Goal: Task Accomplishment & Management: Complete application form

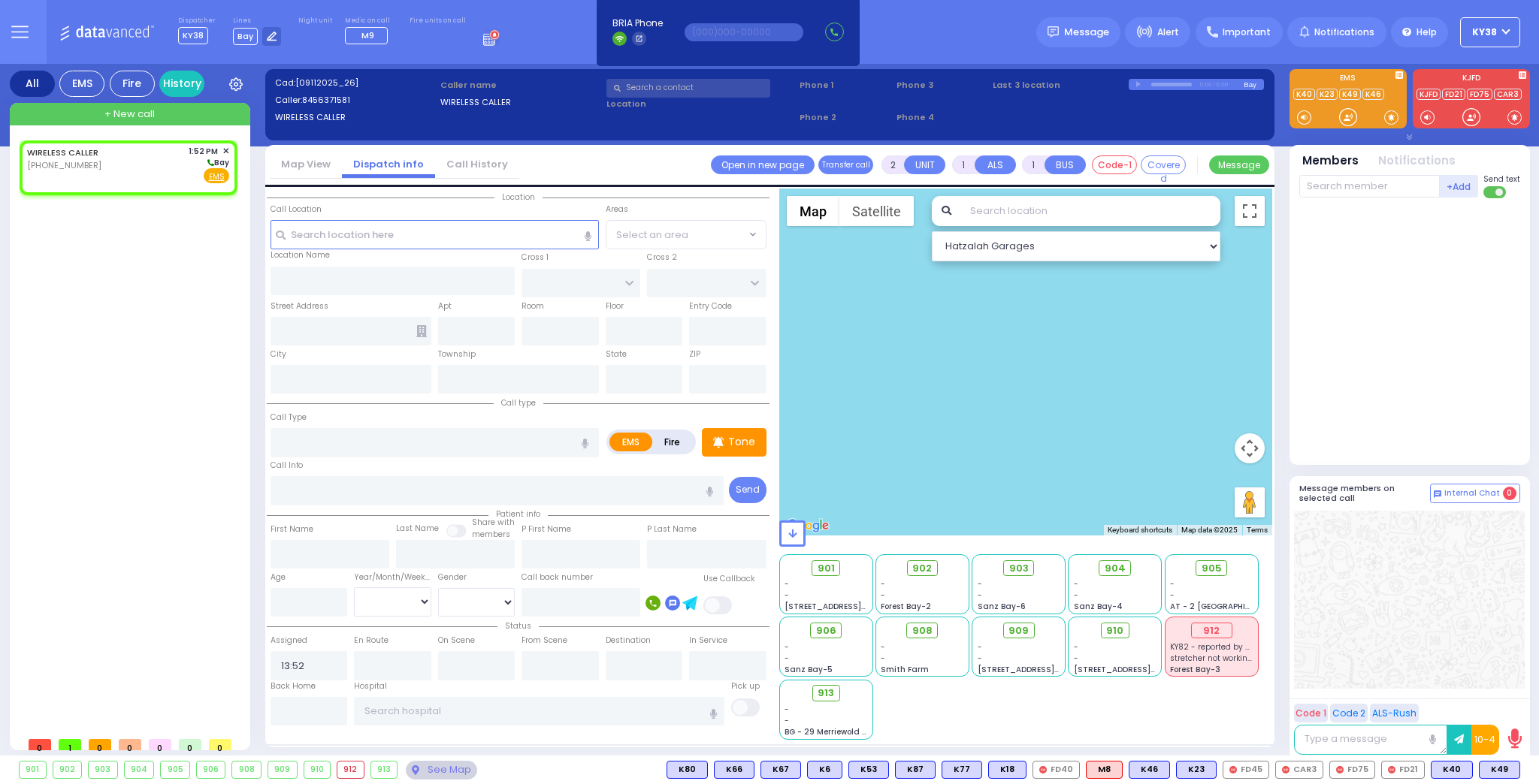
select select
click at [147, 158] on div "WIRELESS CALLER [PHONE_NUMBER] 1:52 PM ✕ [GEOGRAPHIC_DATA]" at bounding box center [128, 164] width 202 height 39
select select
radio input "true"
select select
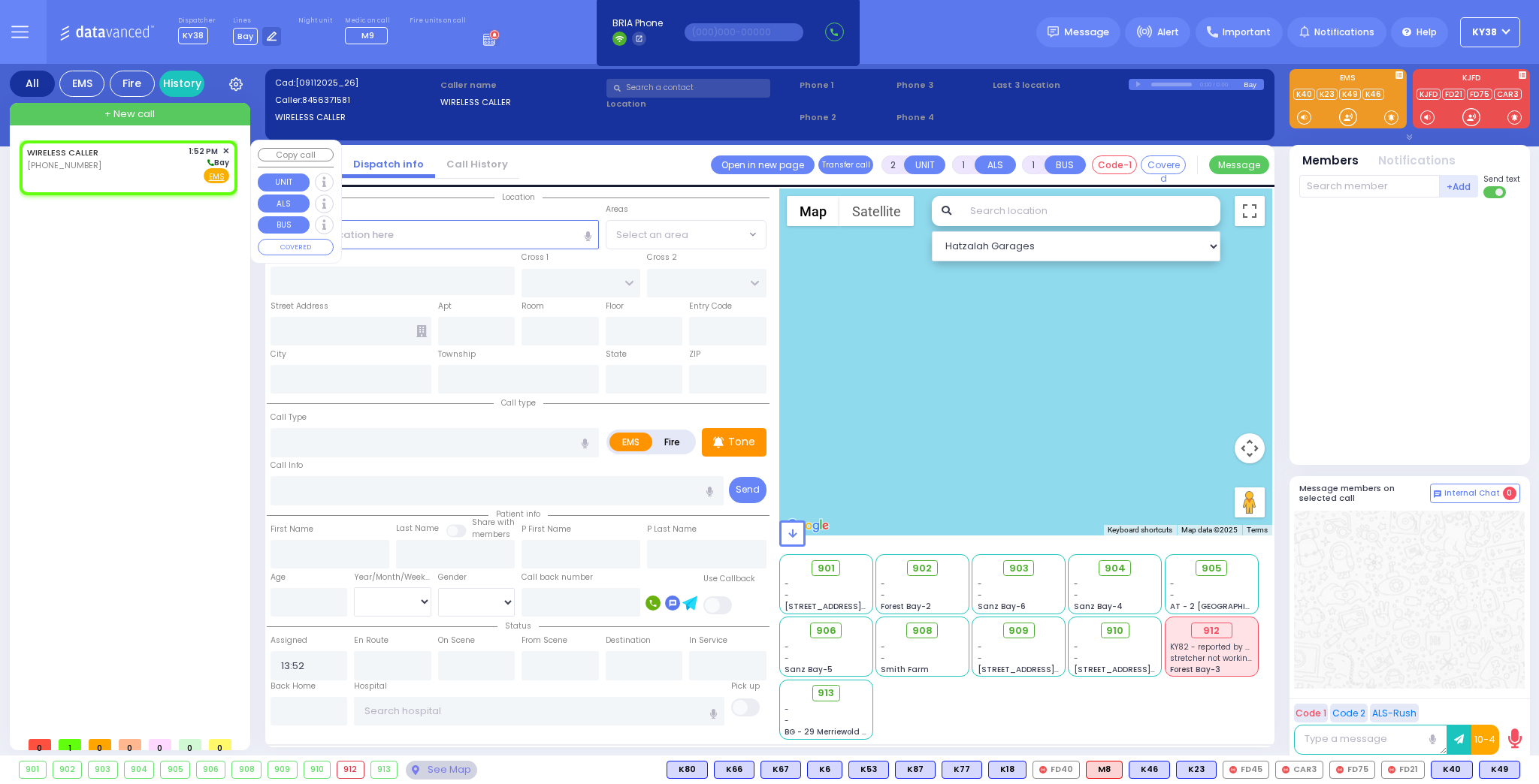
select select "Hatzalah Garages"
select select
radio input "true"
select select
select select "Hatzalah Garages"
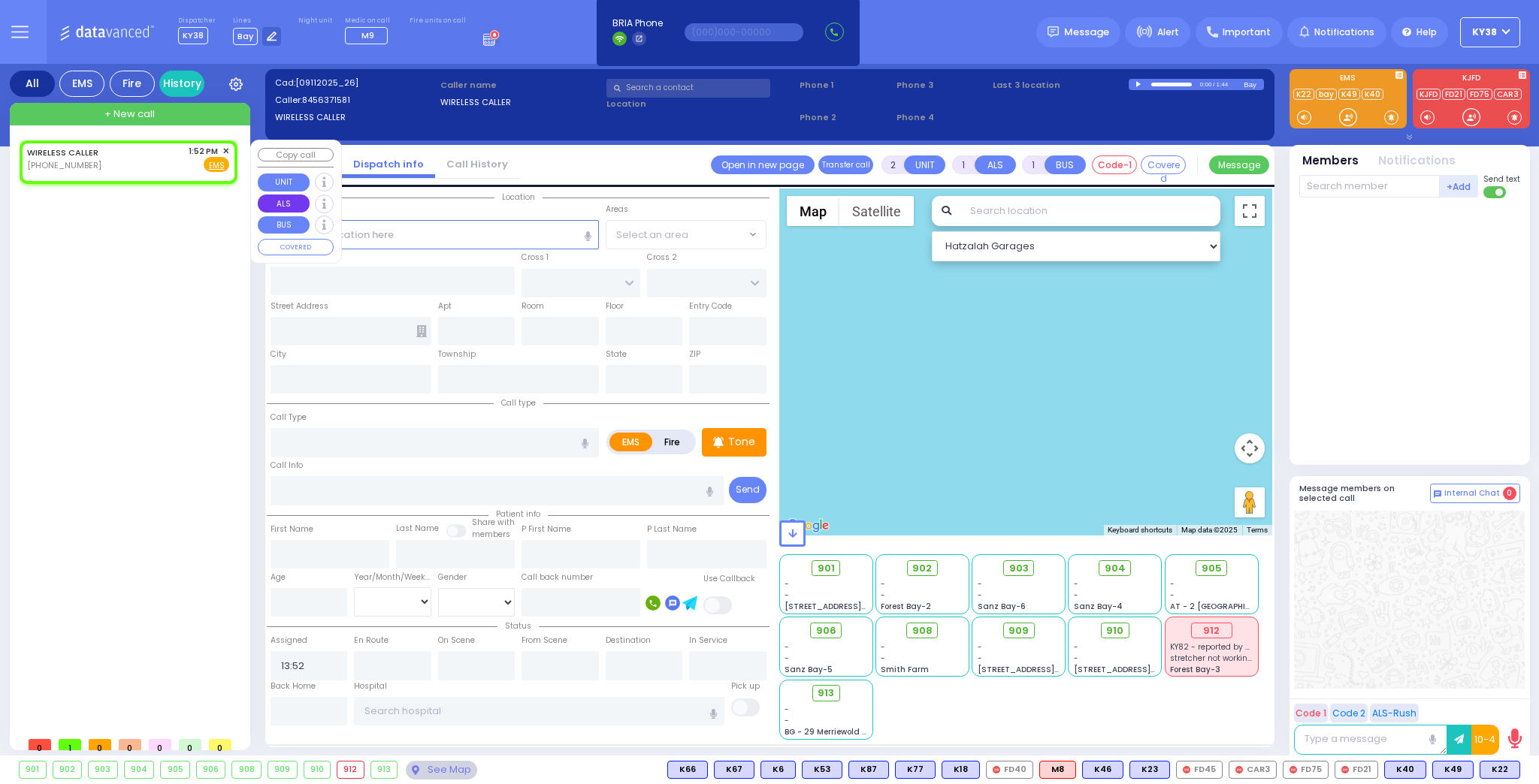
click at [295, 200] on button "ALS" at bounding box center [284, 204] width 52 height 18
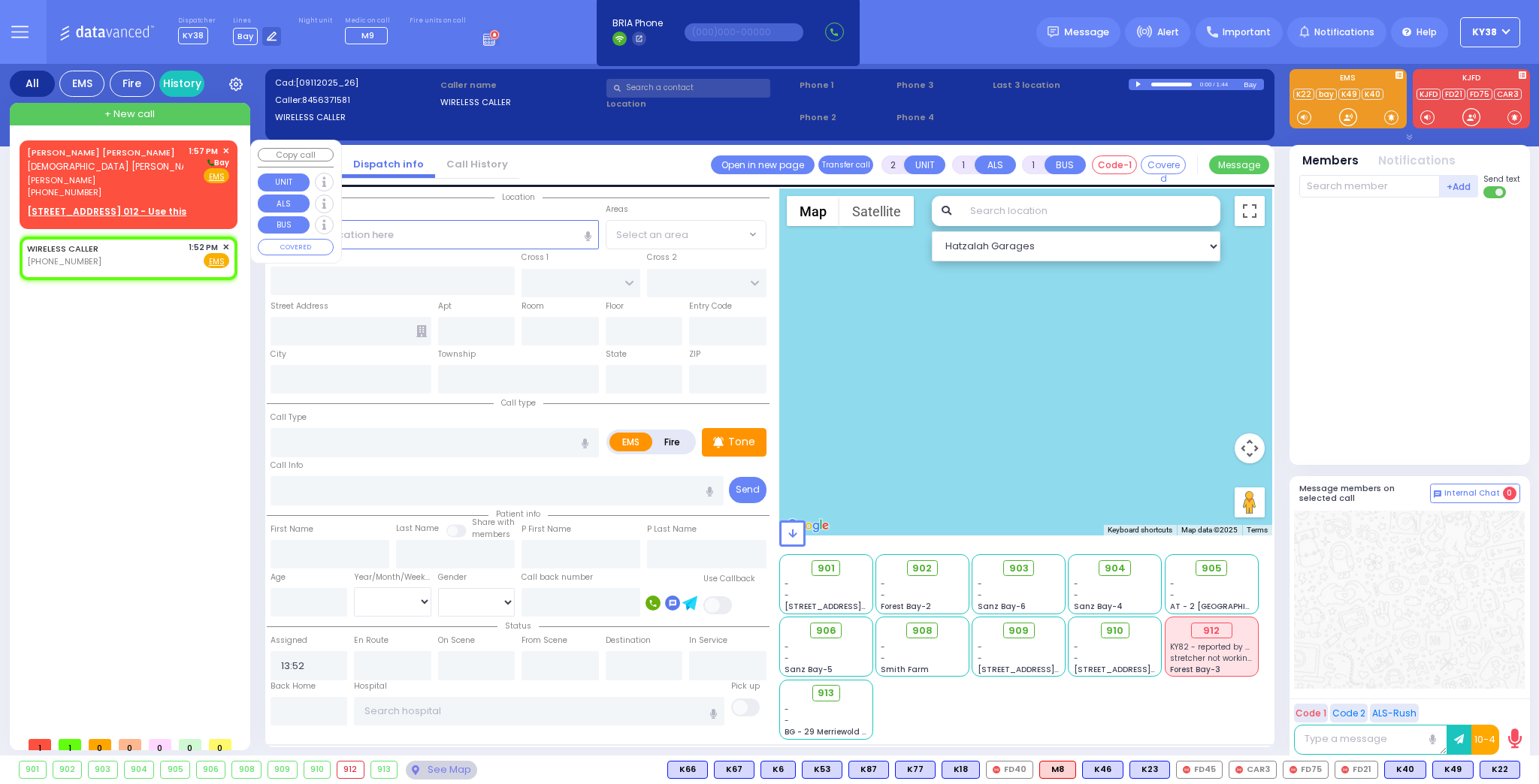
click at [114, 186] on div "(845) 806-0708" at bounding box center [105, 193] width 156 height 13
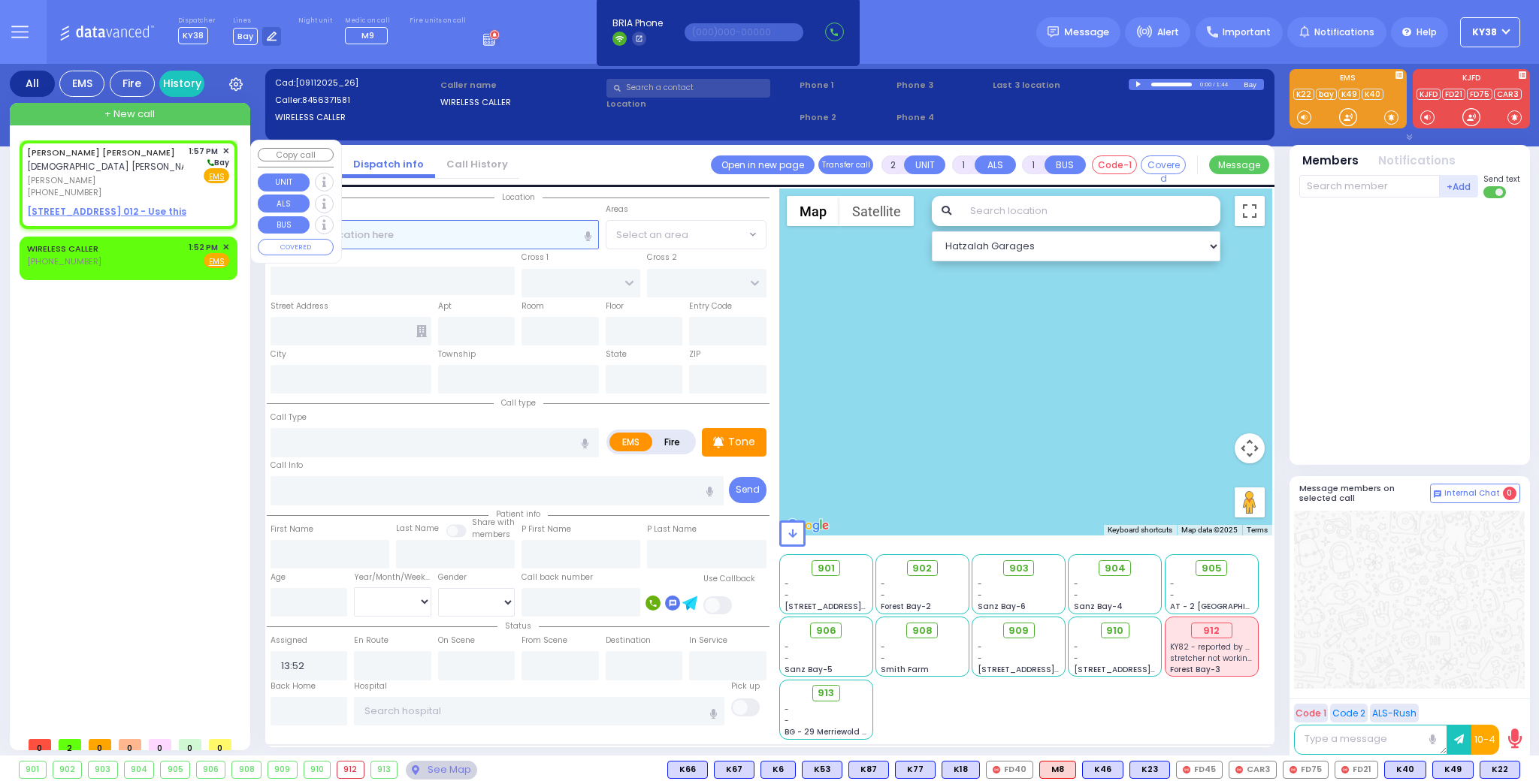
select select
radio input "true"
type input "WOLF"
type input "WALDMAN"
select select
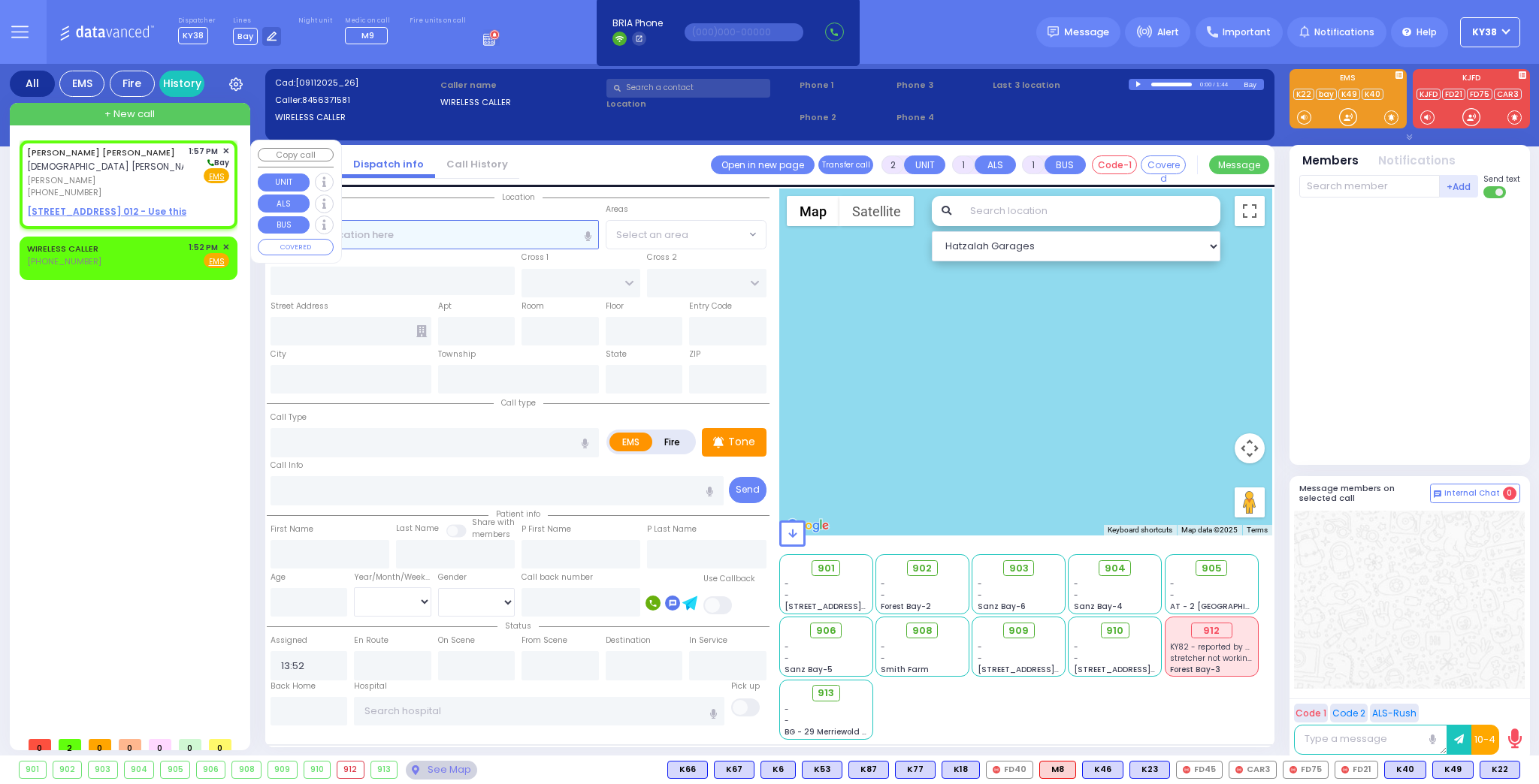
type input "13:57"
select select "Hatzalah Garages"
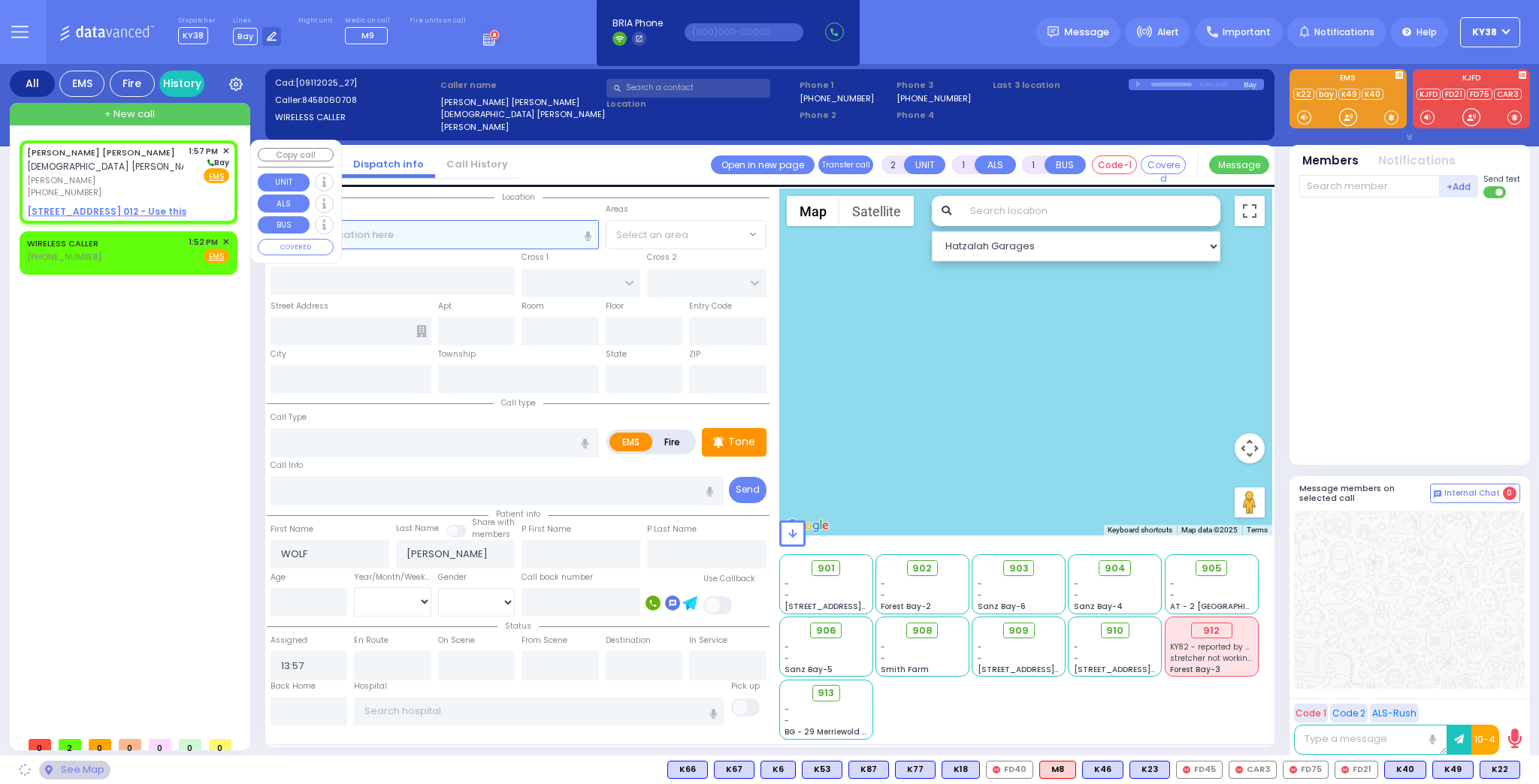
select select
radio input "true"
select select
select select "Hatzalah Garages"
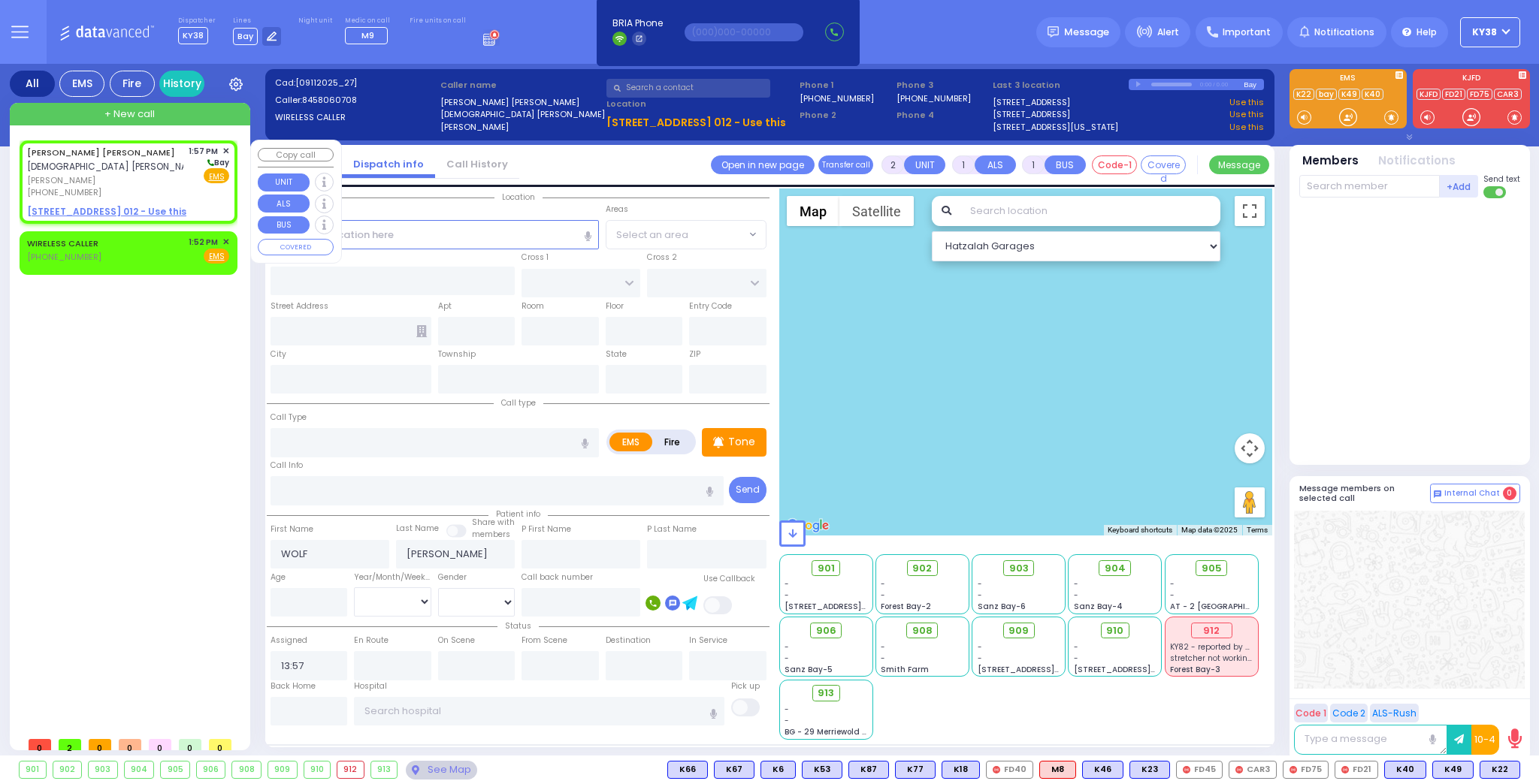
click at [175, 193] on div "(845) 806-0708" at bounding box center [105, 193] width 156 height 13
select select
radio input "true"
select select
select select "Hatzalah Garages"
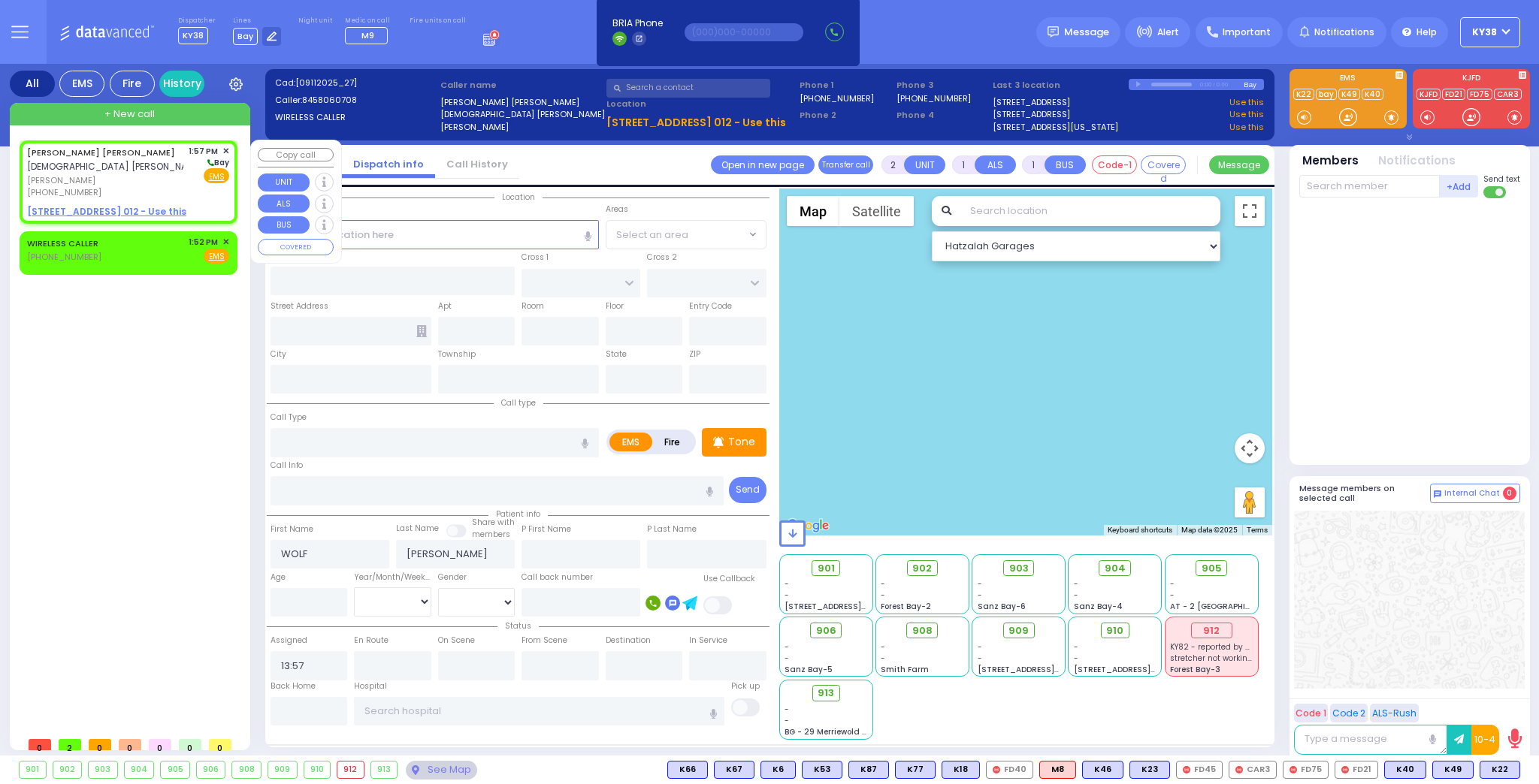
click at [177, 192] on div "(845) 806-0708" at bounding box center [105, 193] width 156 height 13
select select
radio input "true"
select select
select select "Hatzalah Garages"
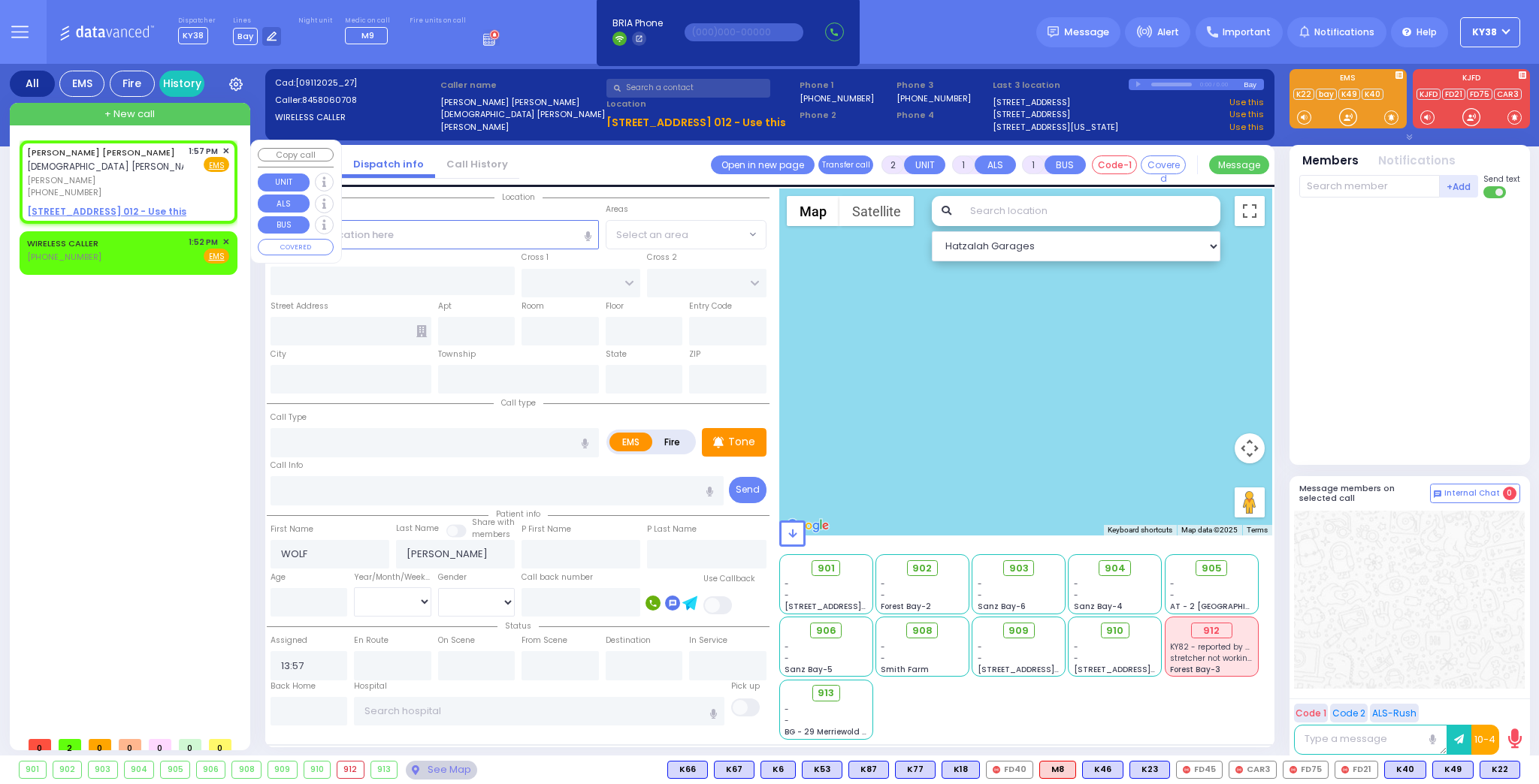
select select
radio input "true"
select select
select select "Hatzalah Garages"
click at [226, 151] on span "✕" at bounding box center [225, 151] width 7 height 13
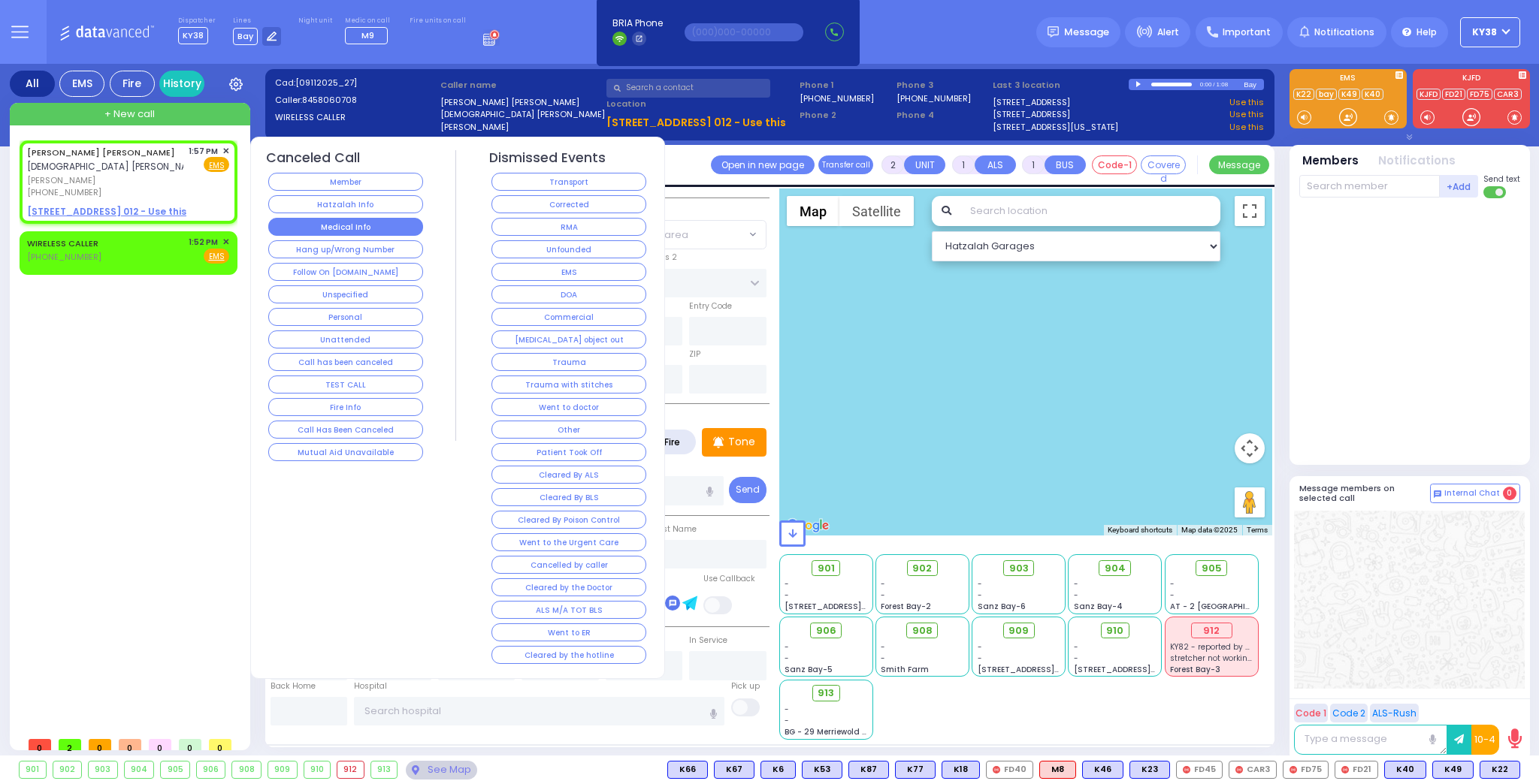
click at [314, 225] on button "Medical Info" at bounding box center [345, 227] width 155 height 18
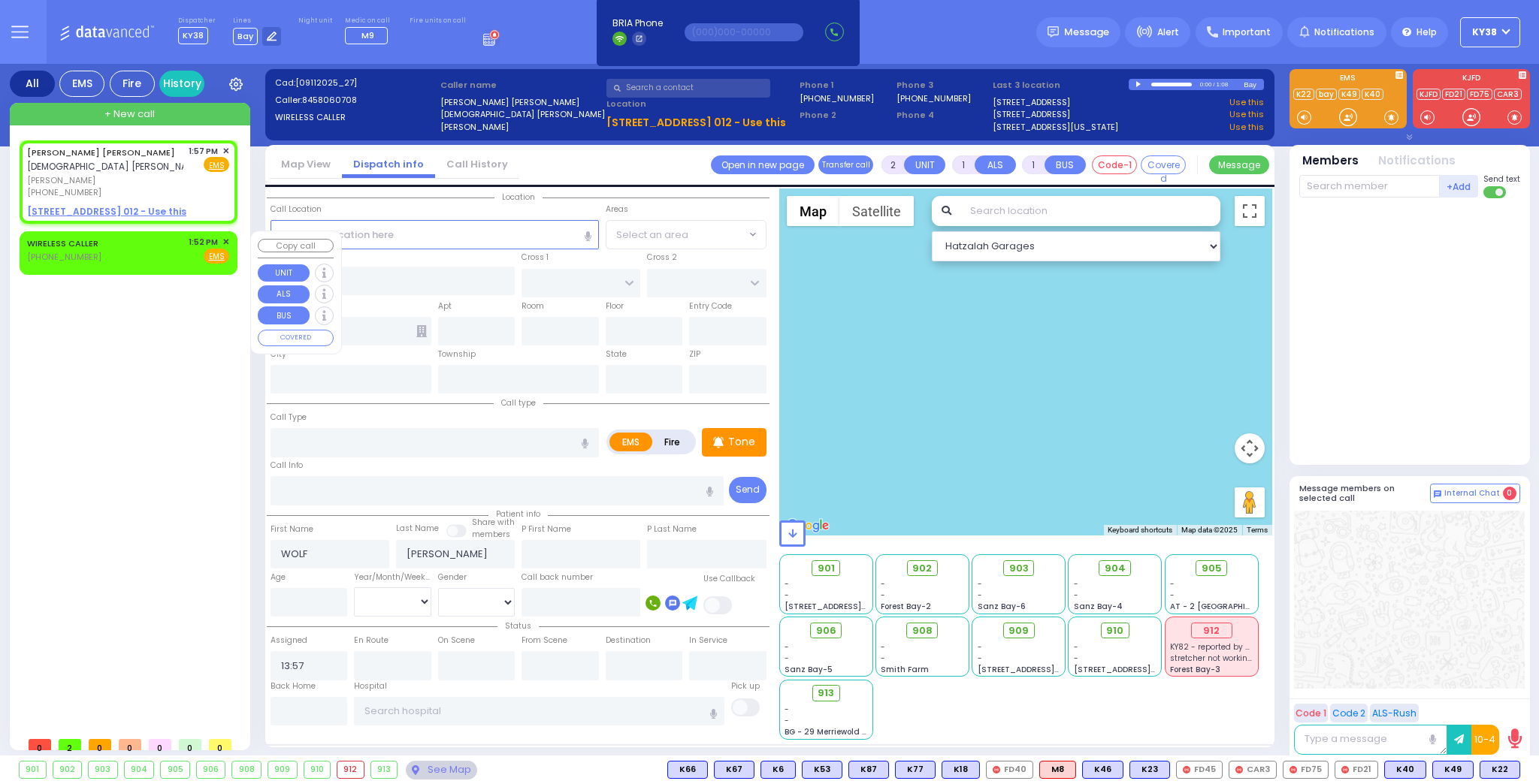
select select
radio input "true"
select select
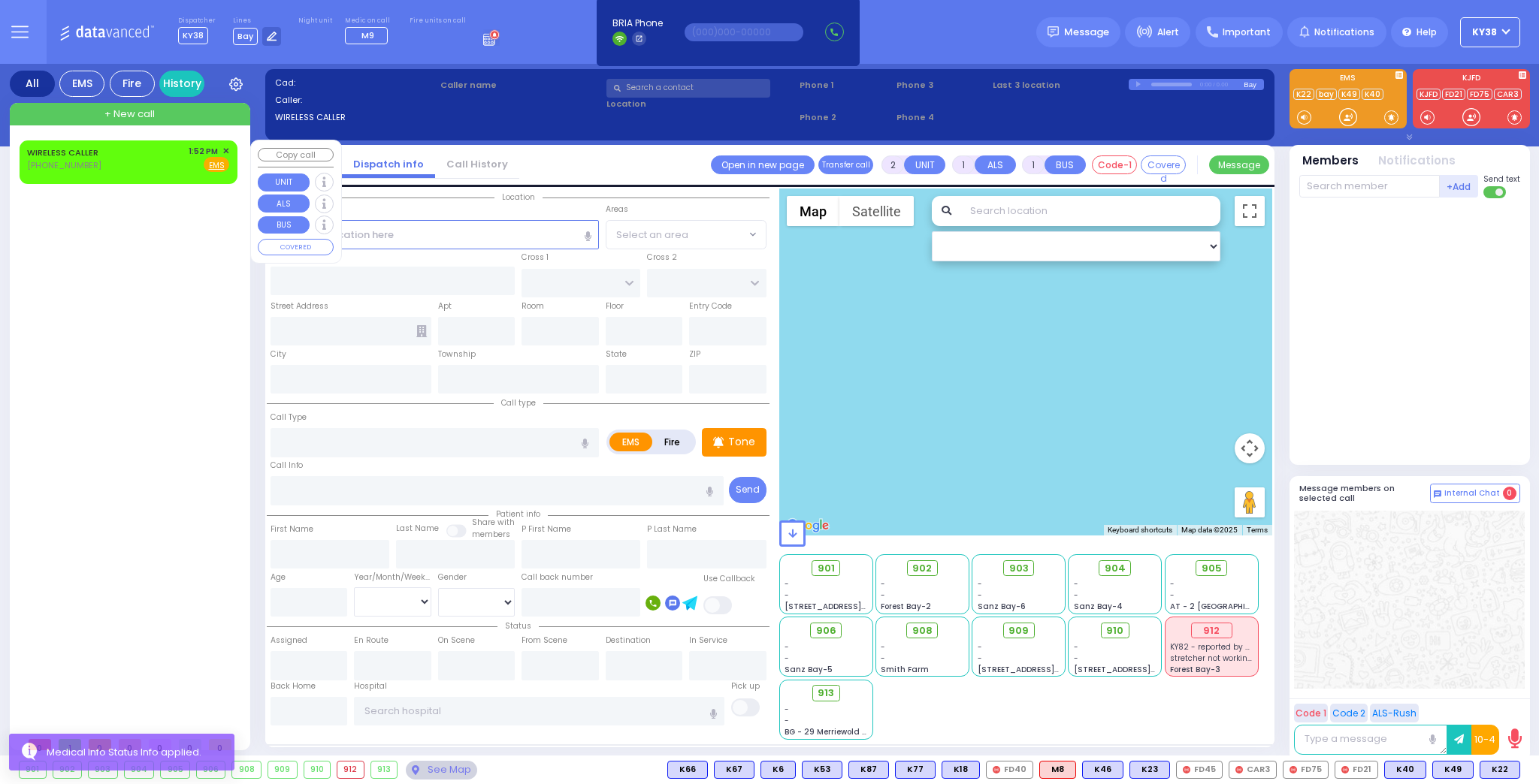
click at [227, 149] on span "✕" at bounding box center [225, 151] width 7 height 13
click at [224, 150] on span "✕" at bounding box center [225, 151] width 7 height 13
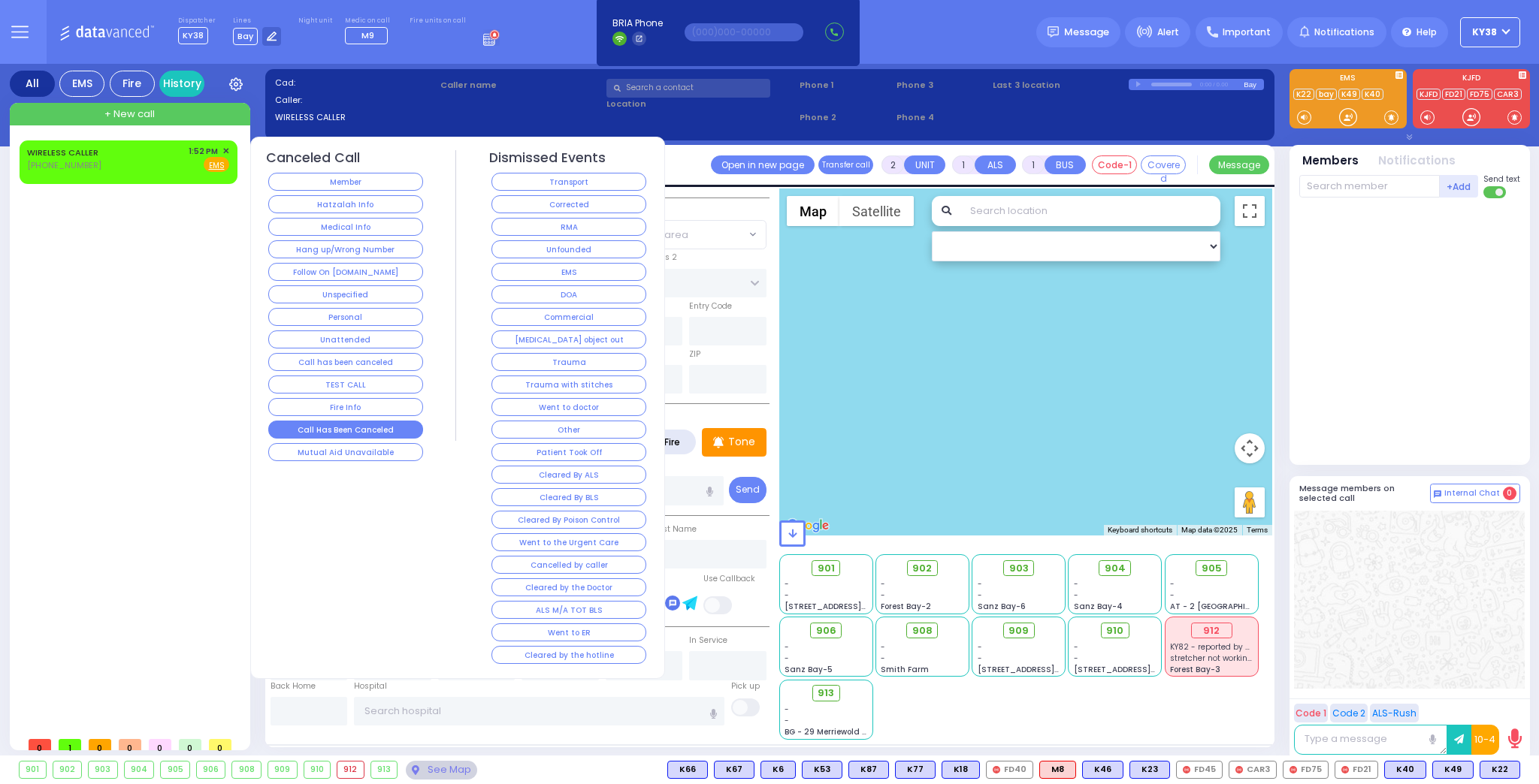
click at [329, 421] on button "Call Has Been Canceled" at bounding box center [345, 430] width 155 height 18
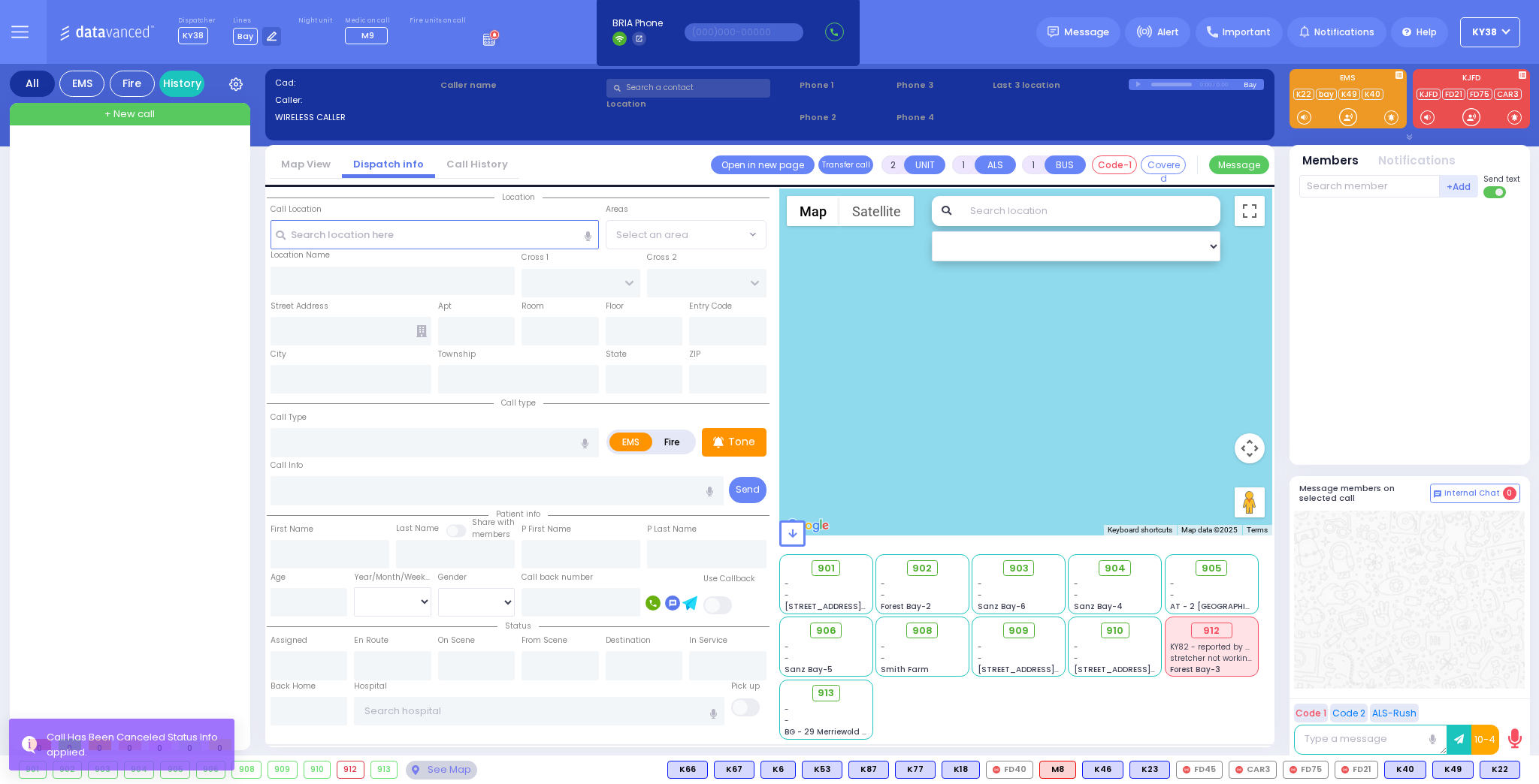
click at [174, 326] on div at bounding box center [132, 435] width 224 height 589
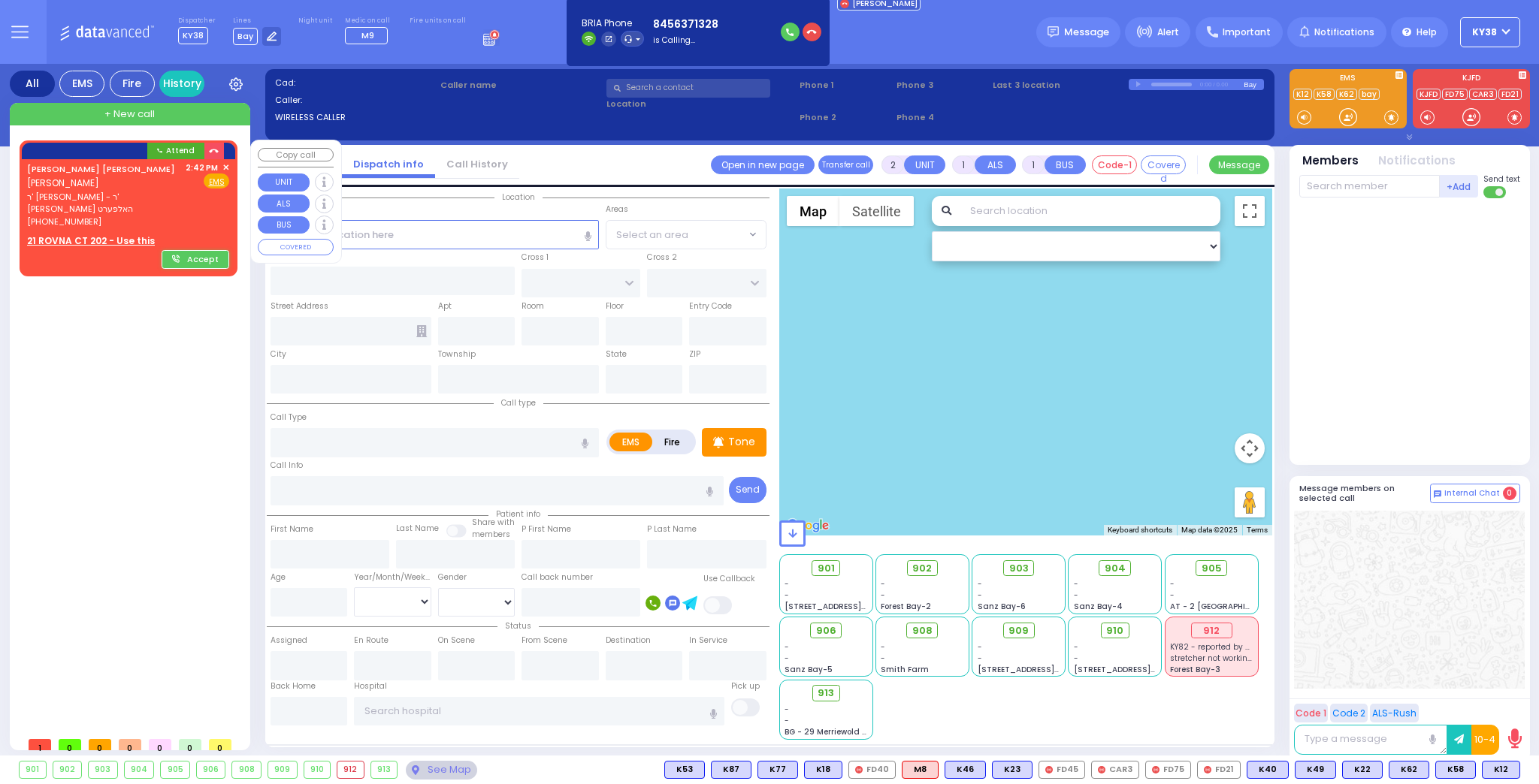
click at [190, 188] on div "Fire EMS" at bounding box center [208, 181] width 44 height 15
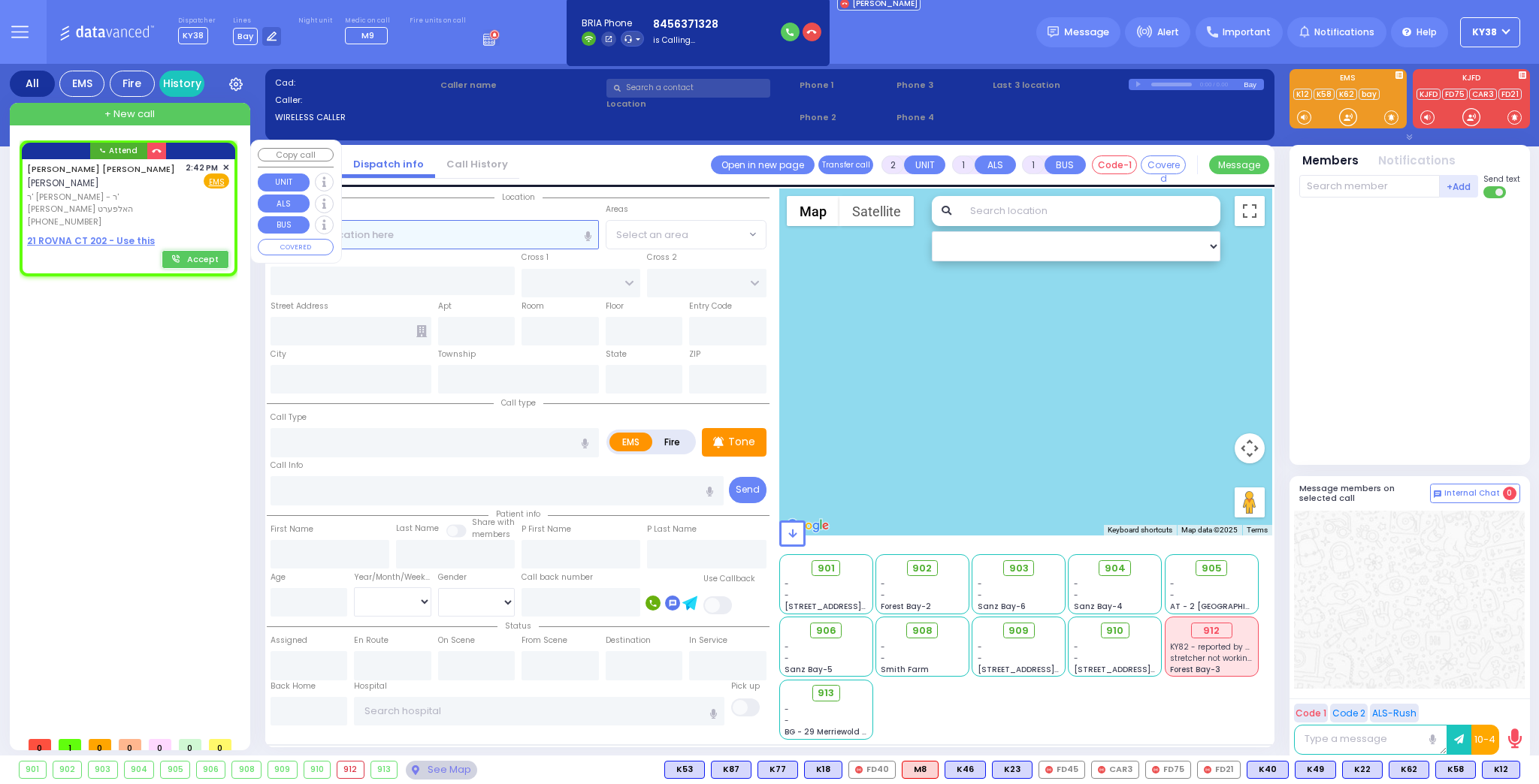
select select
radio input "true"
type input "WOLF"
type input "[PERSON_NAME]"
select select
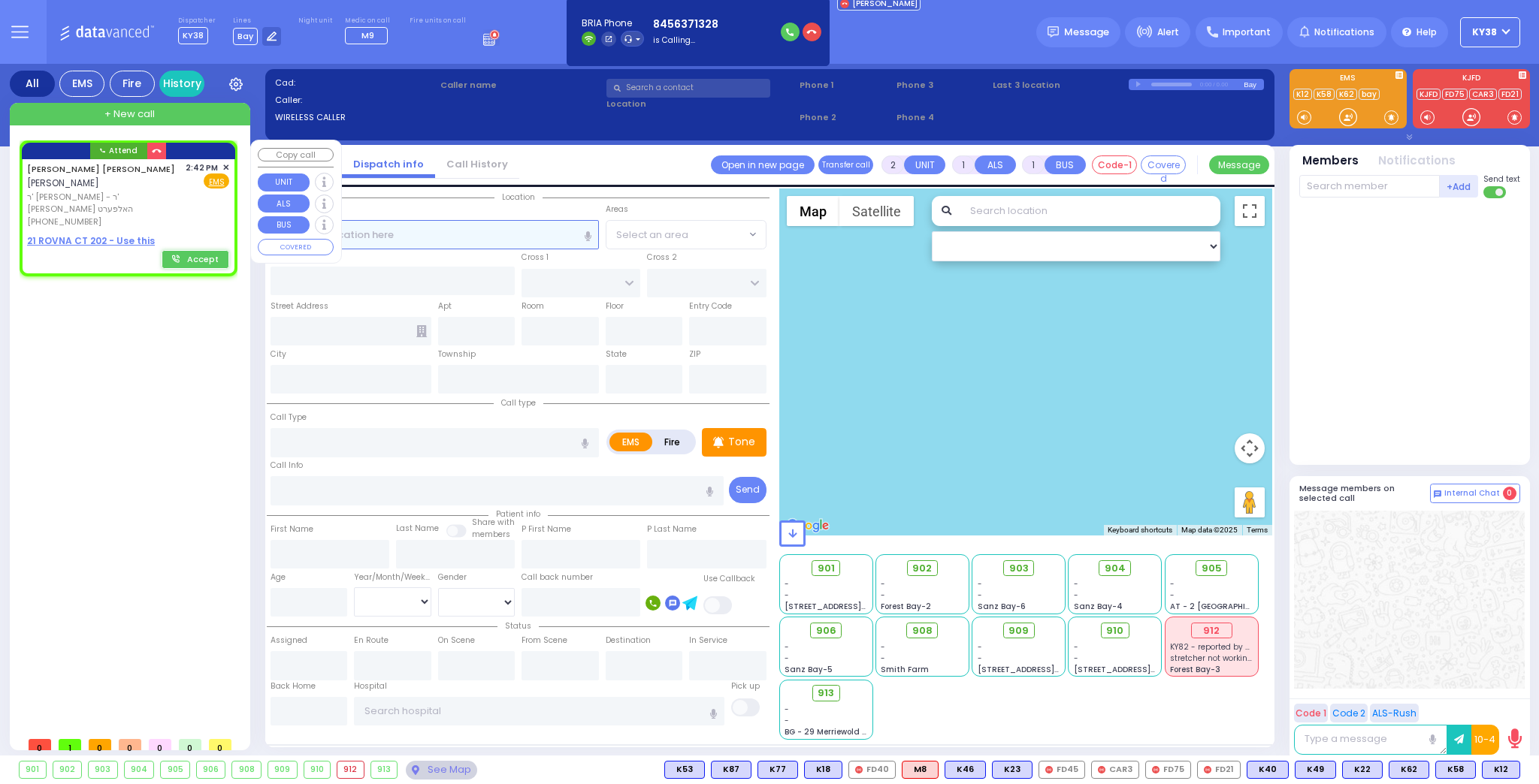
type input "14:42"
select select "Hatzalah Garages"
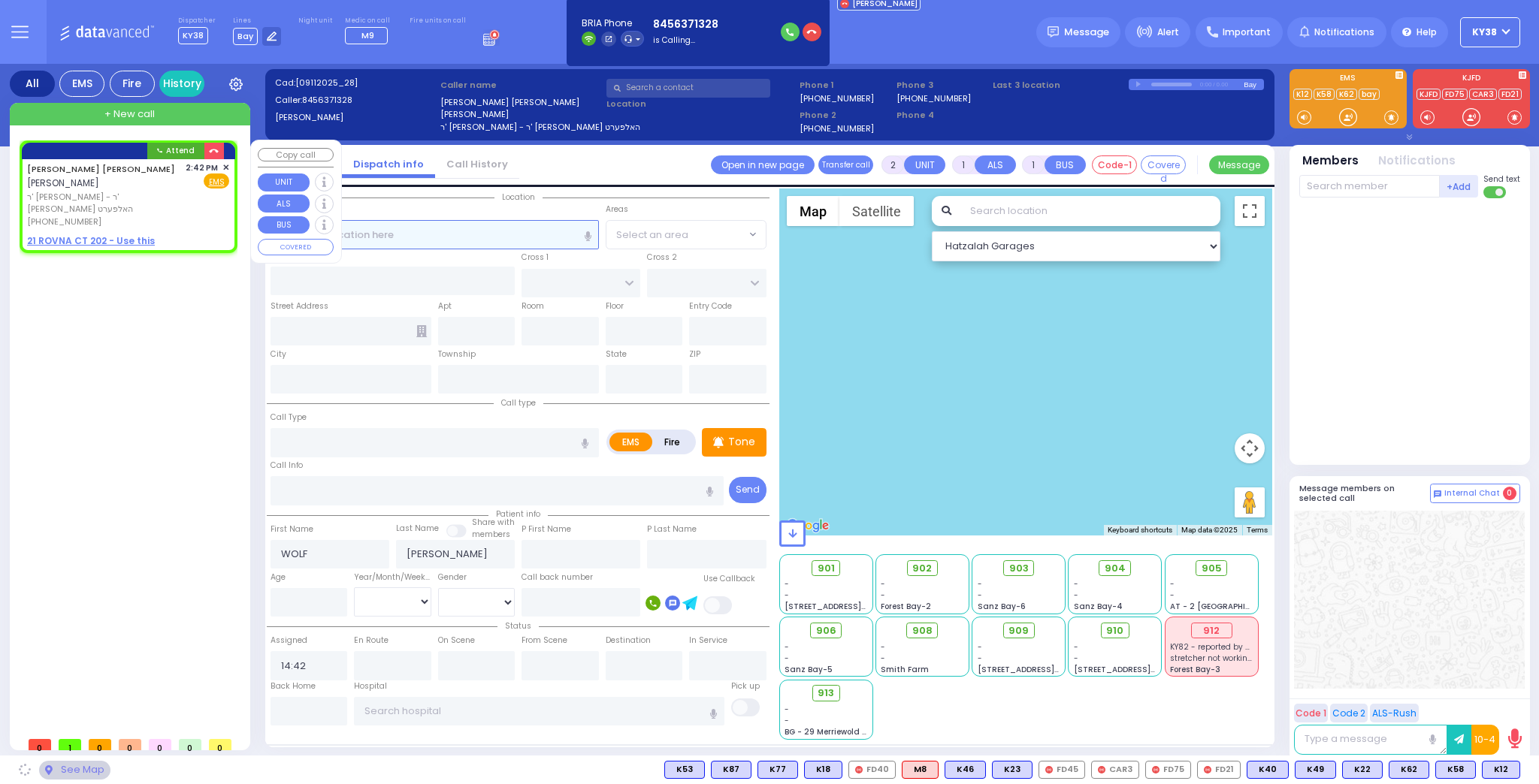
select select
radio input "true"
select select
select select "Hatzalah Garages"
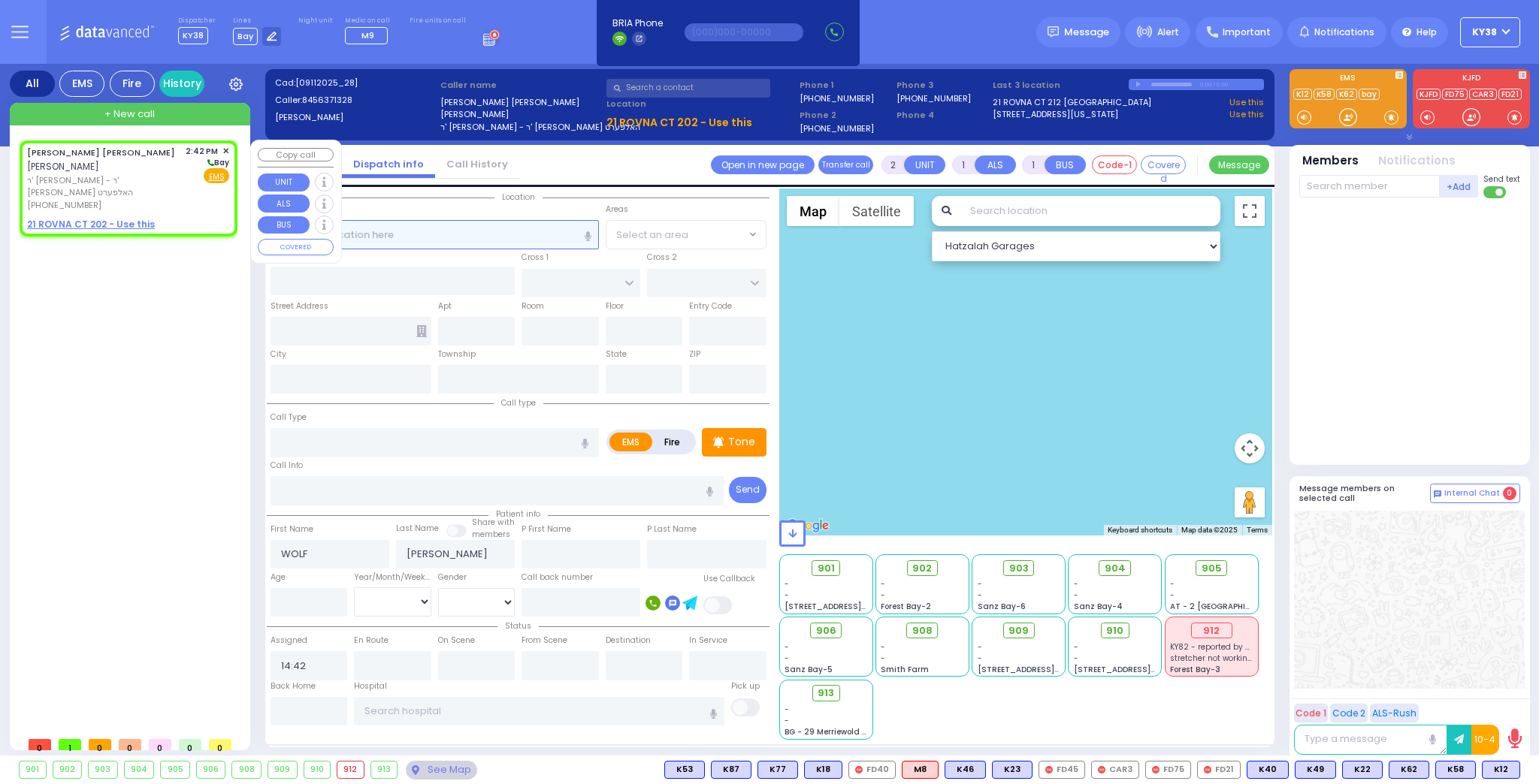
select select
radio input "true"
select select
select select "Hatzalah Garages"
click at [171, 218] on div "21 ROVNA CT 202 - Use this" at bounding box center [128, 225] width 202 height 14
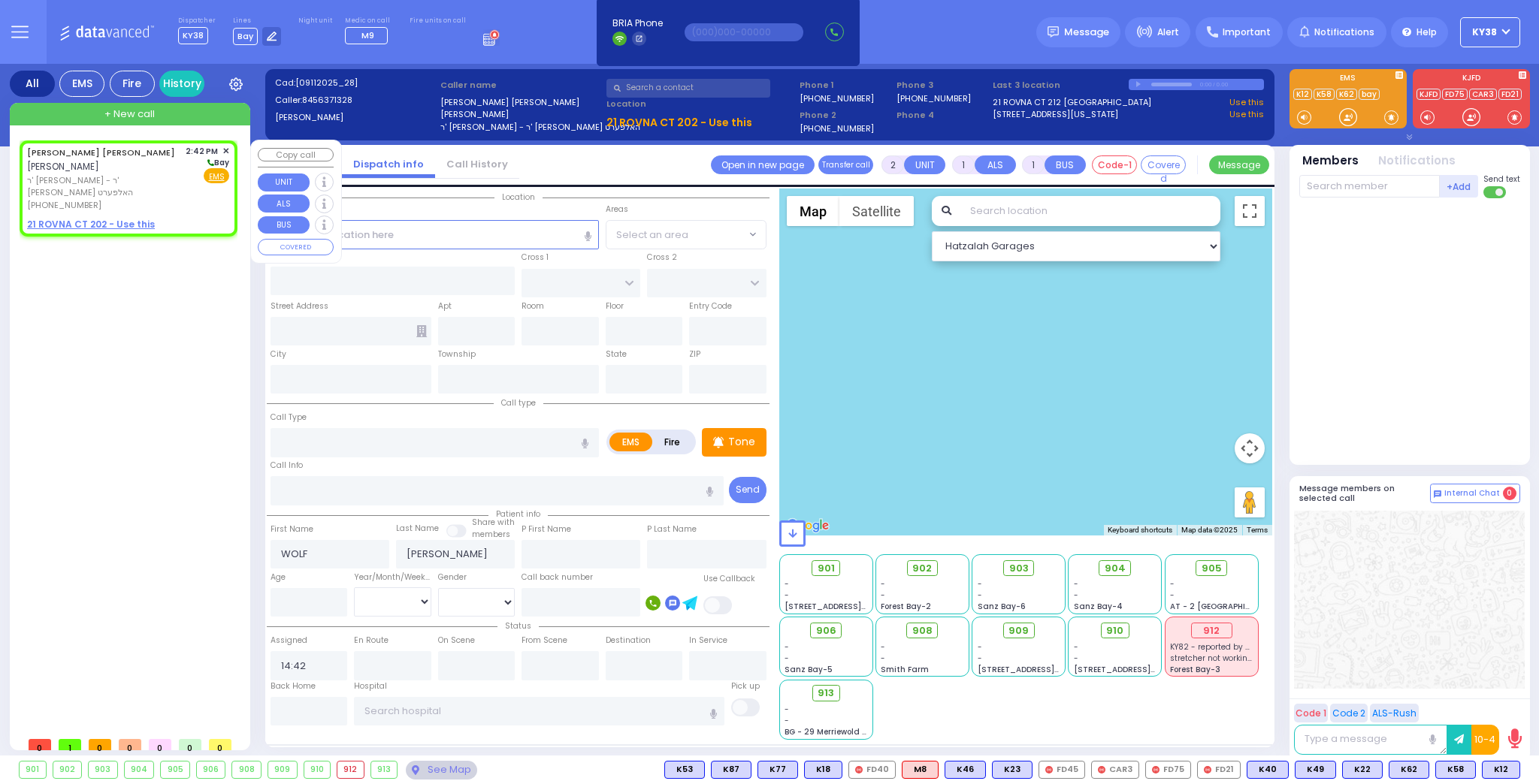
select select
radio input "true"
select select
select select "Hatzalah Garages"
click at [94, 218] on u "21 ROVNA CT 202 - Use this" at bounding box center [91, 224] width 128 height 13
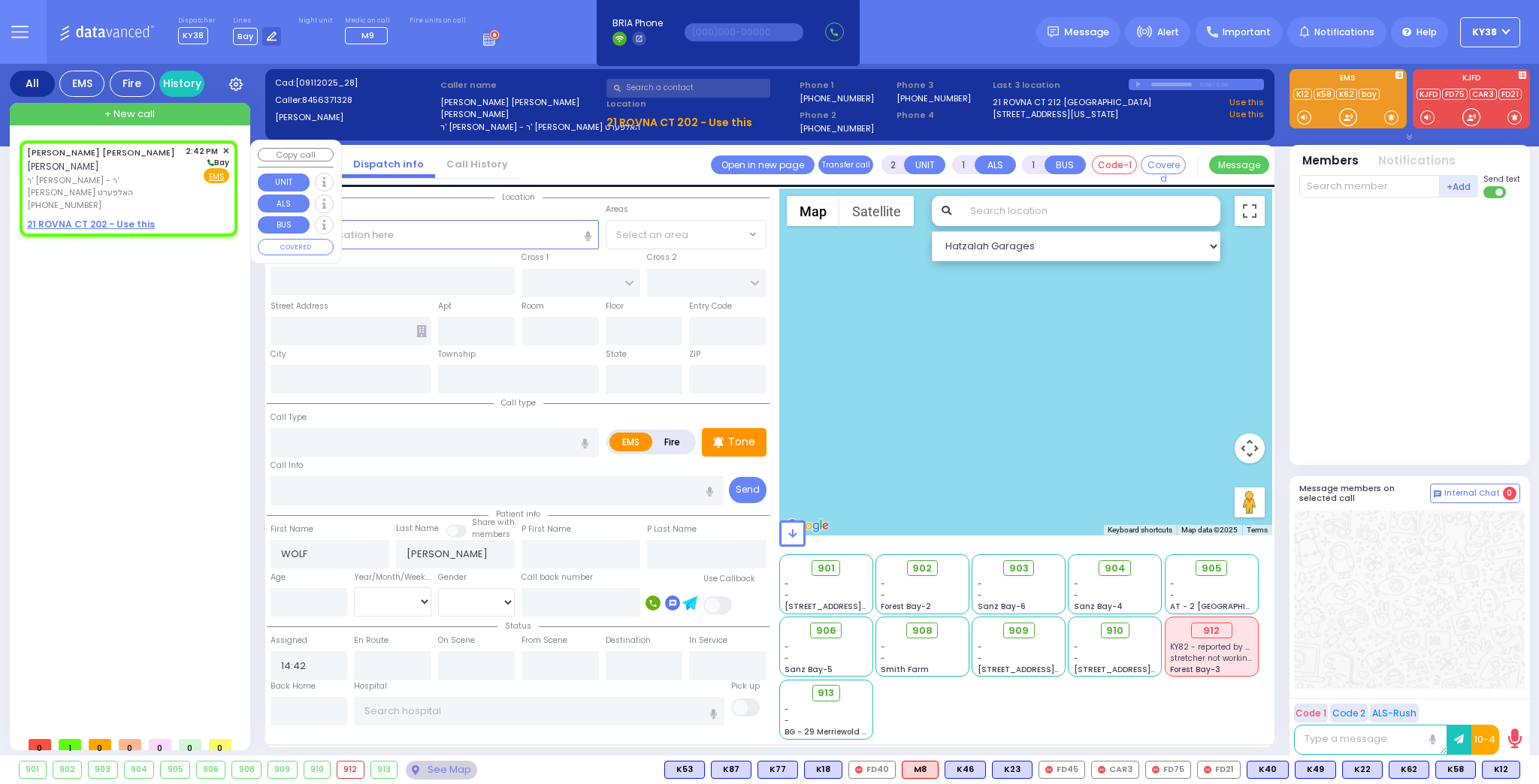
select select
radio input "true"
select select
select select "Hatzalah Garages"
select select
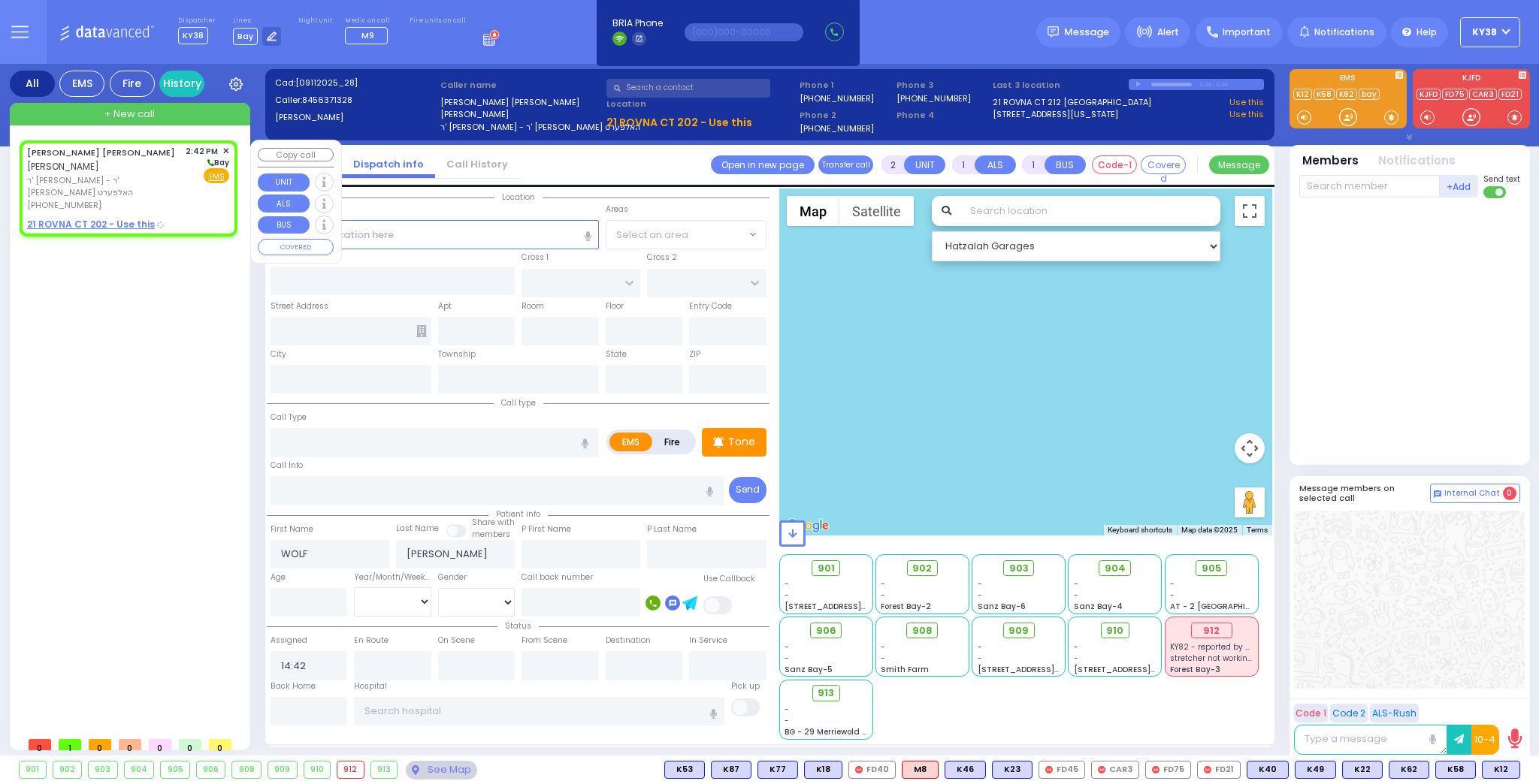
radio input "true"
select select
select select "Hatzalah Garages"
type input "CHEVRON RD"
type input "[GEOGRAPHIC_DATA]"
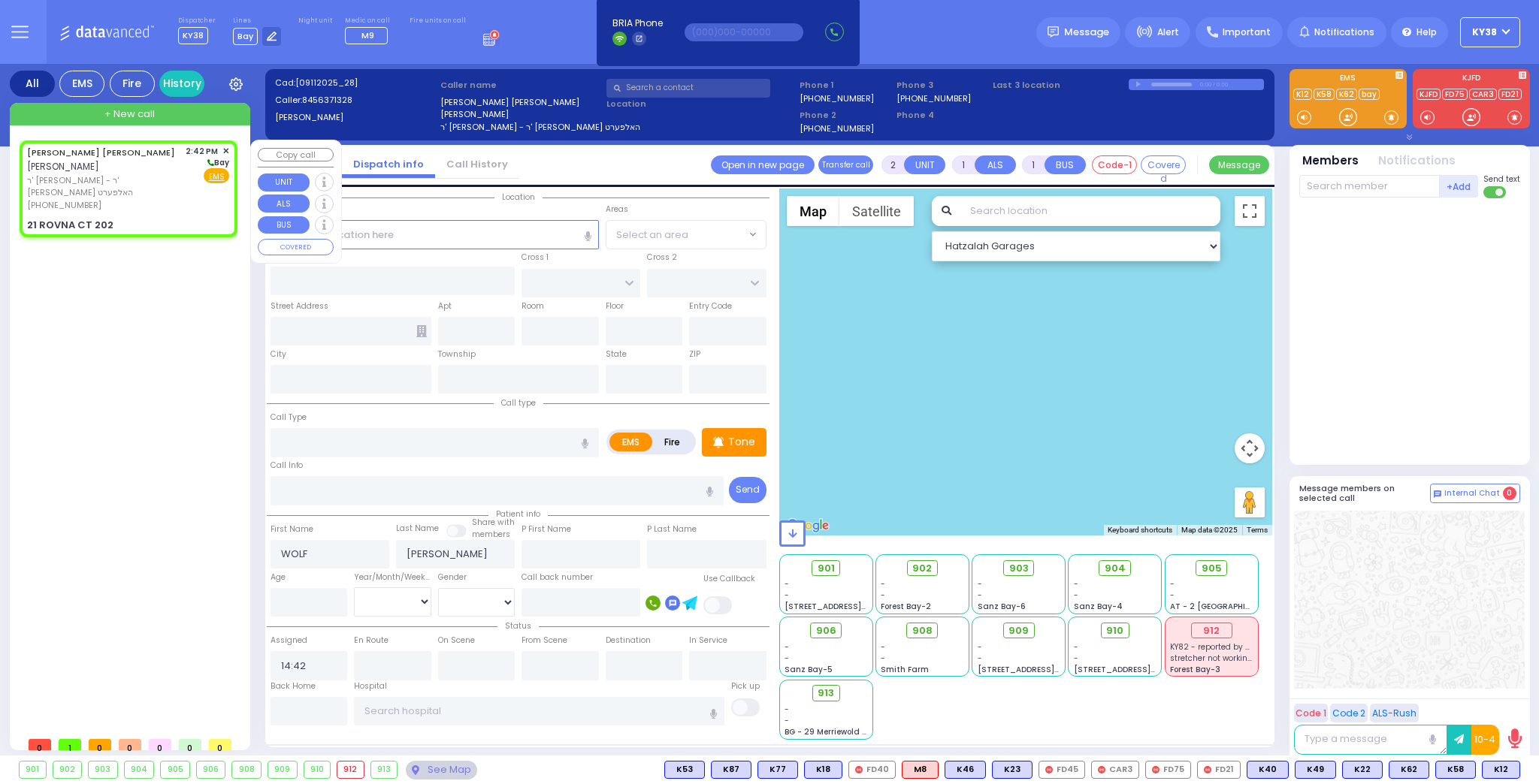
type input "21 ROVNA CT"
type input "202"
type input "Monroe"
type input "[US_STATE]"
type input "10950"
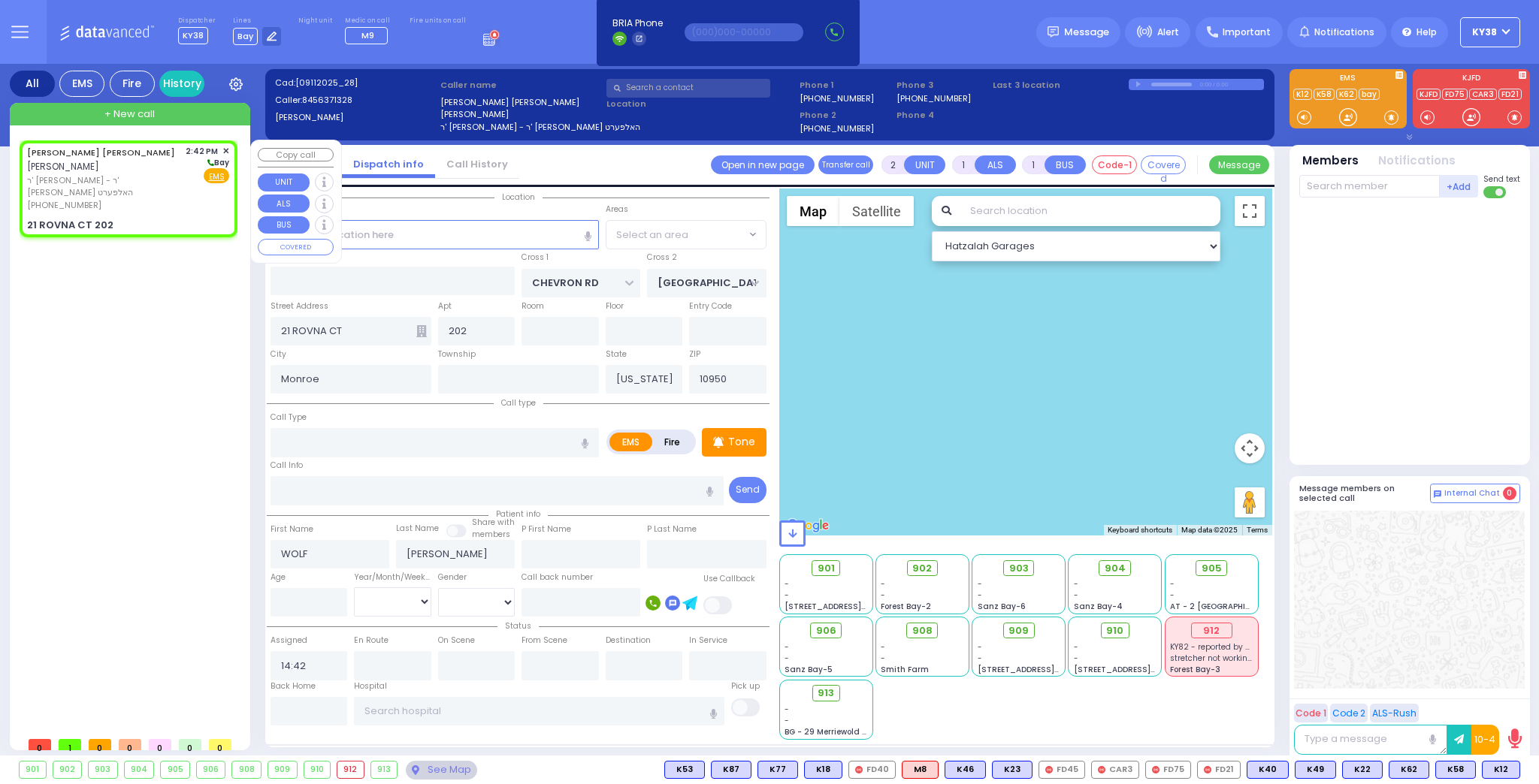
select select "SECTION 5"
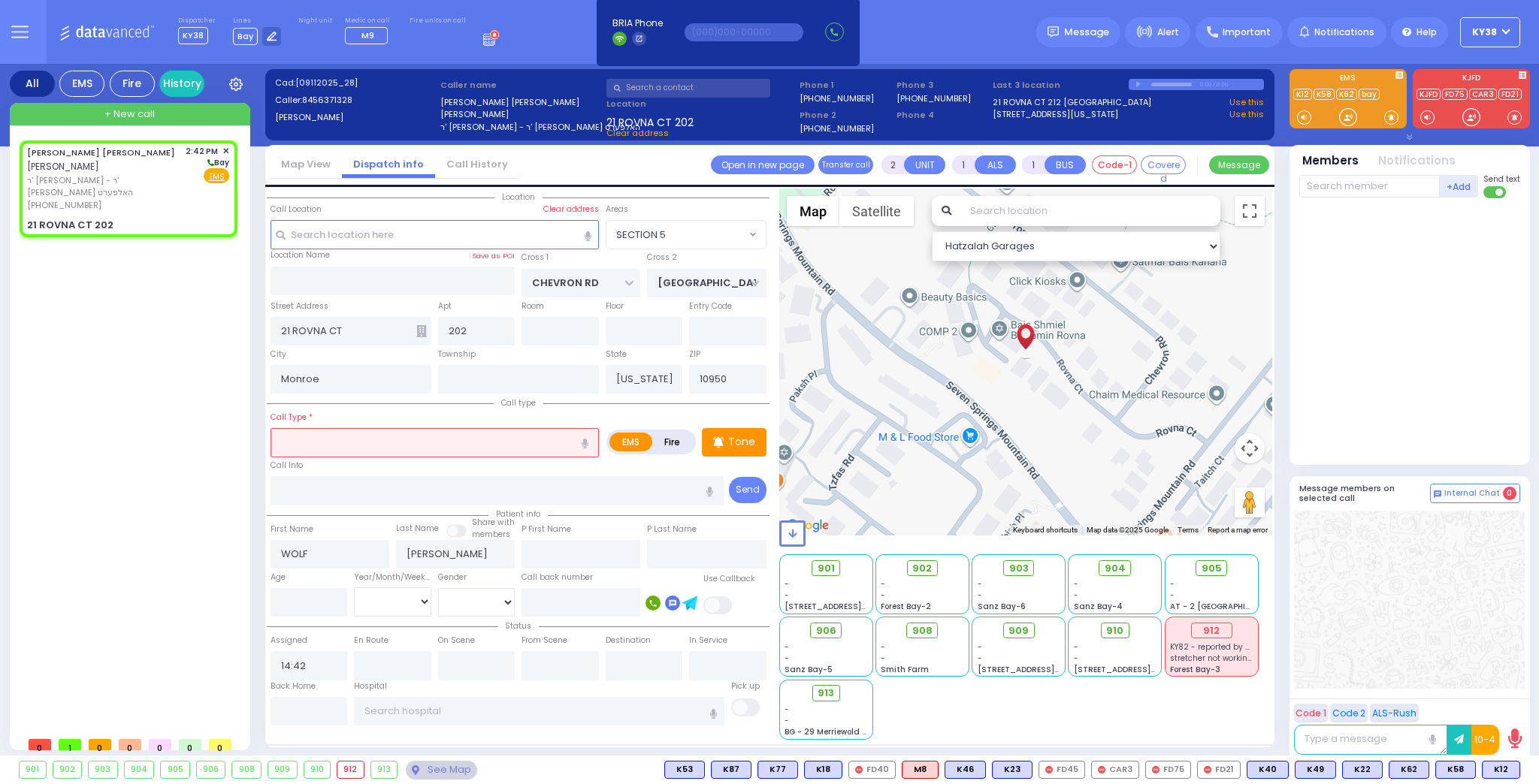
click at [290, 442] on input "text" at bounding box center [434, 443] width 328 height 29
click at [310, 595] on input "number" at bounding box center [309, 603] width 78 height 29
select select
radio input "true"
select select
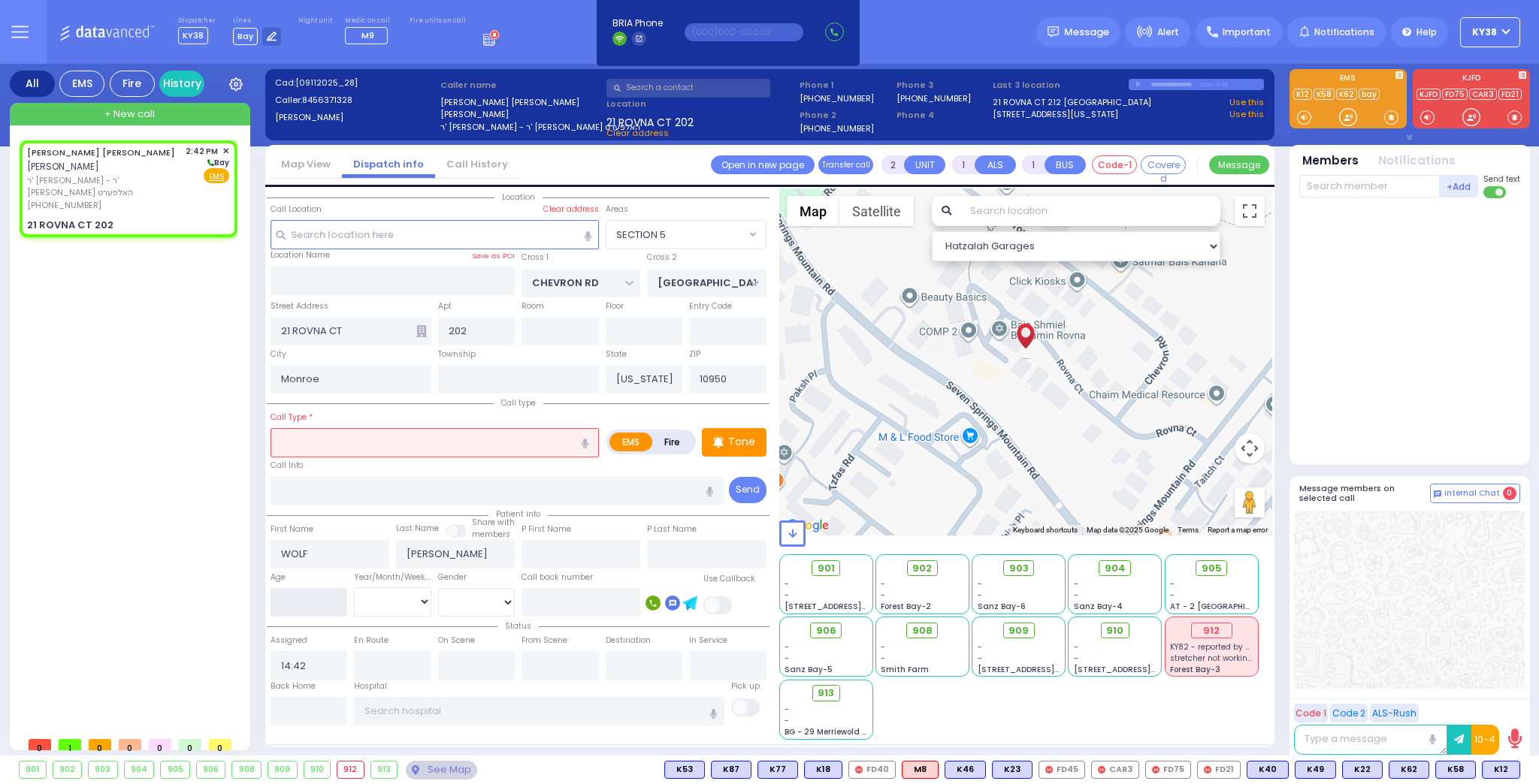
select select "Hatzalah Garages"
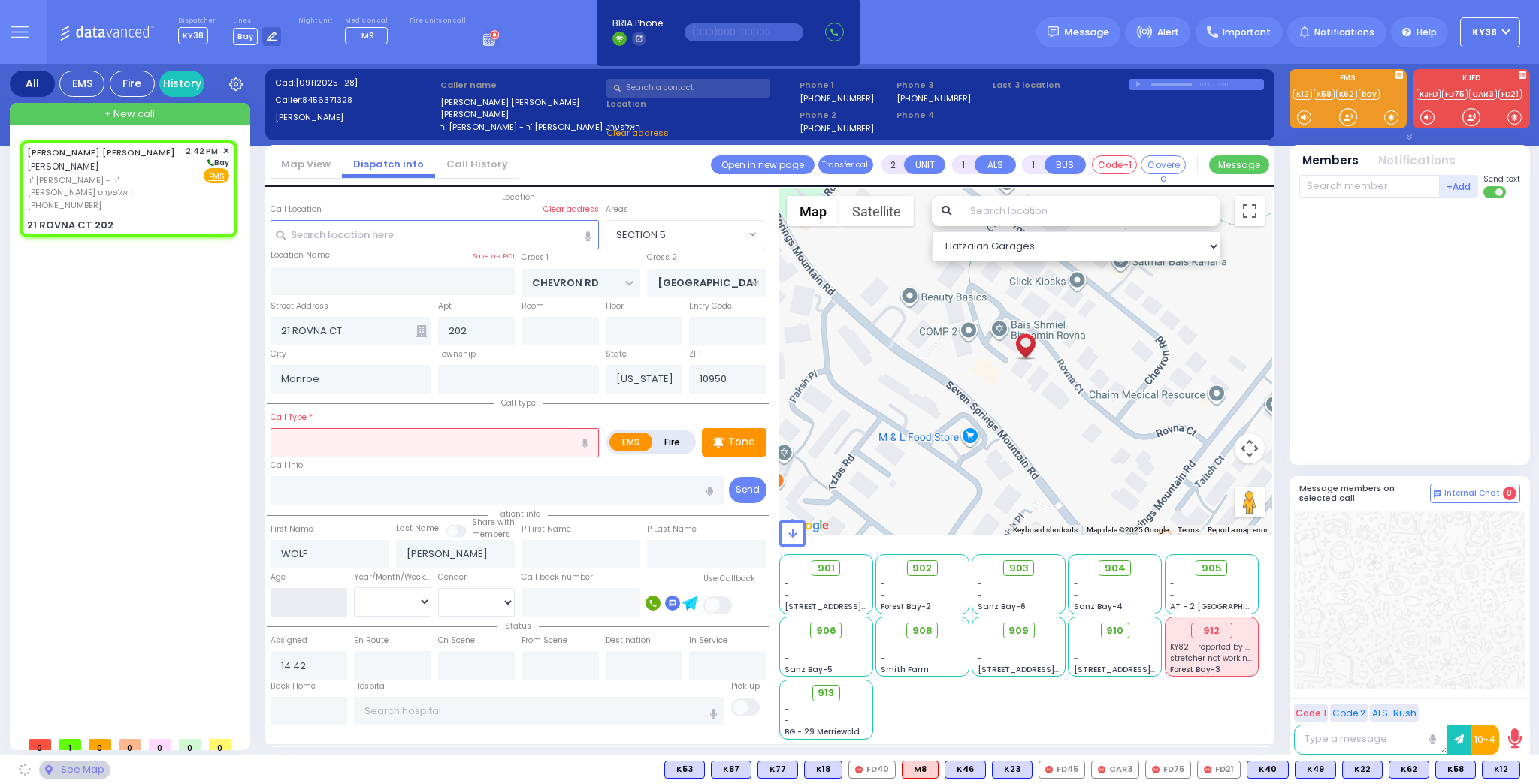
select select "SECTION 5"
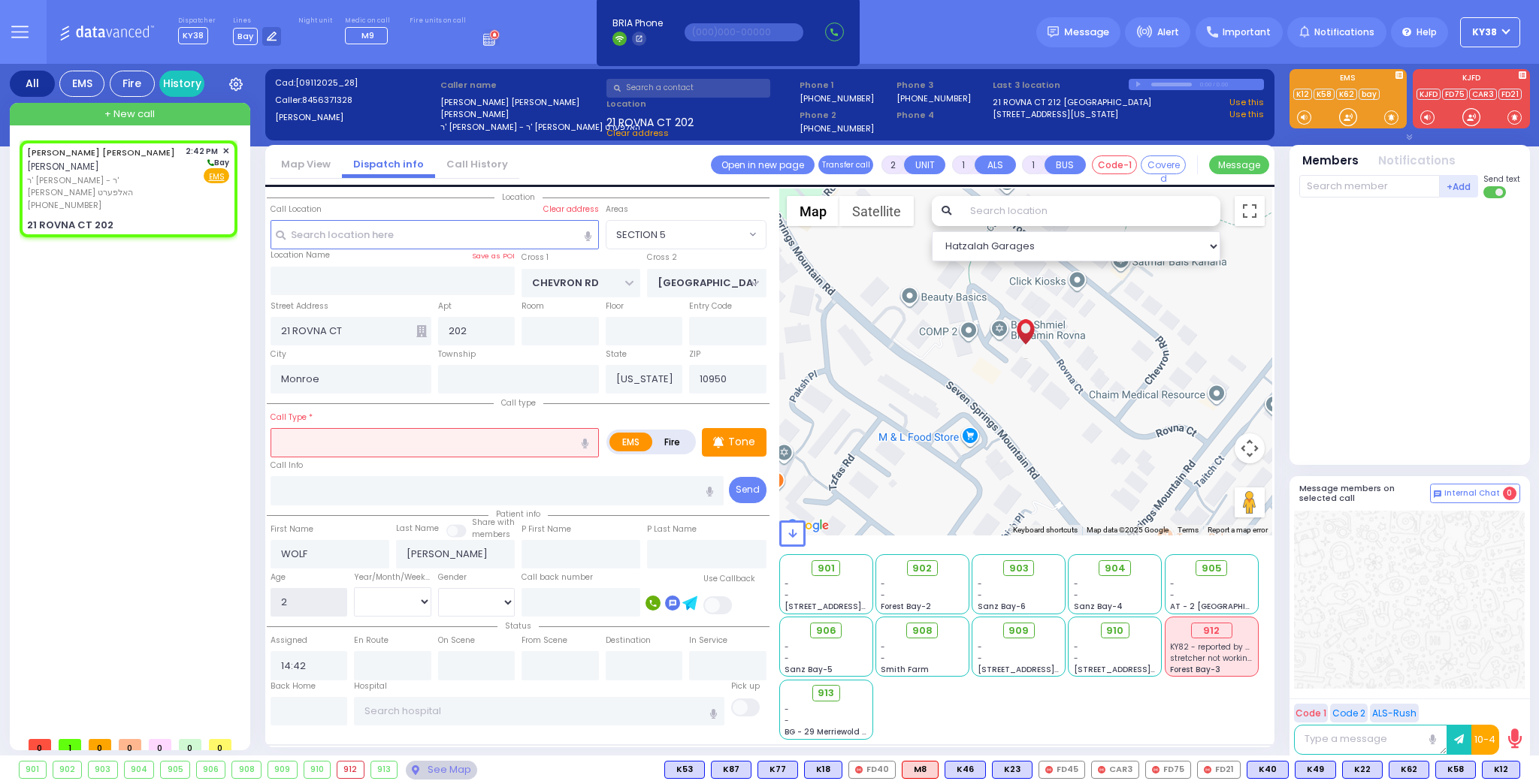
type input "2"
click at [421, 603] on select "Year Month Week Day" at bounding box center [393, 602] width 78 height 29
select select
radio input "true"
select select
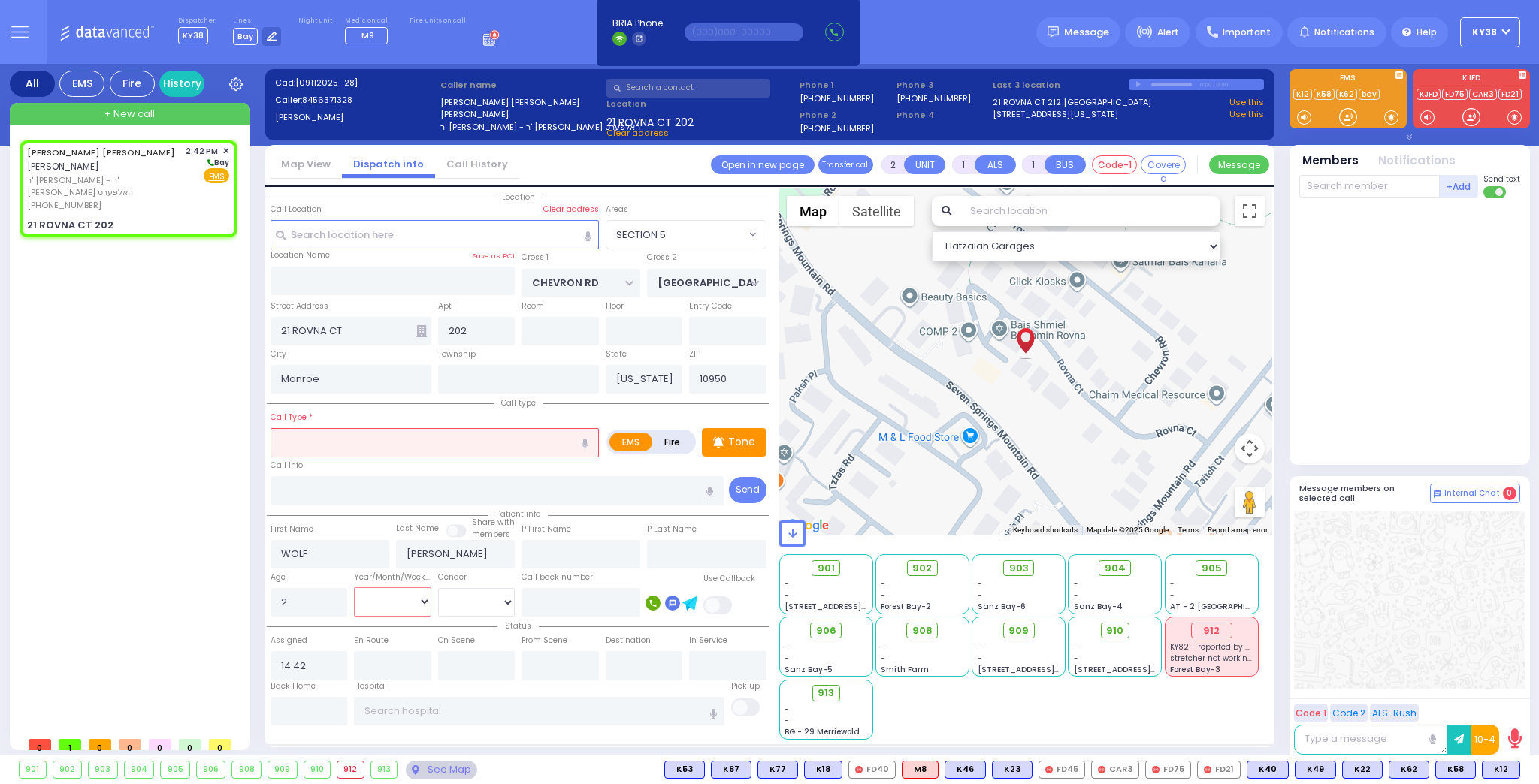
select select "Hatzalah Garages"
select select "SECTION 5"
select select "Year"
click at [354, 588] on select "Year Month Week Day" at bounding box center [393, 602] width 78 height 29
select select
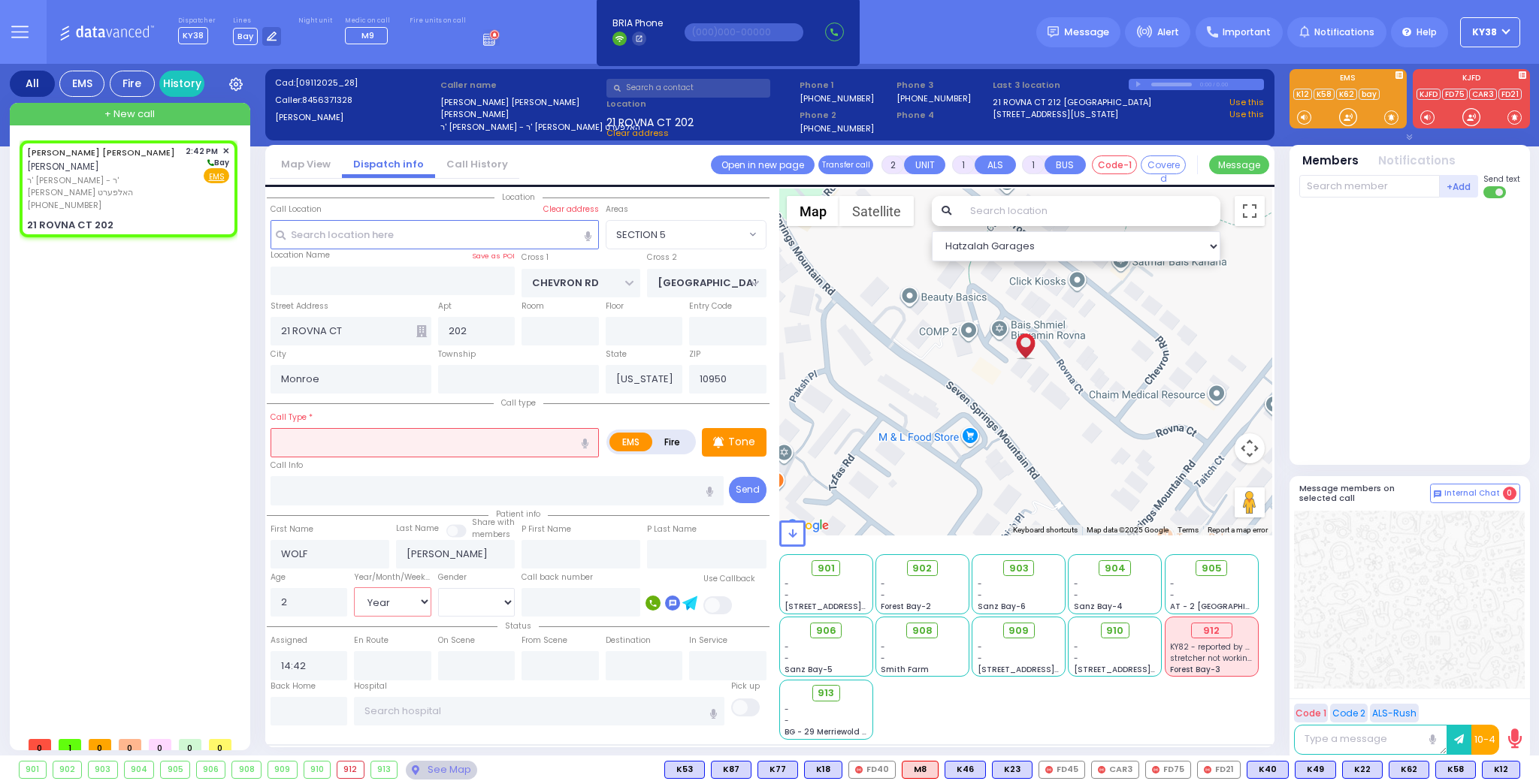
radio input "true"
select select "Year"
select select "Hatzalah Garages"
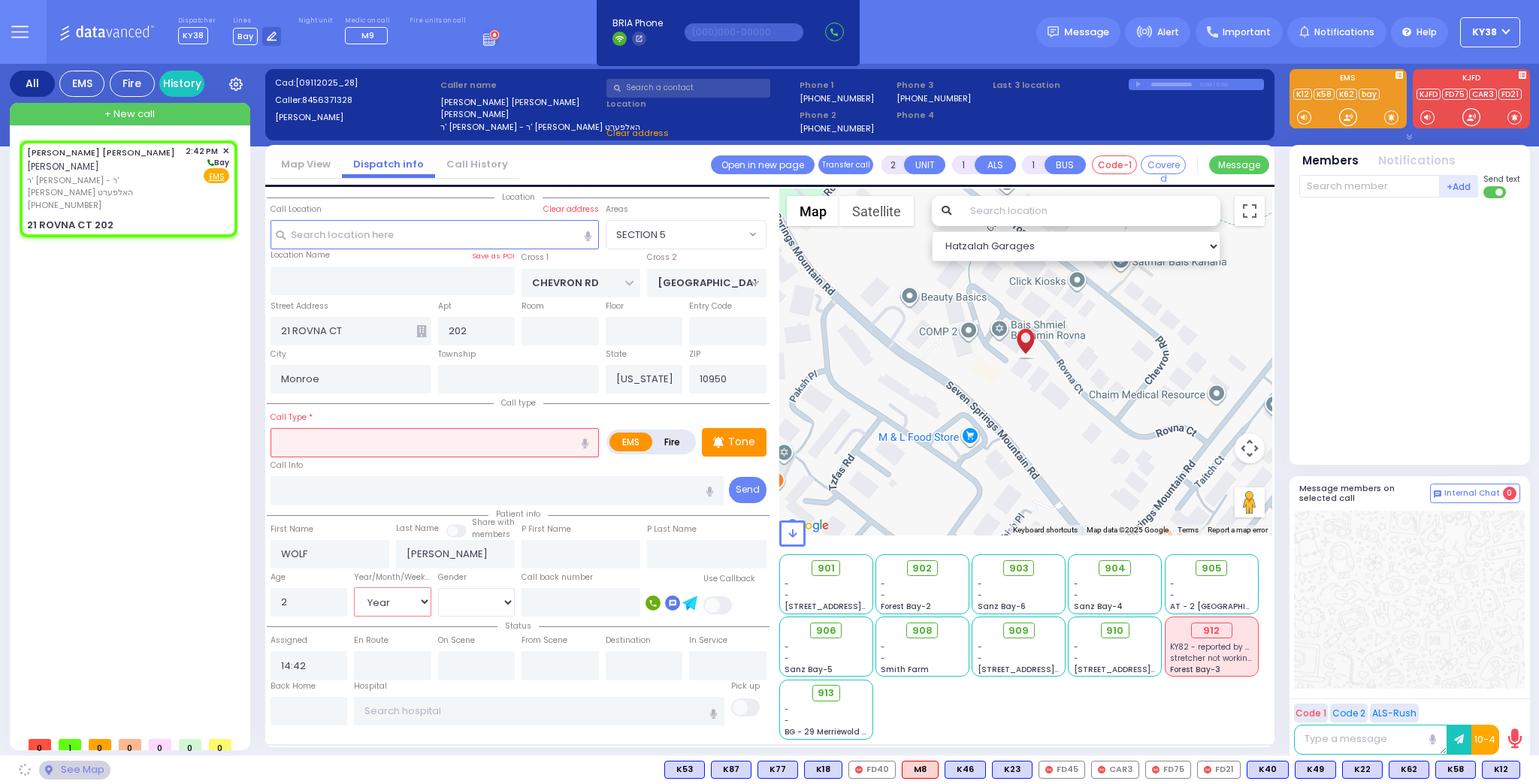
select select "SECTION 5"
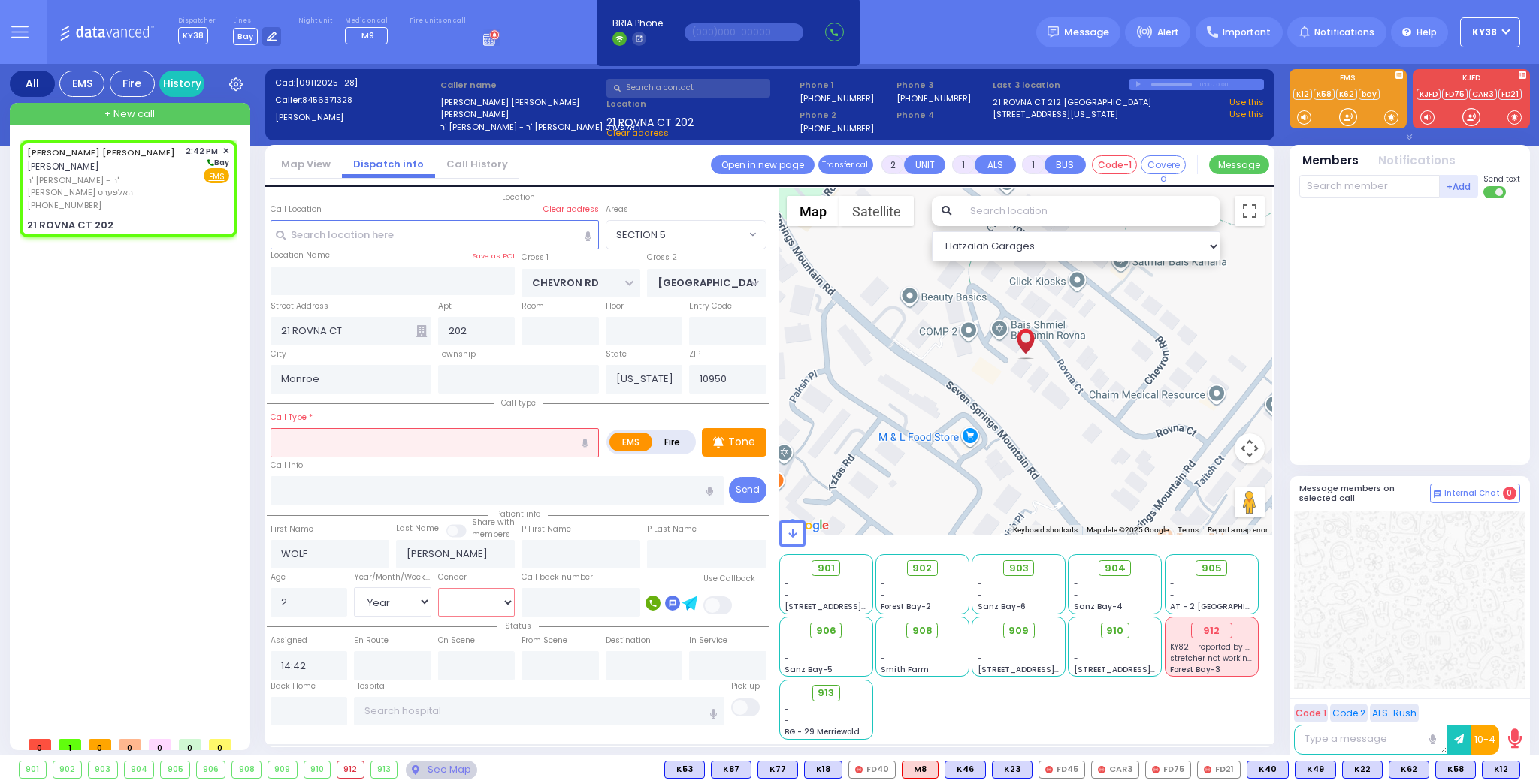
click at [504, 601] on select "Male Female" at bounding box center [477, 603] width 78 height 29
select select "[DEMOGRAPHIC_DATA]"
click at [438, 588] on select "Male Female" at bounding box center [477, 603] width 78 height 29
select select
radio input "true"
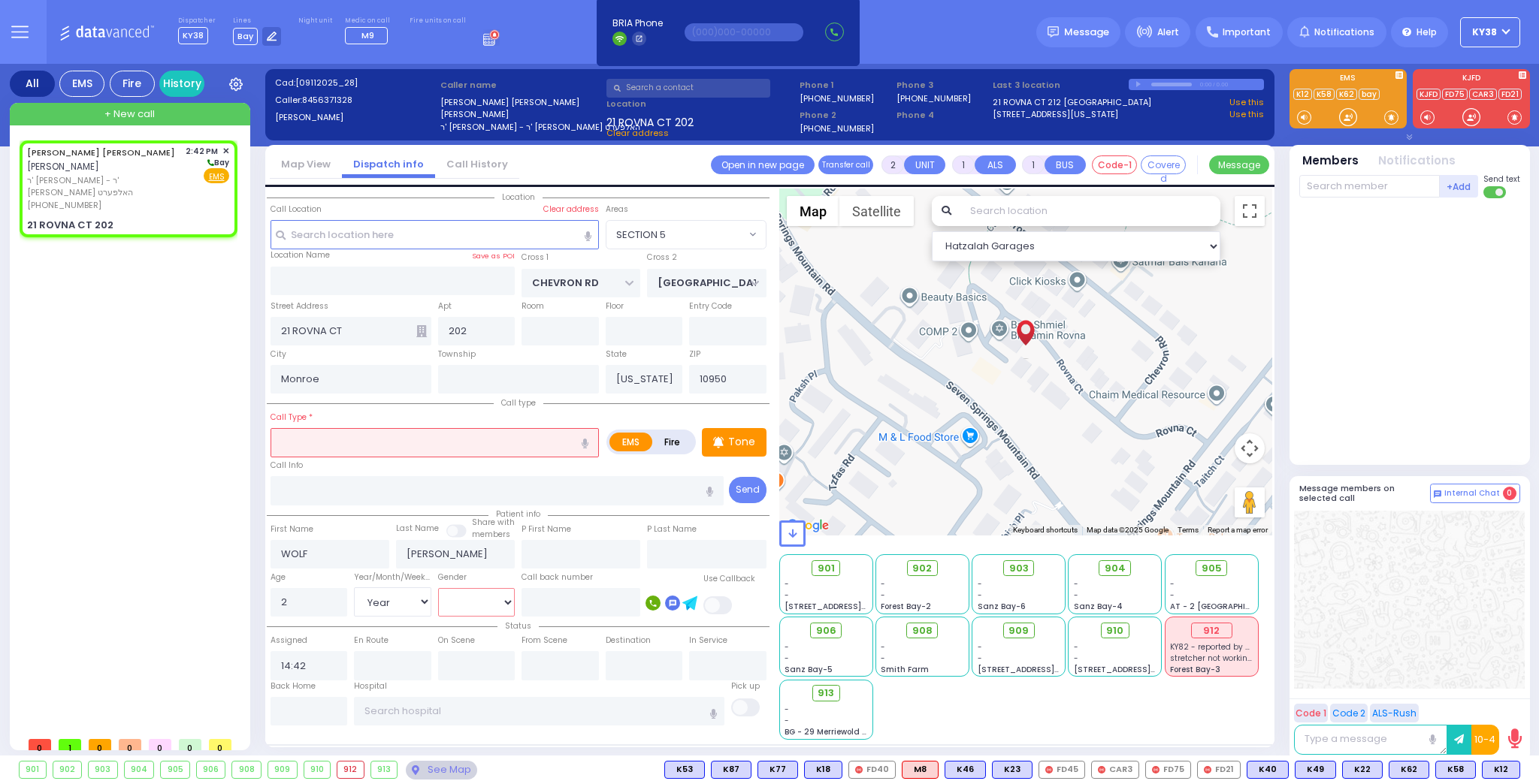
select select "Year"
select select "[DEMOGRAPHIC_DATA]"
select select "Hatzalah Garages"
select select "SECTION 5"
click at [379, 436] on input "text" at bounding box center [434, 443] width 328 height 29
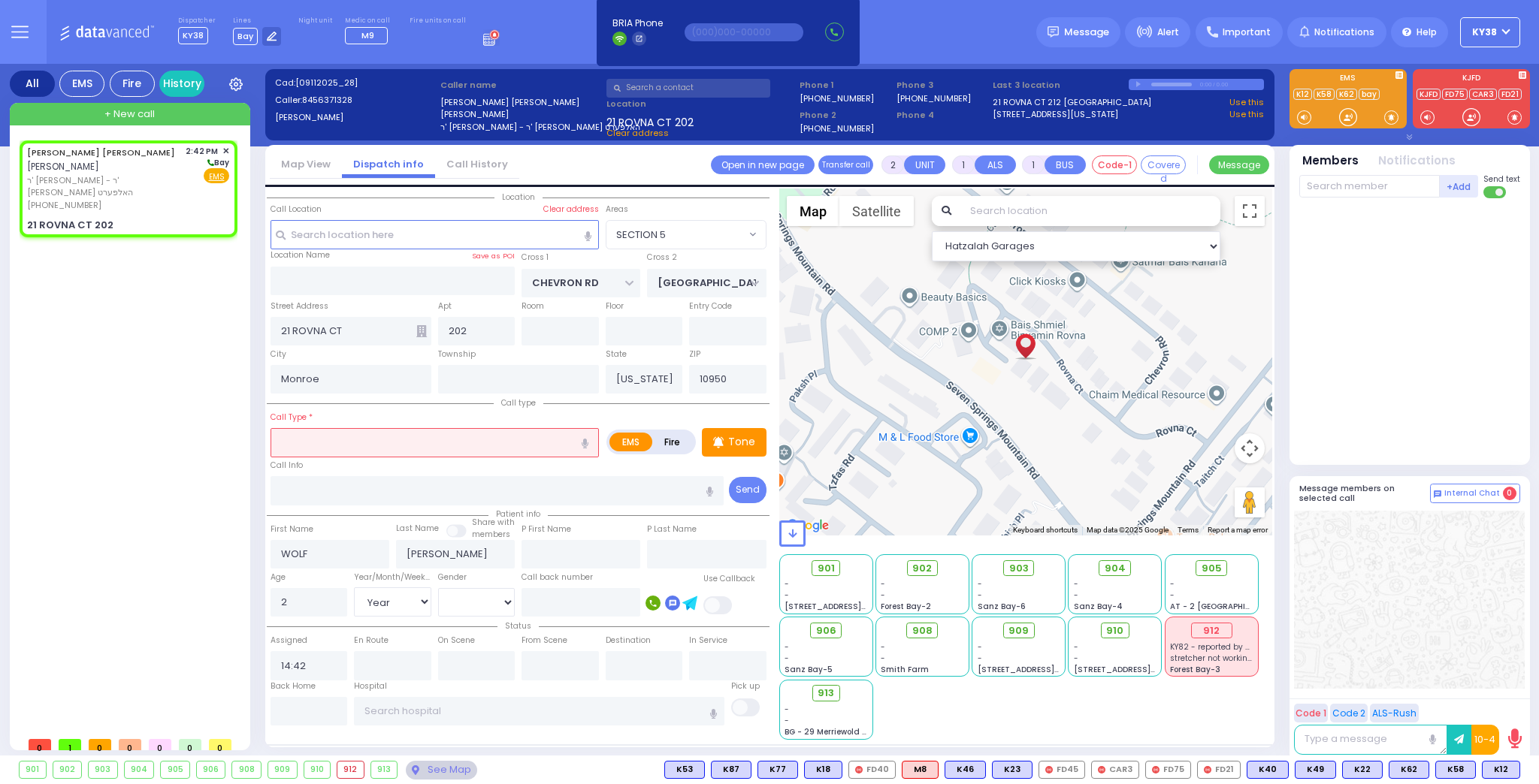
type input "c"
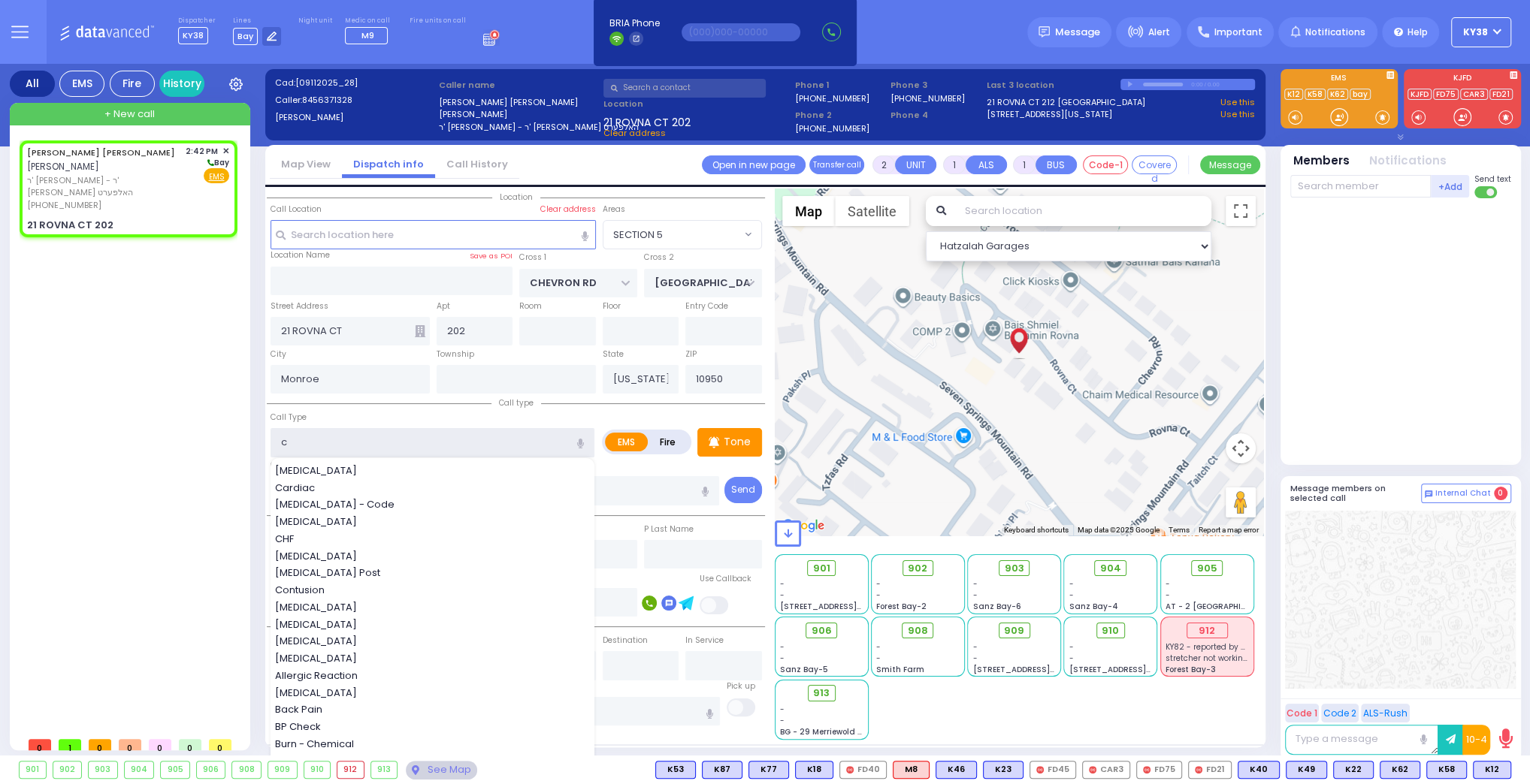
select select
radio input "true"
select select "Year"
select select "[DEMOGRAPHIC_DATA]"
select select "Hatzalah Garages"
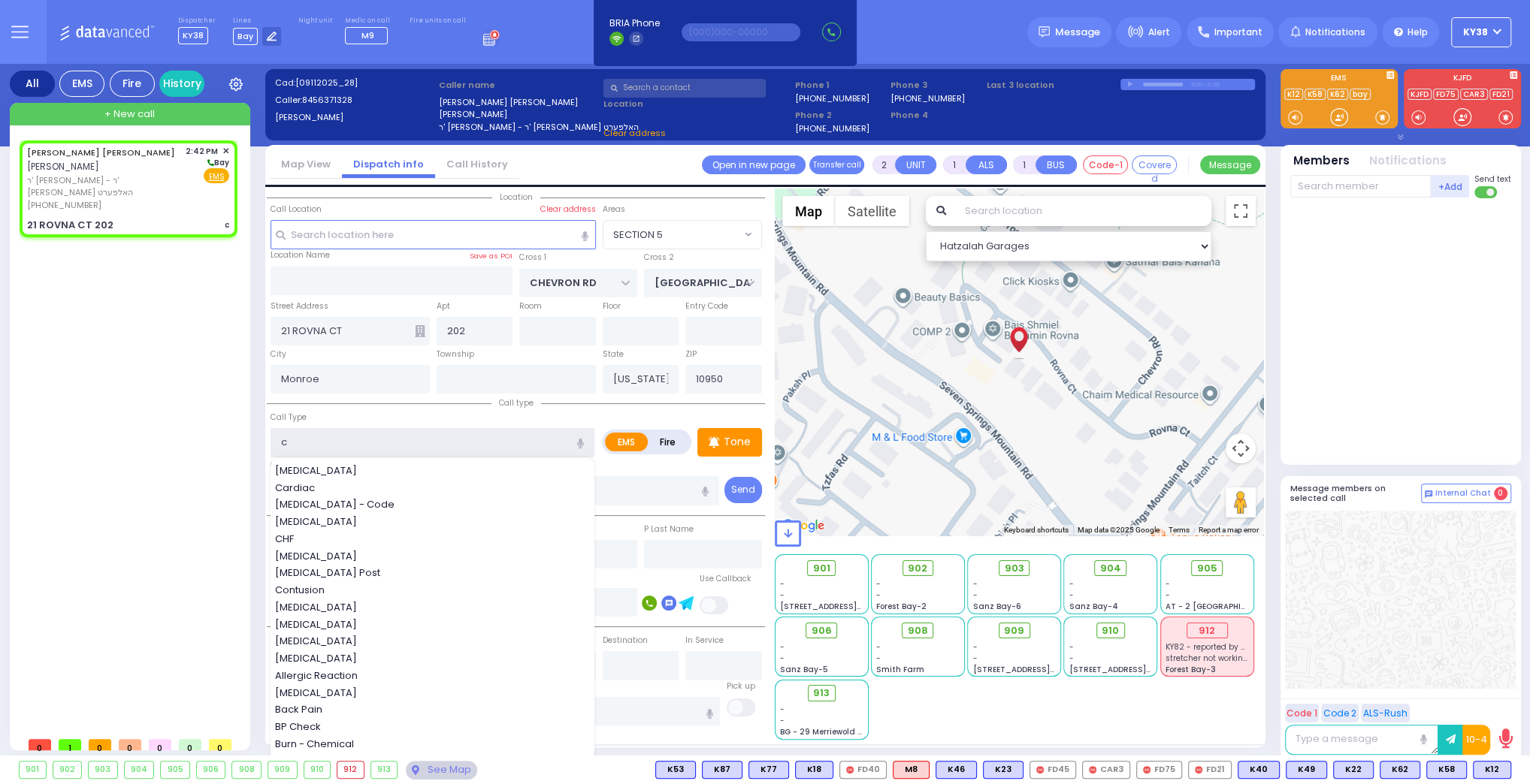
select select "SECTION 5"
select select
radio input "true"
select select "Year"
select select "[DEMOGRAPHIC_DATA]"
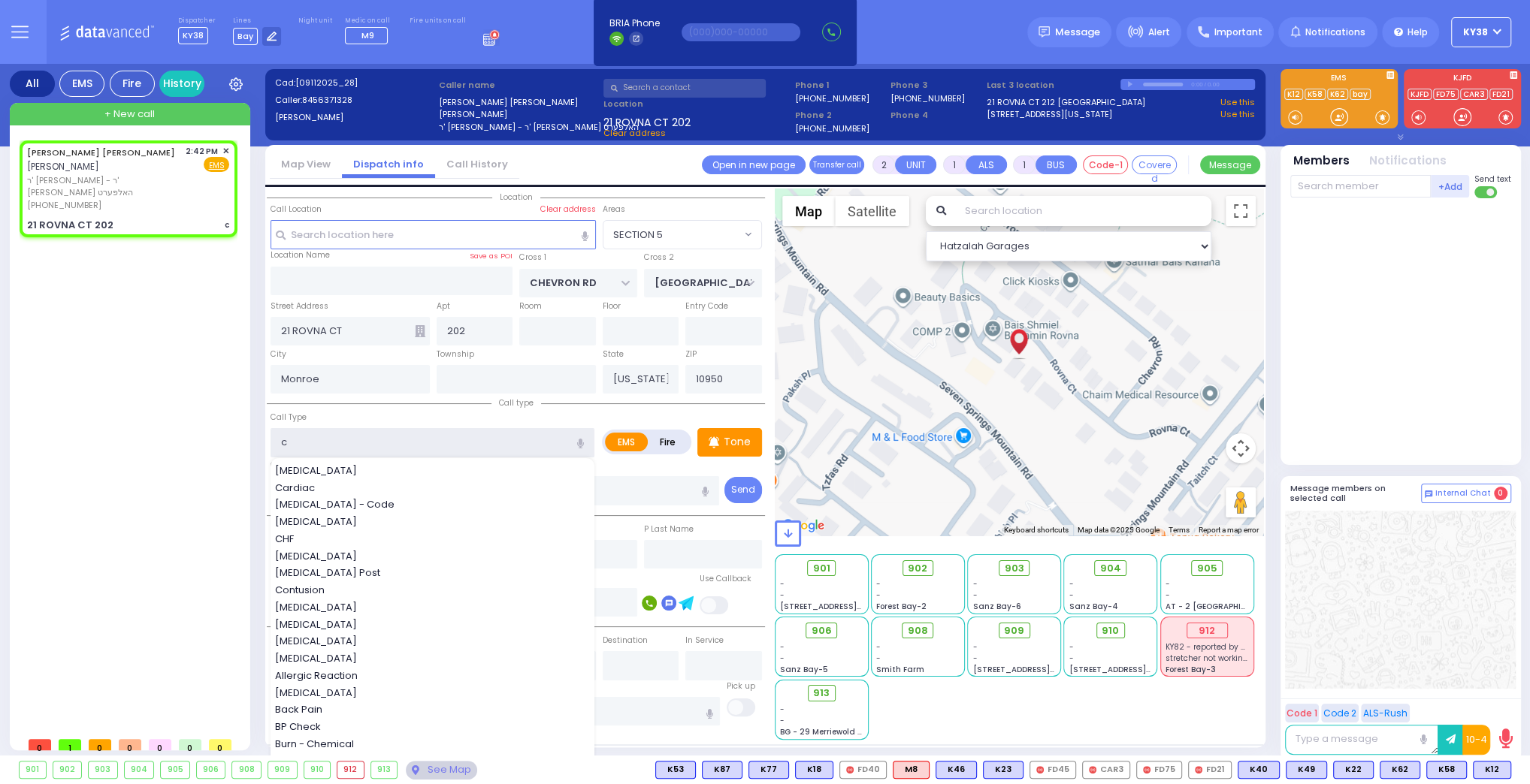
select select "Hatzalah Garages"
select select "SECTION 5"
type input "c"
click at [153, 186] on div "WOLF FEUERSTEIN וואלף פייערשטיין ר' יוסף שלמה - ר' משה הערש האלפערט (845) 637-1…" at bounding box center [129, 189] width 212 height 92
select select
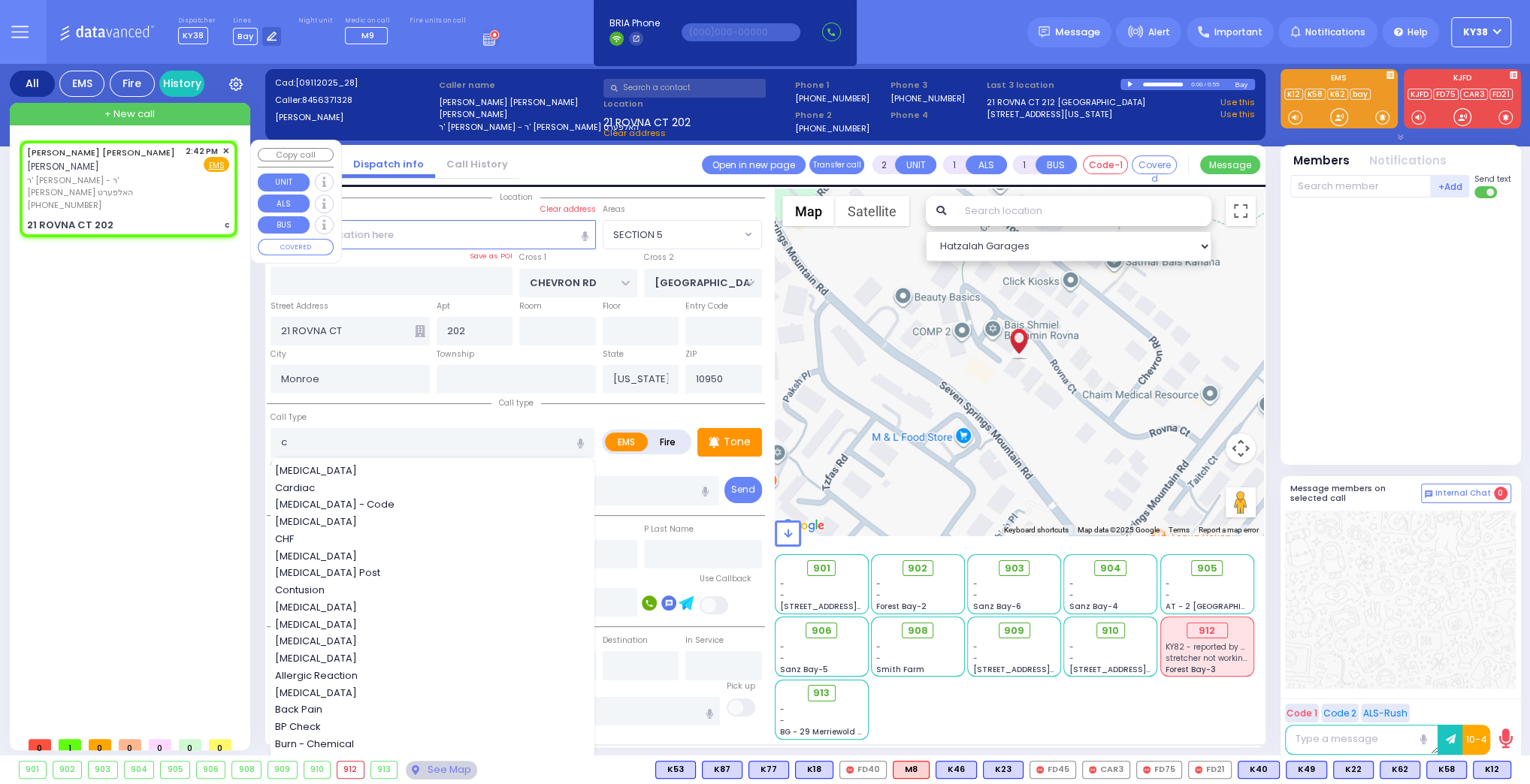
radio input "true"
select select "Year"
select select "[DEMOGRAPHIC_DATA]"
select select "Hatzalah Garages"
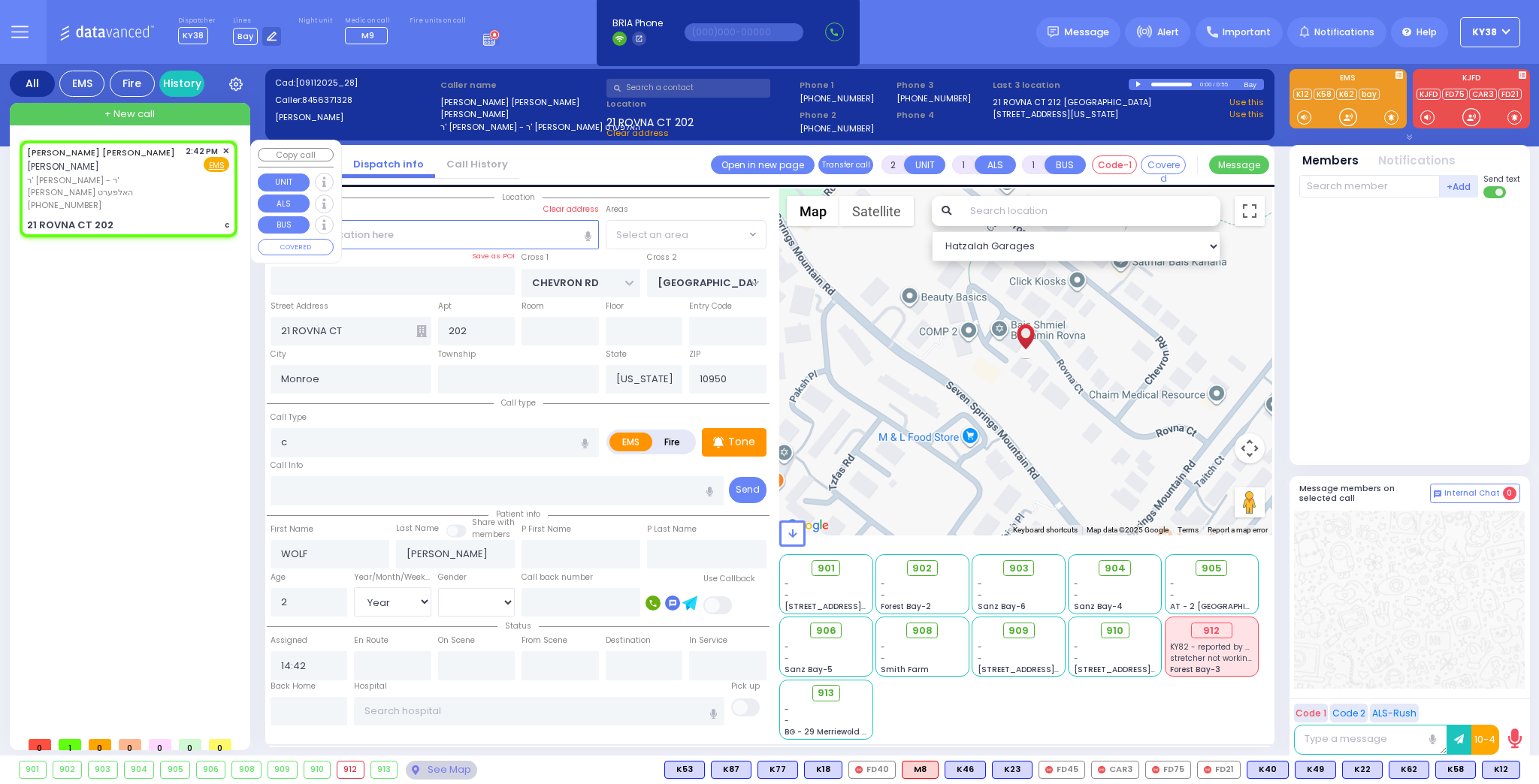
select select
radio input "true"
select select "Year"
select select "[DEMOGRAPHIC_DATA]"
select select "Hatzalah Garages"
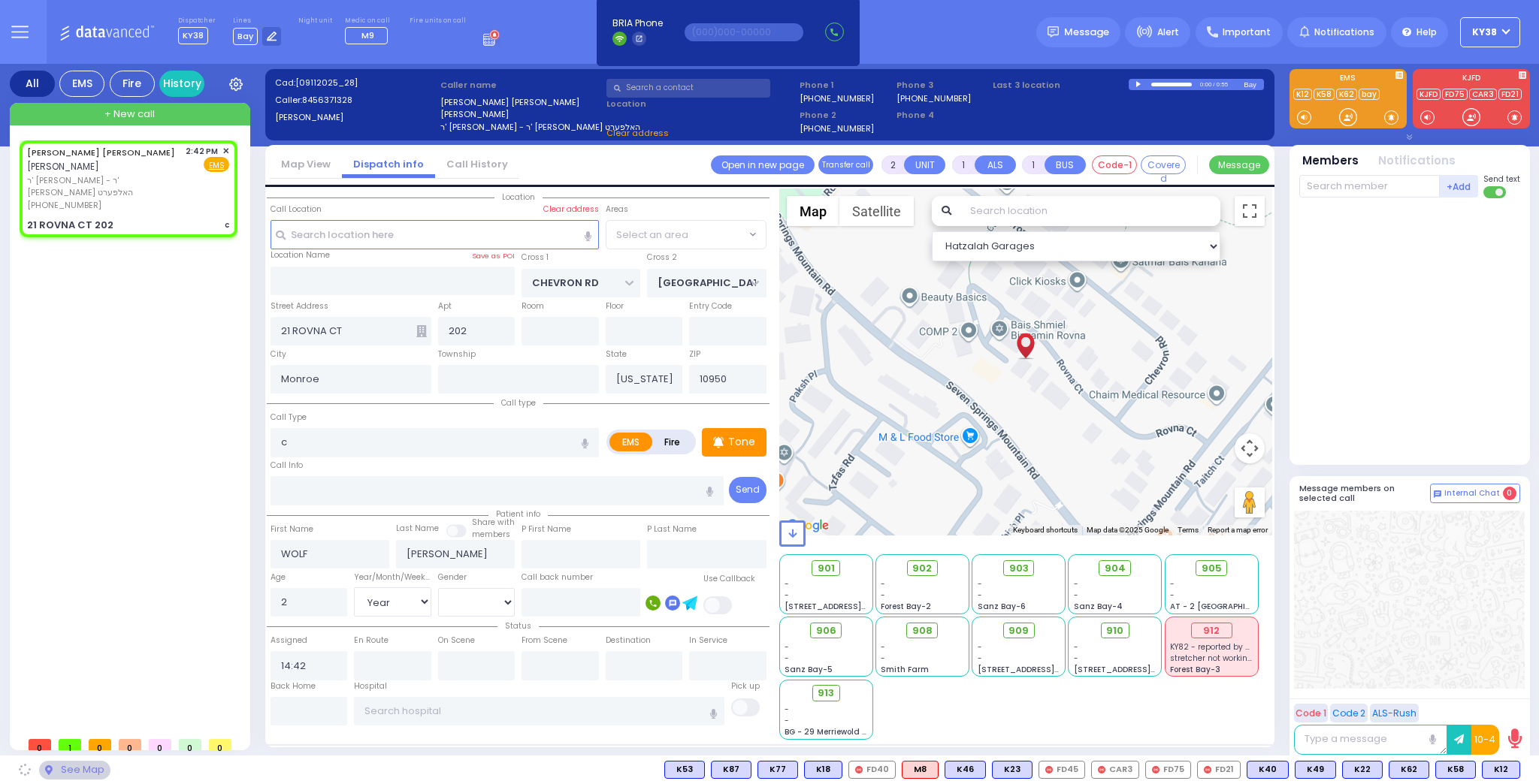
select select "SECTION 5"
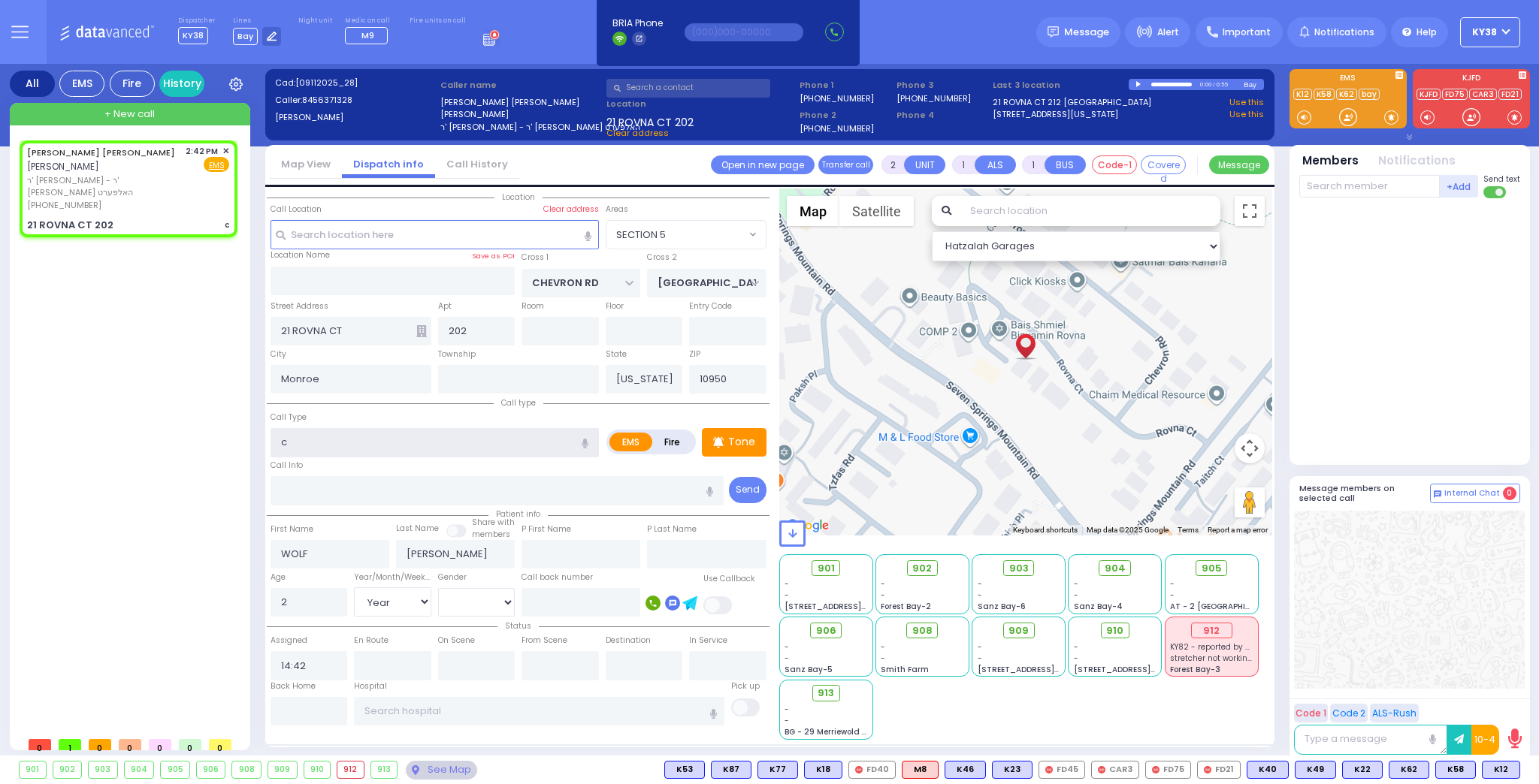
click at [351, 442] on input "c" at bounding box center [434, 443] width 328 height 29
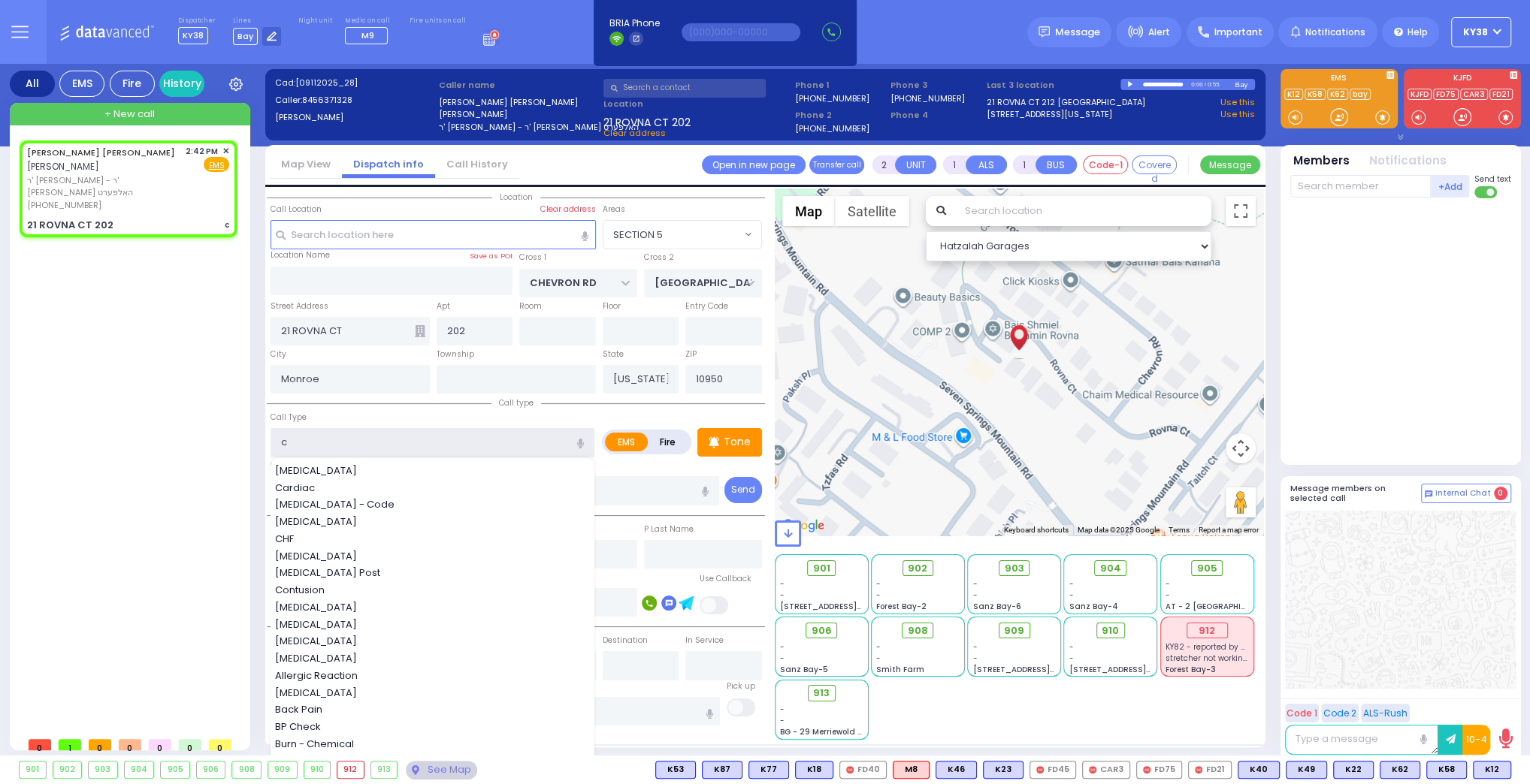
type input "ch"
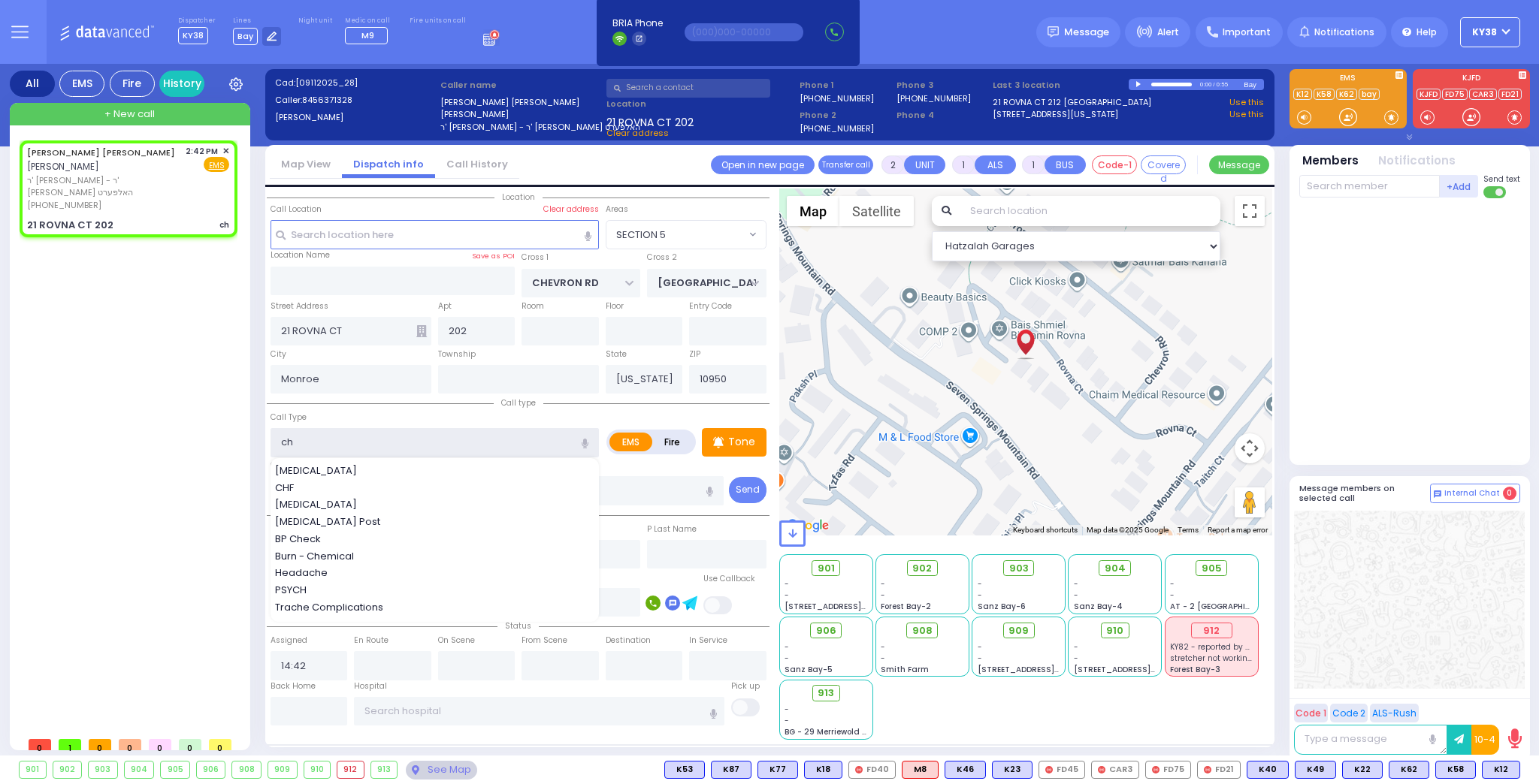
select select
radio input "true"
select select "Year"
select select "[DEMOGRAPHIC_DATA]"
select select "Hatzalah Garages"
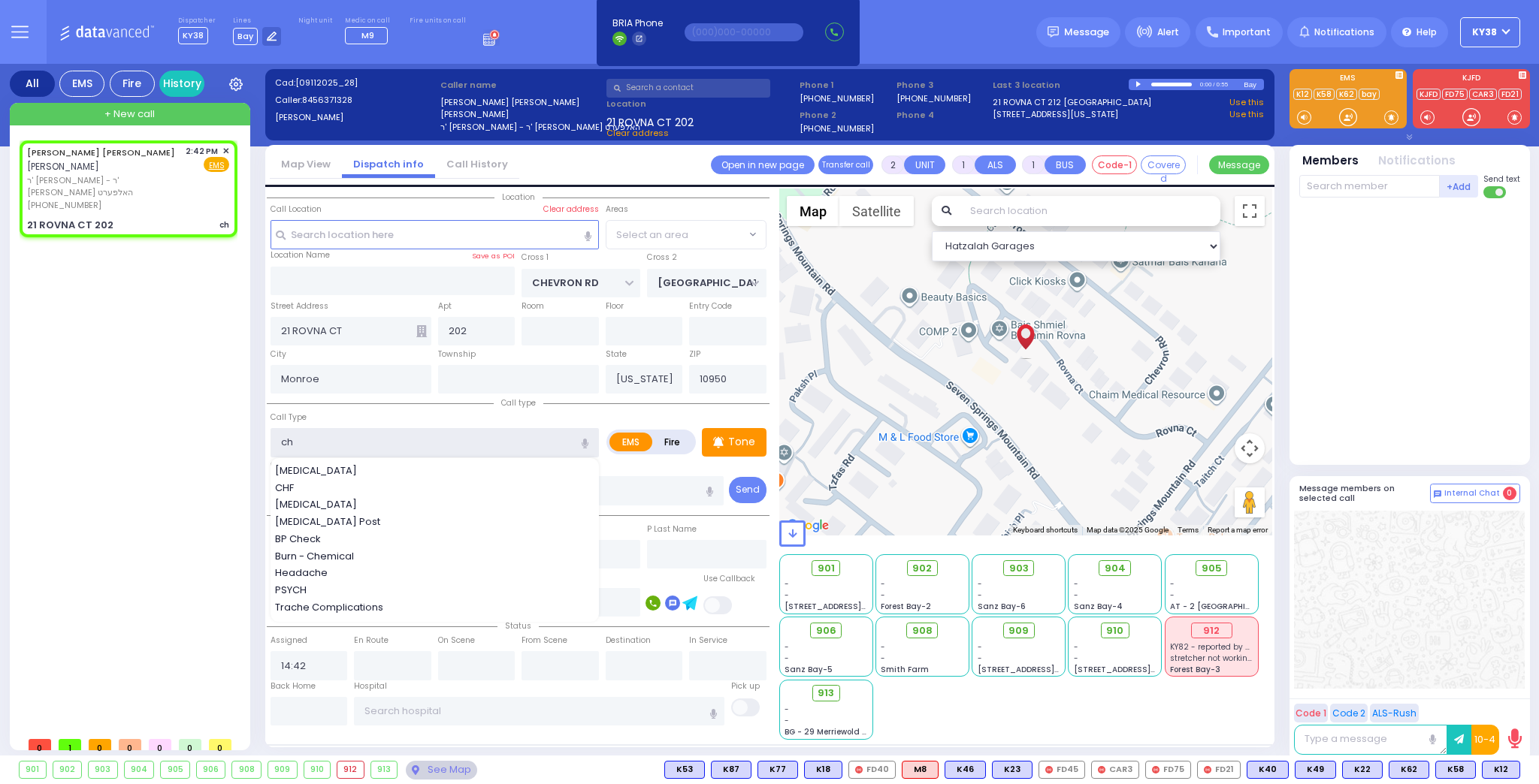
select select "SECTION 5"
type input "che"
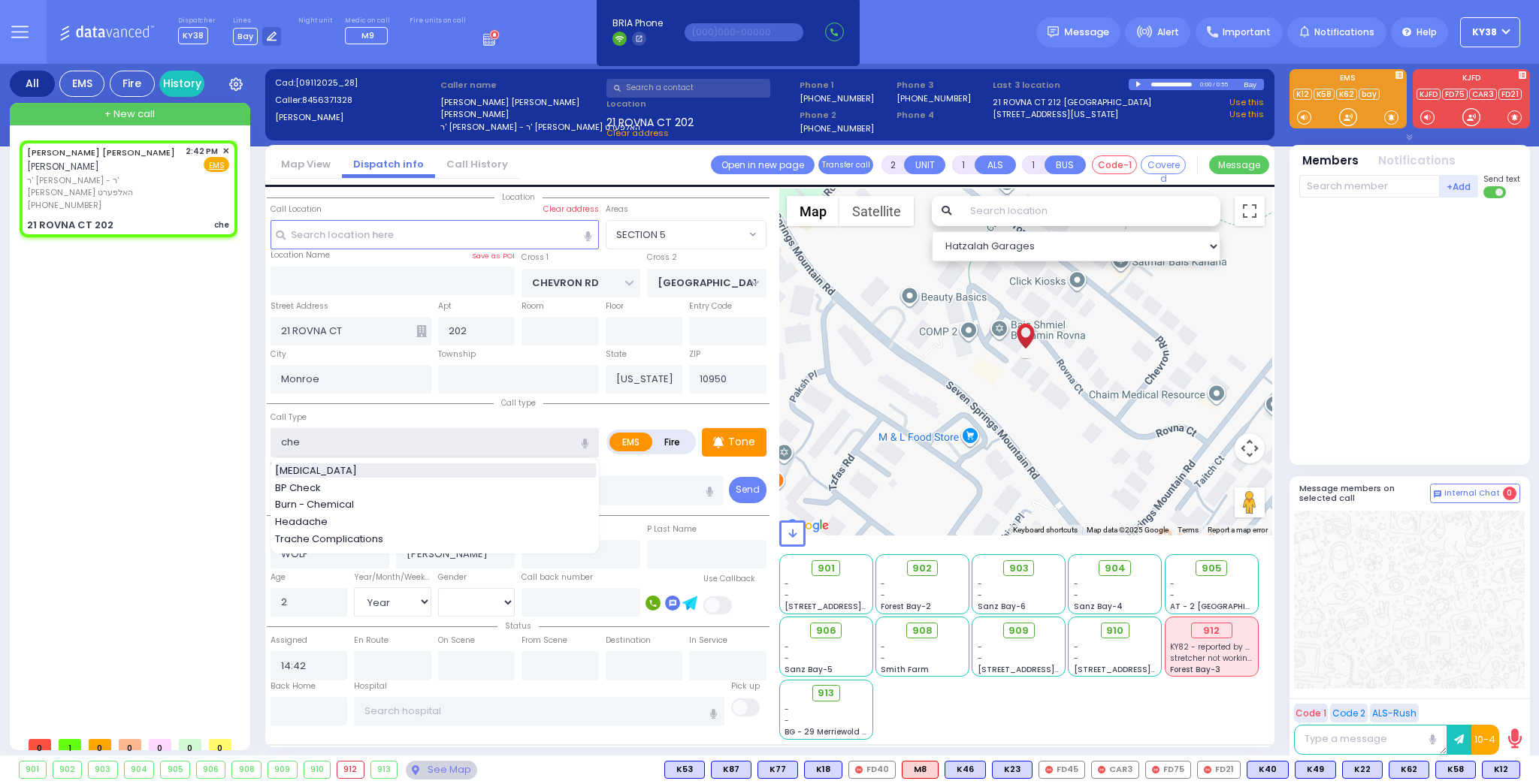
select select
radio input "true"
select select "Year"
select select "[DEMOGRAPHIC_DATA]"
select select "Hatzalah Garages"
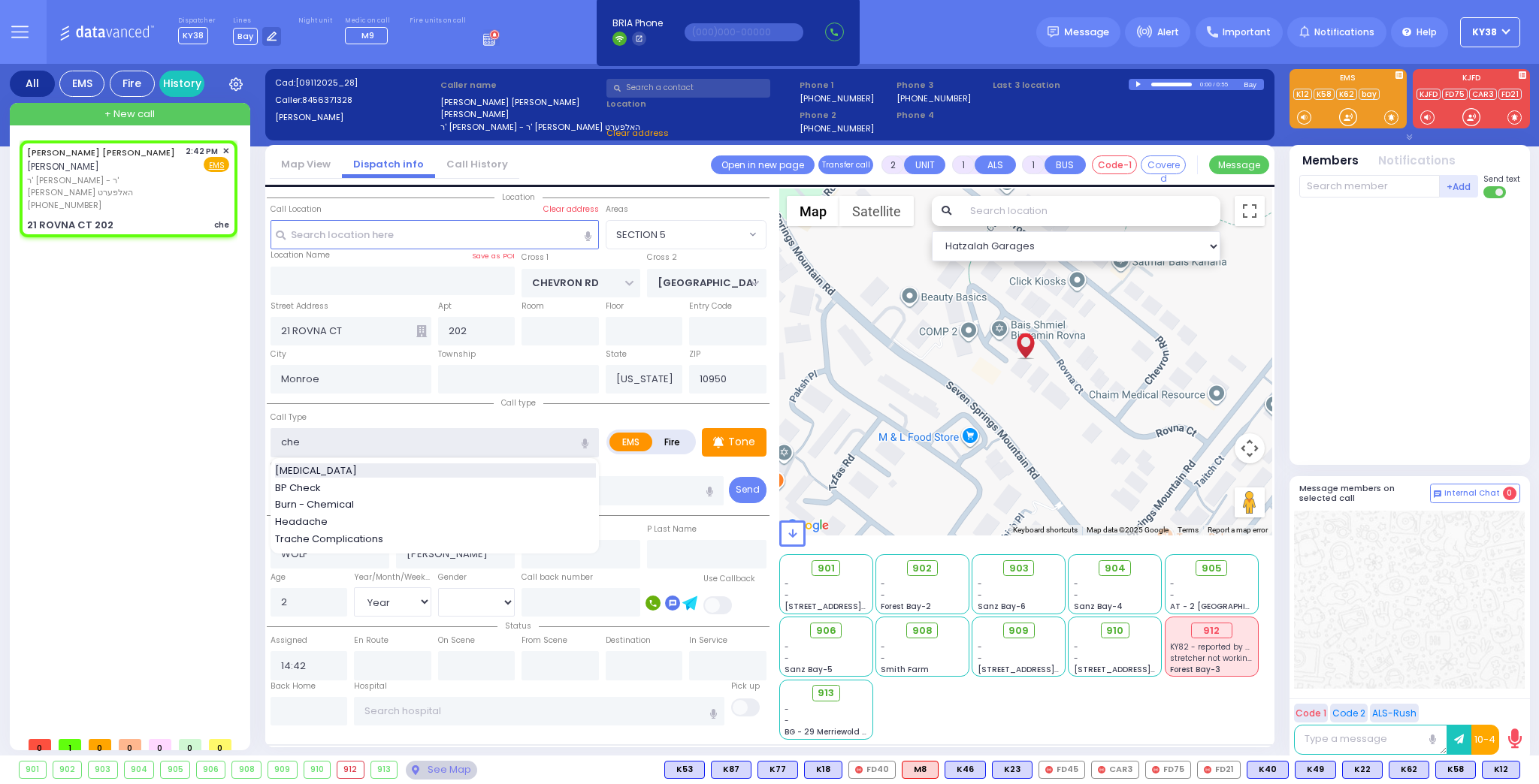
select select "SECTION 5"
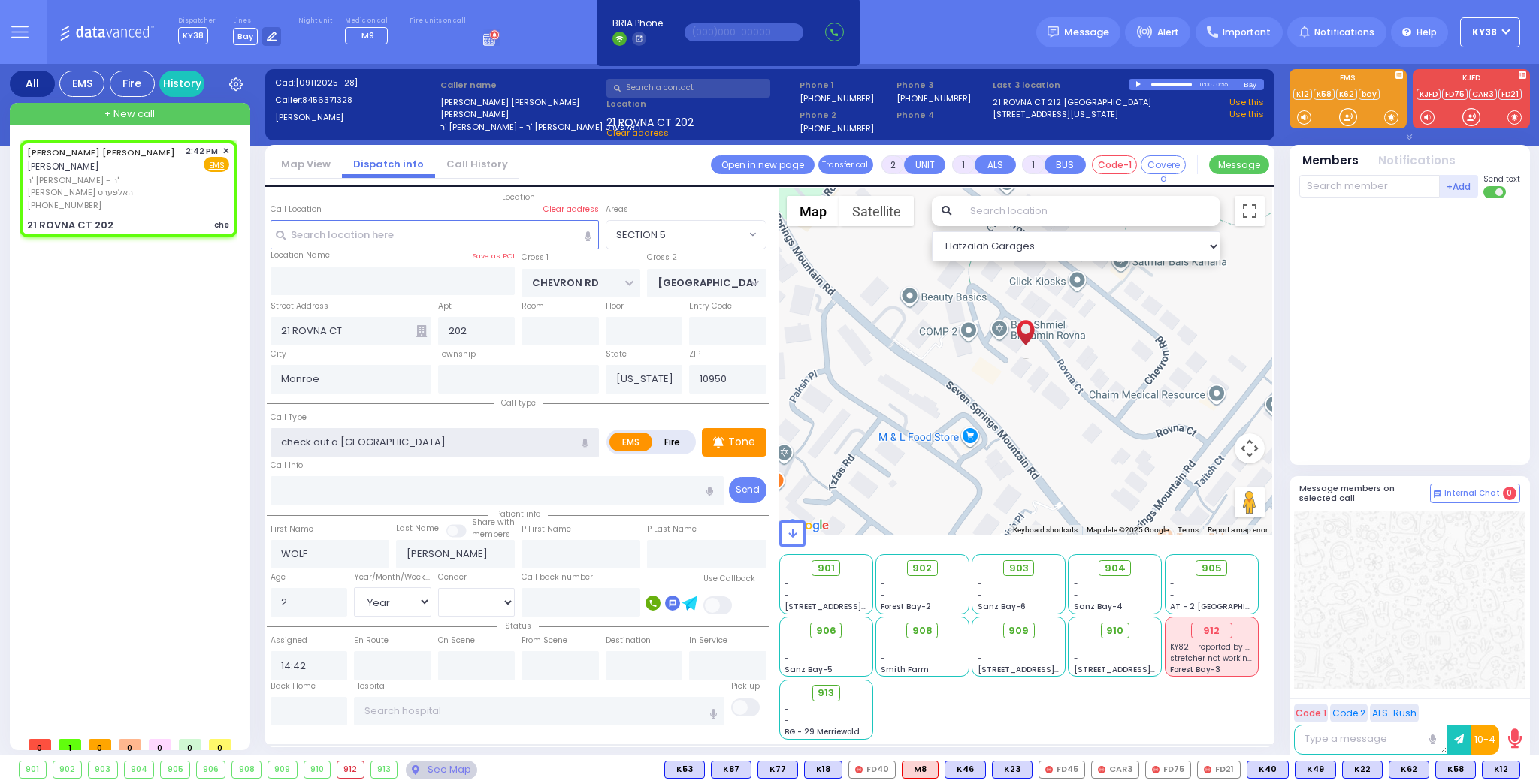
type input "check out a chiled"
click at [534, 442] on input "check out a chiled" at bounding box center [434, 443] width 328 height 29
select select
radio input "true"
select select "Year"
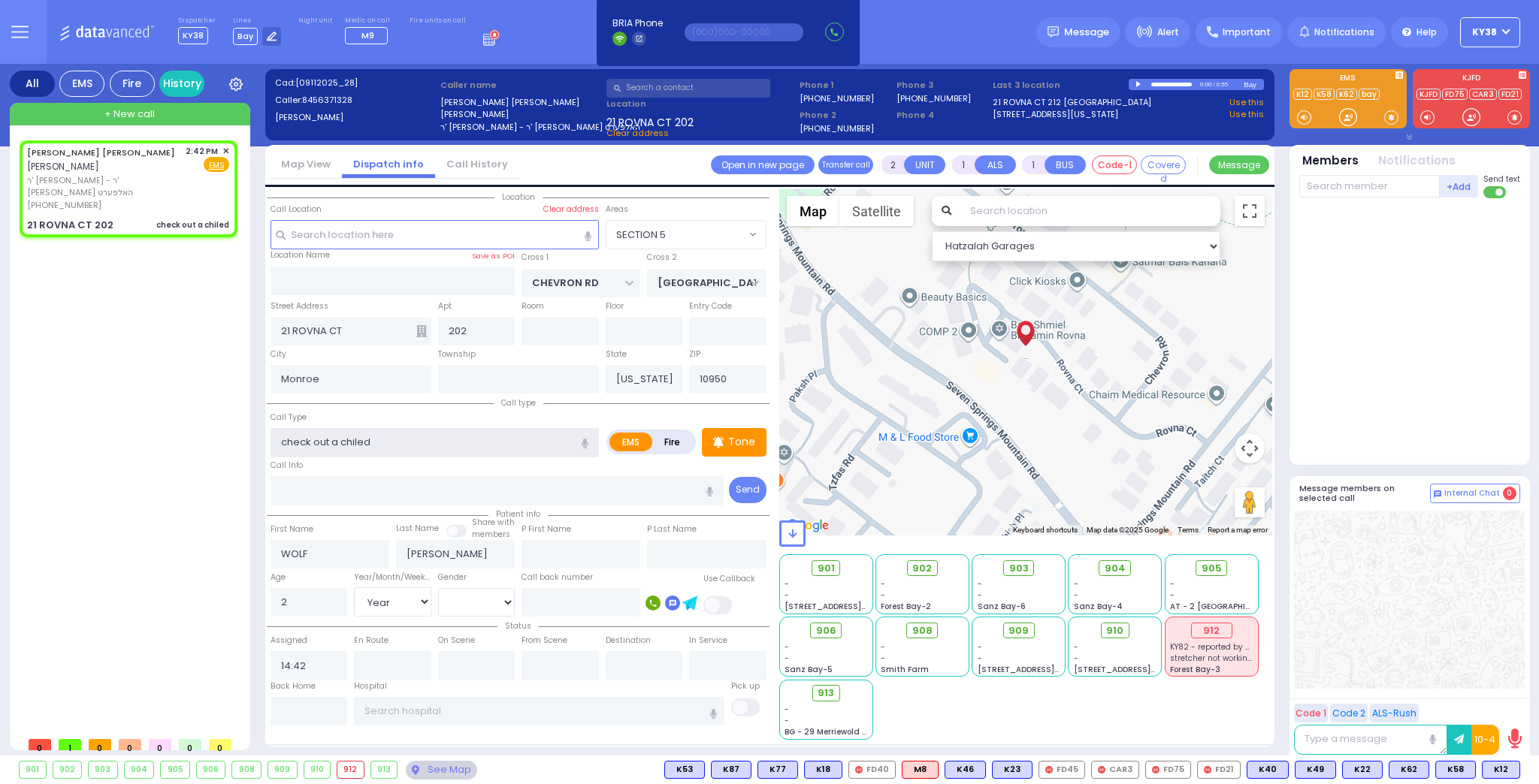
select select "[DEMOGRAPHIC_DATA]"
select select "Hatzalah Garages"
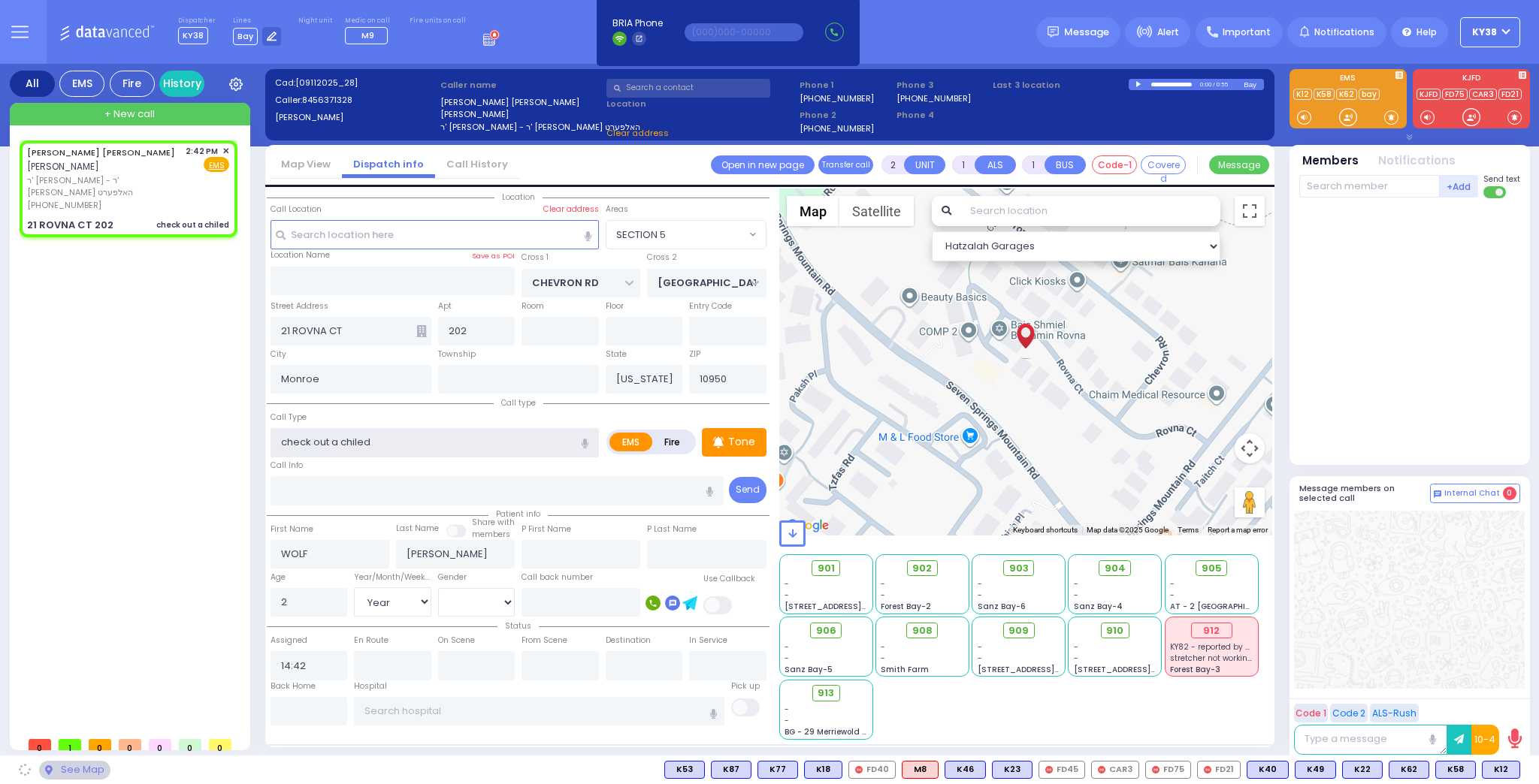
select select "SECTION 5"
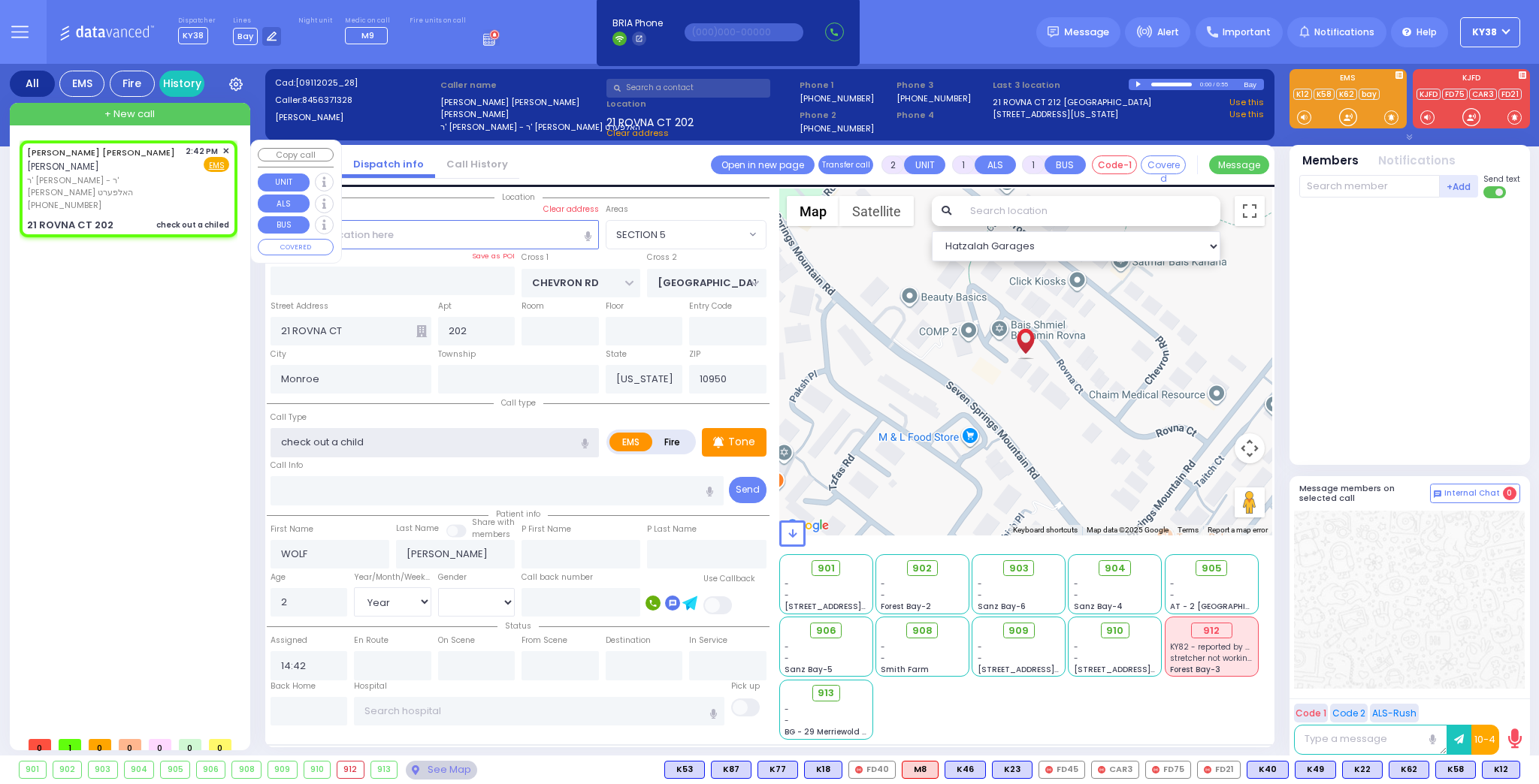
type input "check out a child"
click at [184, 170] on div "WOLF FEUERSTEIN וואלף פייערשטיין ר' יוסף שלמה - ר' משה הערש האלפערט (845) 637-1…" at bounding box center [128, 178] width 202 height 67
select select
radio input "true"
select select "Year"
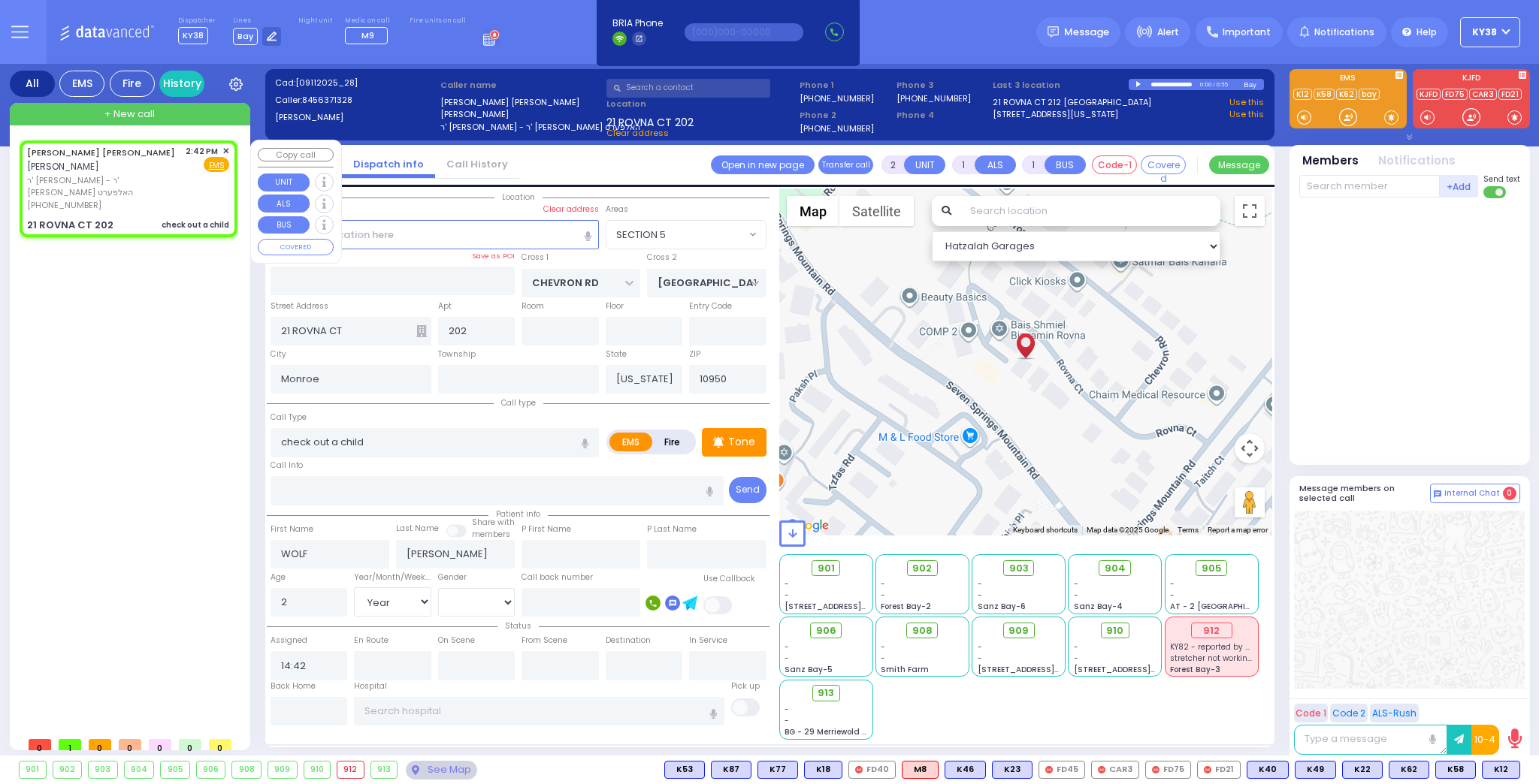
select select "[DEMOGRAPHIC_DATA]"
select select "Hatzalah Garages"
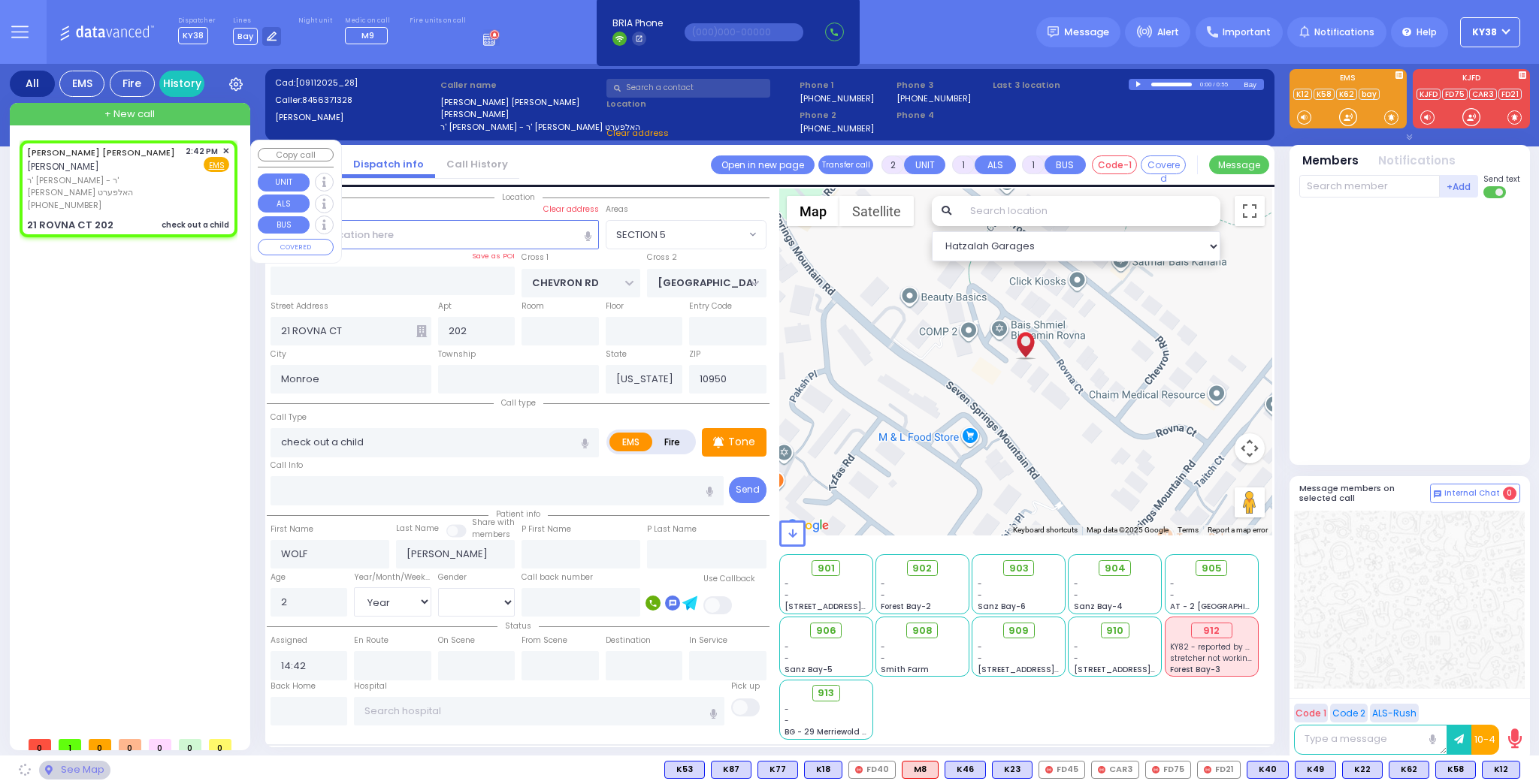
select select
radio input "true"
select select "Year"
select select "[DEMOGRAPHIC_DATA]"
select select "Hatzalah Garages"
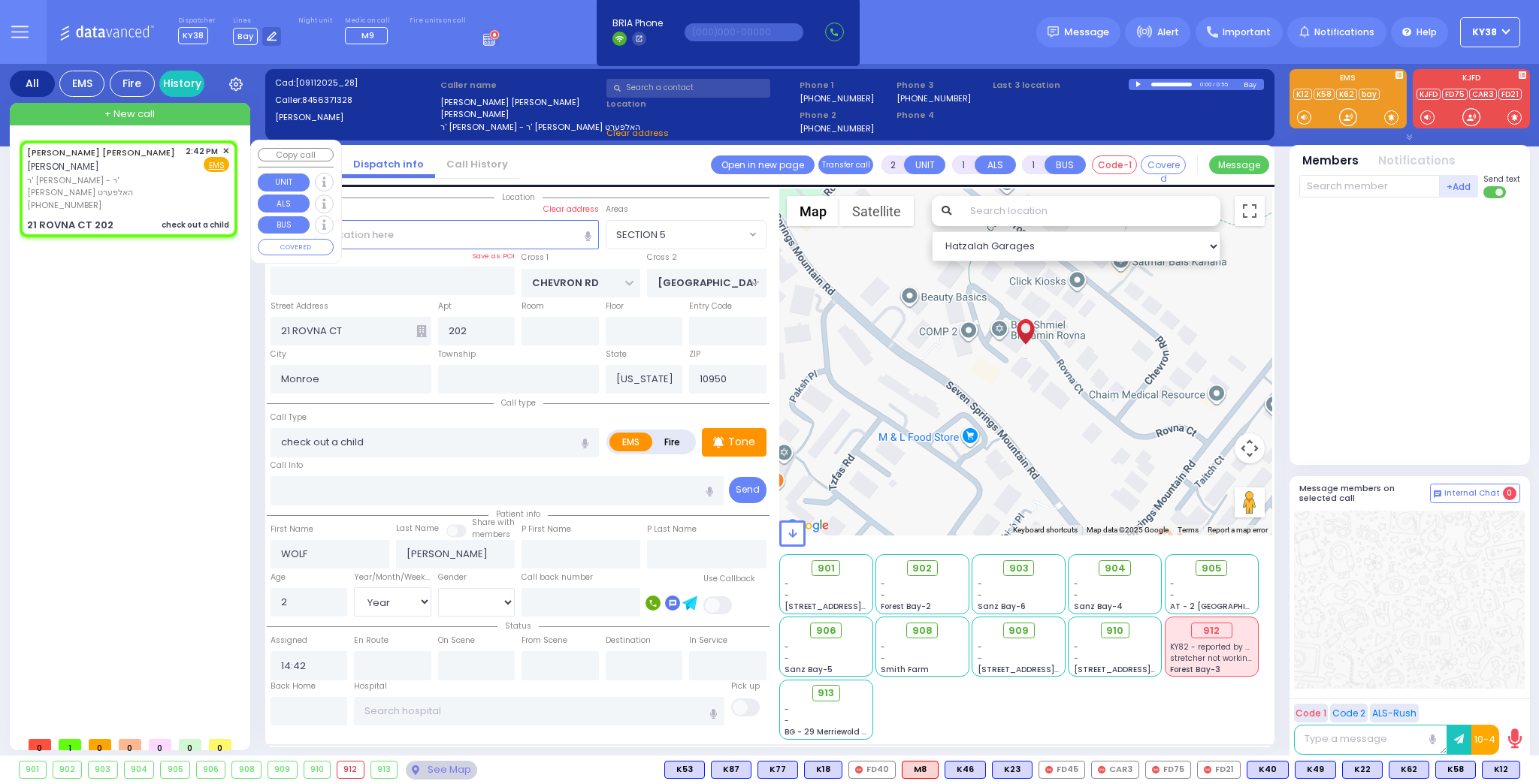
select select "SECTION 5"
click at [187, 174] on div "WOLF FEUERSTEIN וואלף פייערשטיין ר' יוסף שלמה - ר' משה הערש האלפערט (845) 637-1…" at bounding box center [128, 178] width 202 height 67
select select
radio input "true"
select select "Year"
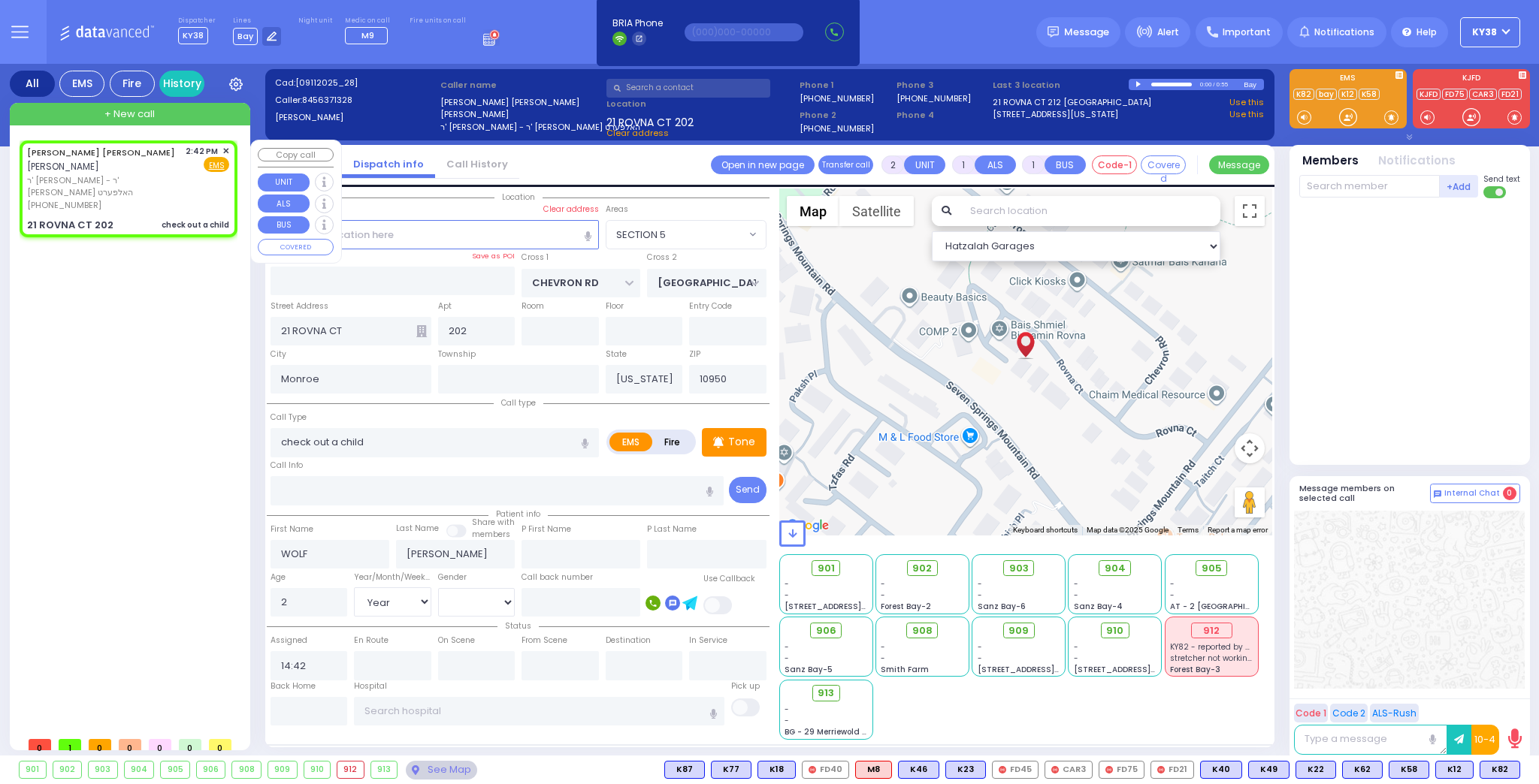
select select "[DEMOGRAPHIC_DATA]"
select select "Hatzalah Garages"
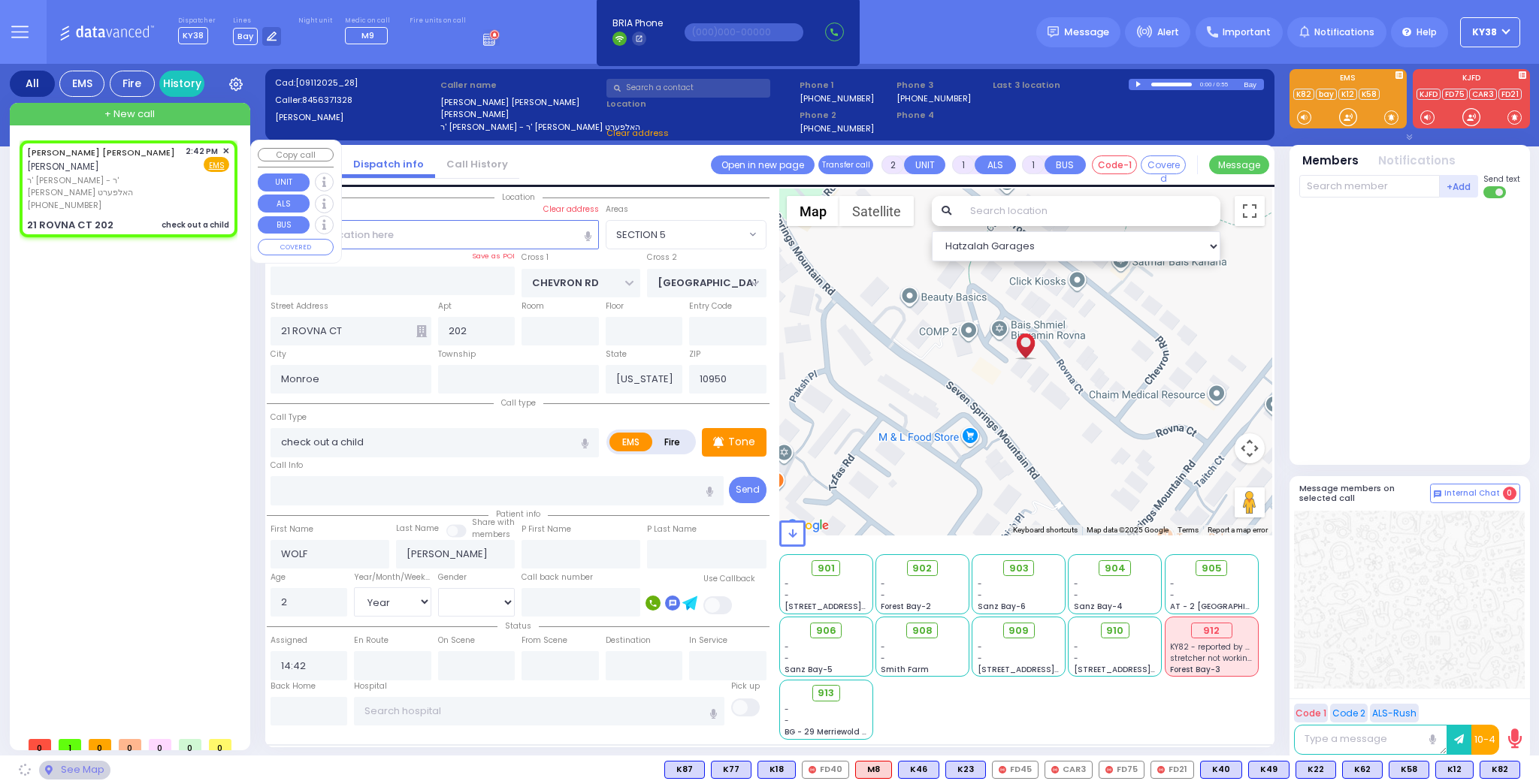
select select "SECTION 5"
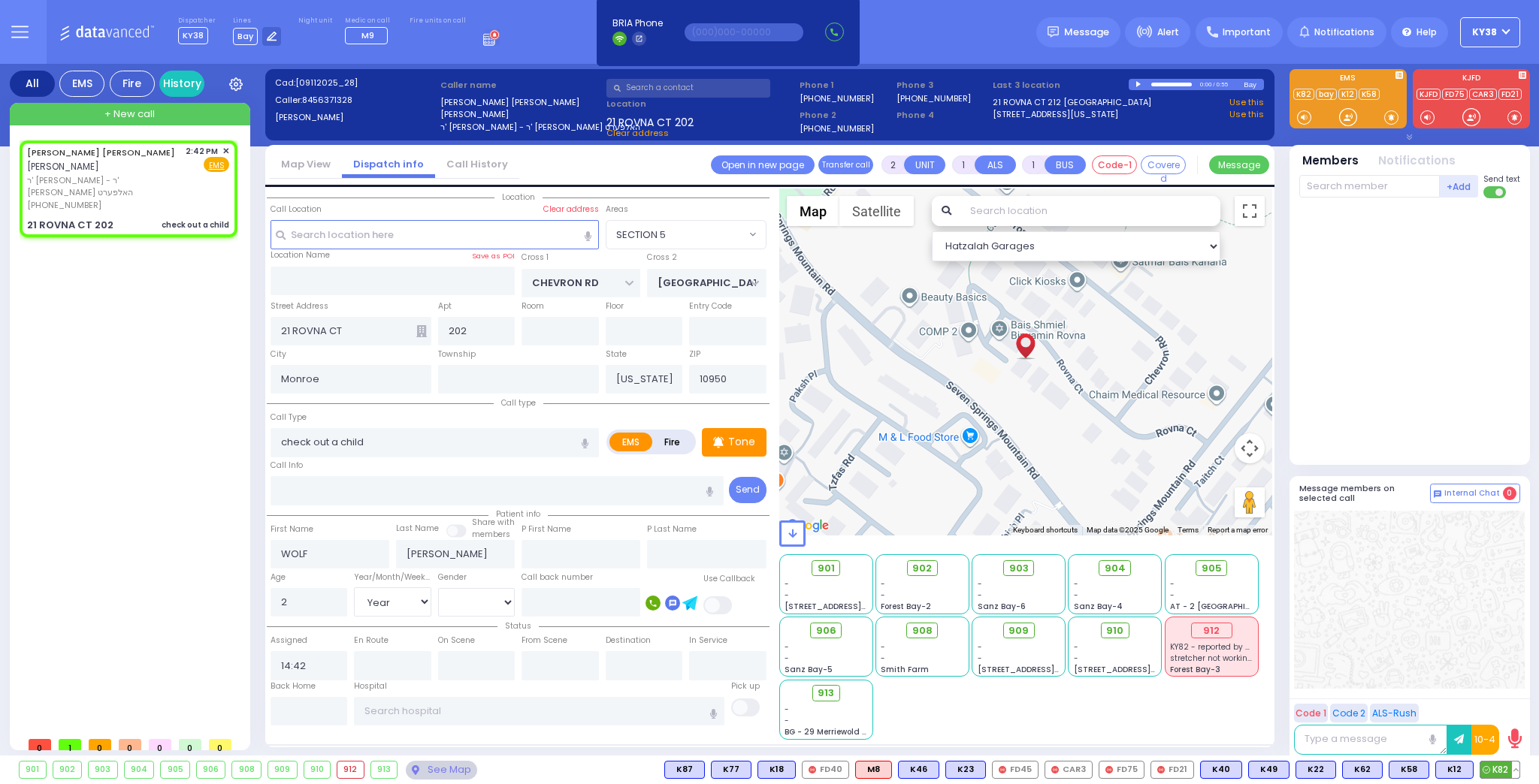
click at [1503, 770] on span "K82" at bounding box center [1499, 770] width 39 height 17
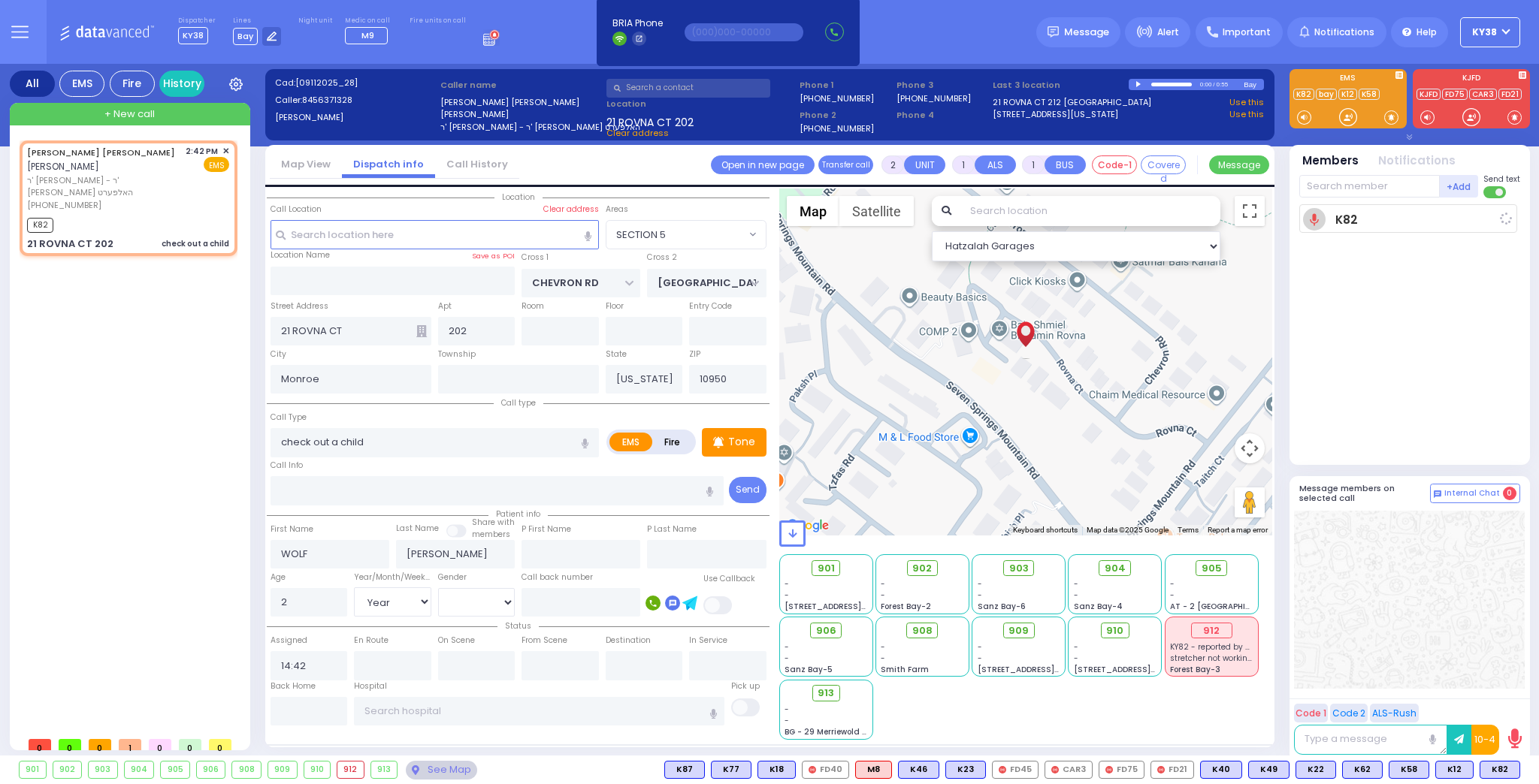
select select
radio input "true"
select select "Year"
select select "[DEMOGRAPHIC_DATA]"
type input "14:44"
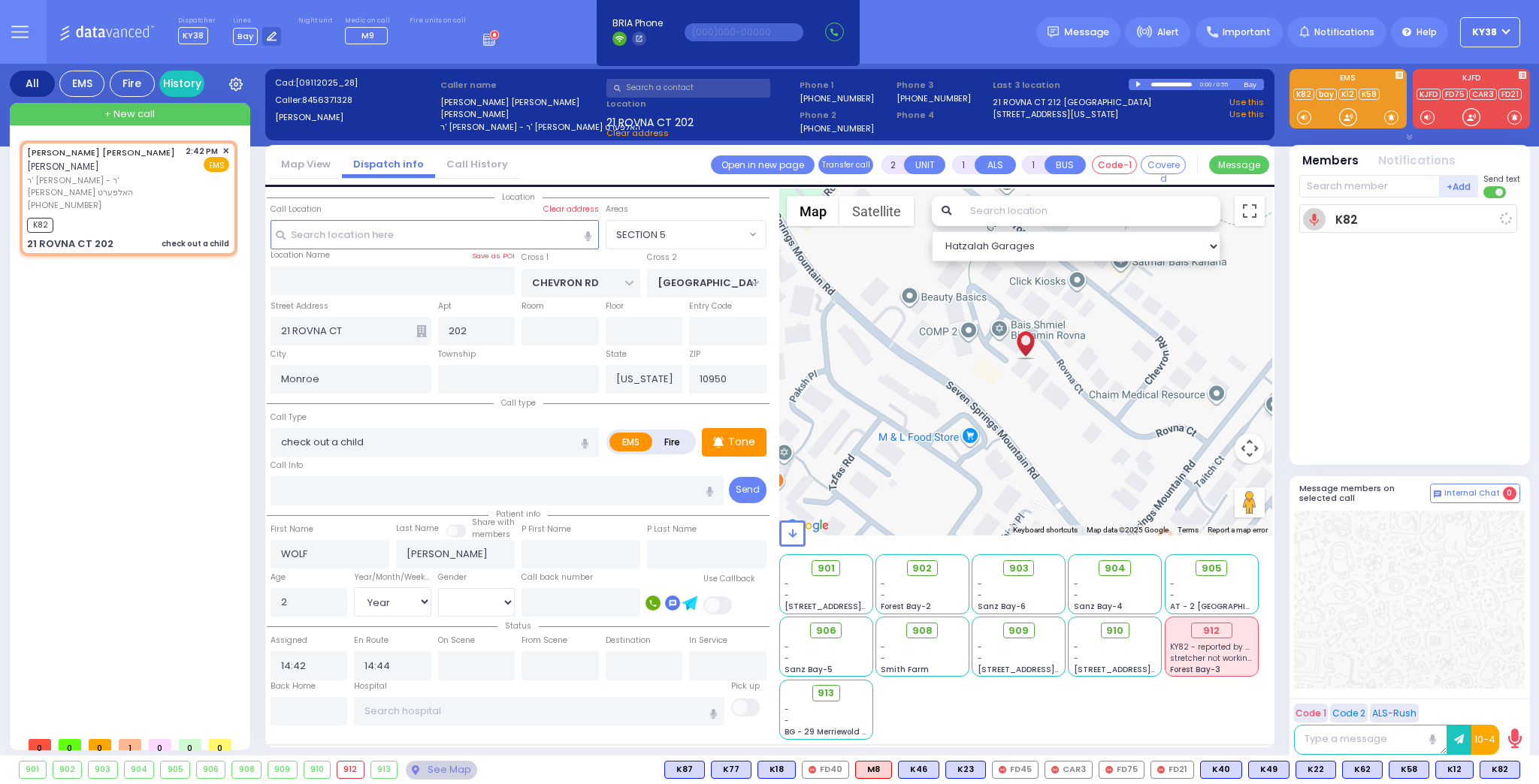
select select "Hatzalah Garages"
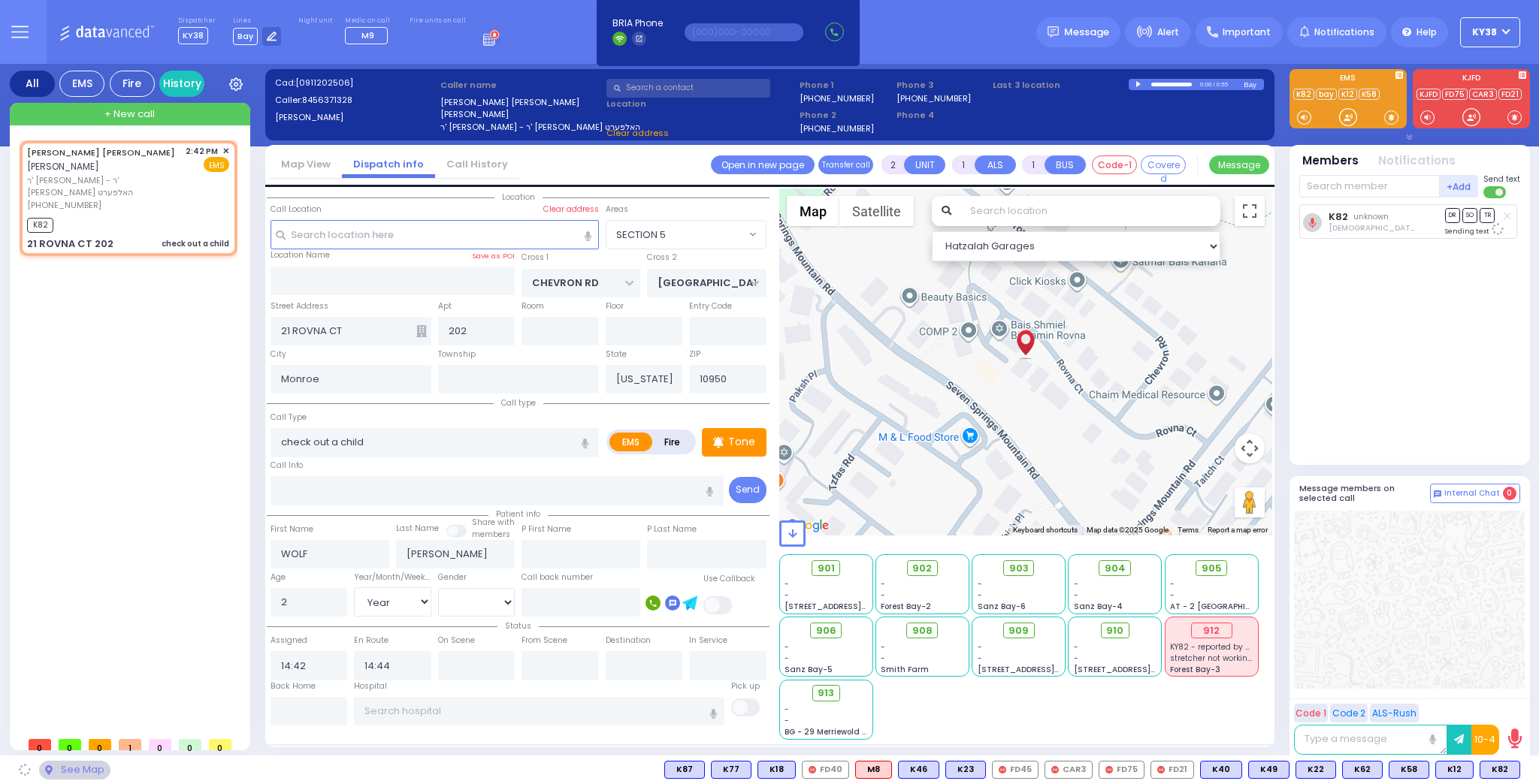
select select "SECTION 5"
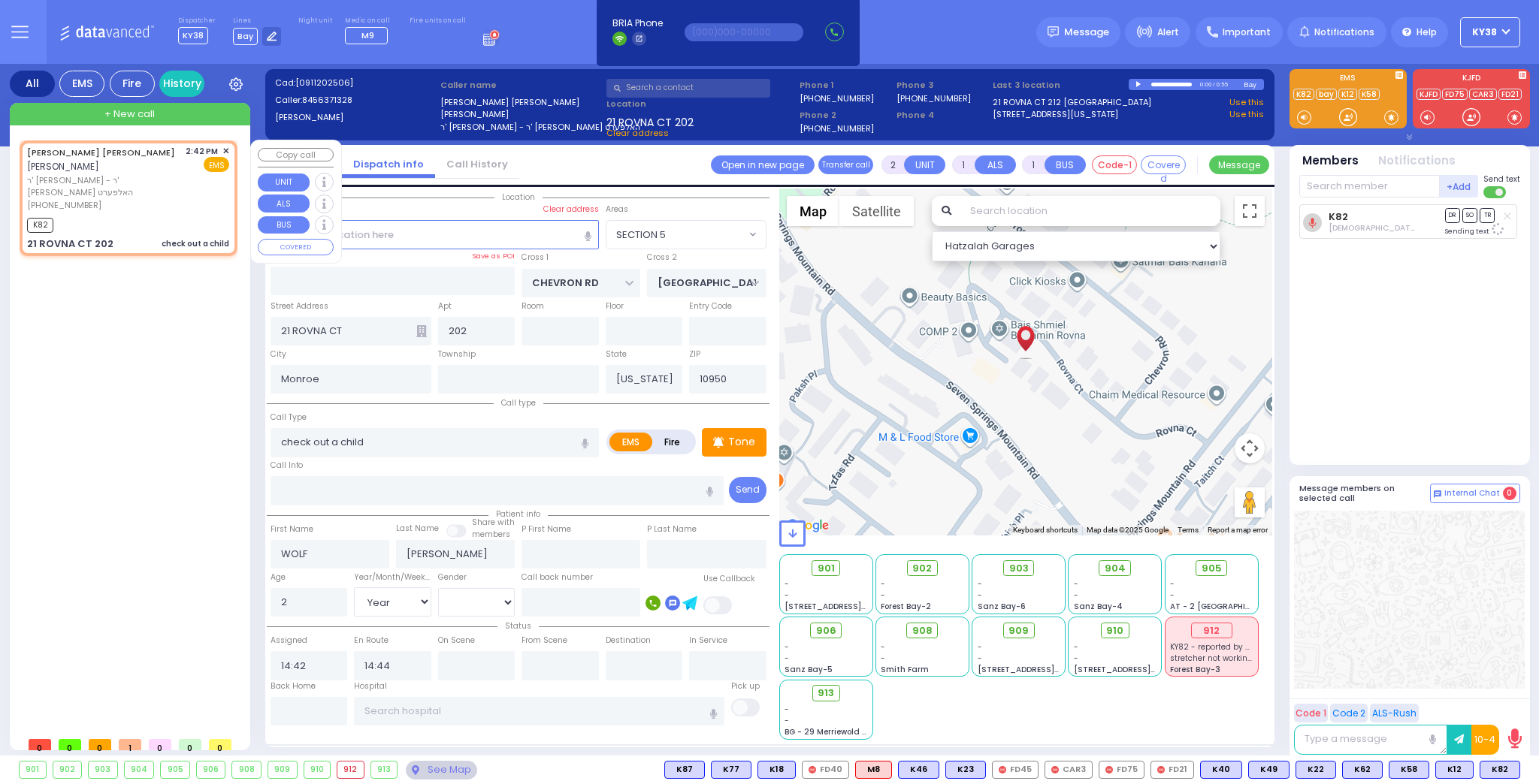
click at [152, 214] on div "K82" at bounding box center [128, 223] width 202 height 19
select select
radio input "true"
select select "Year"
select select "[DEMOGRAPHIC_DATA]"
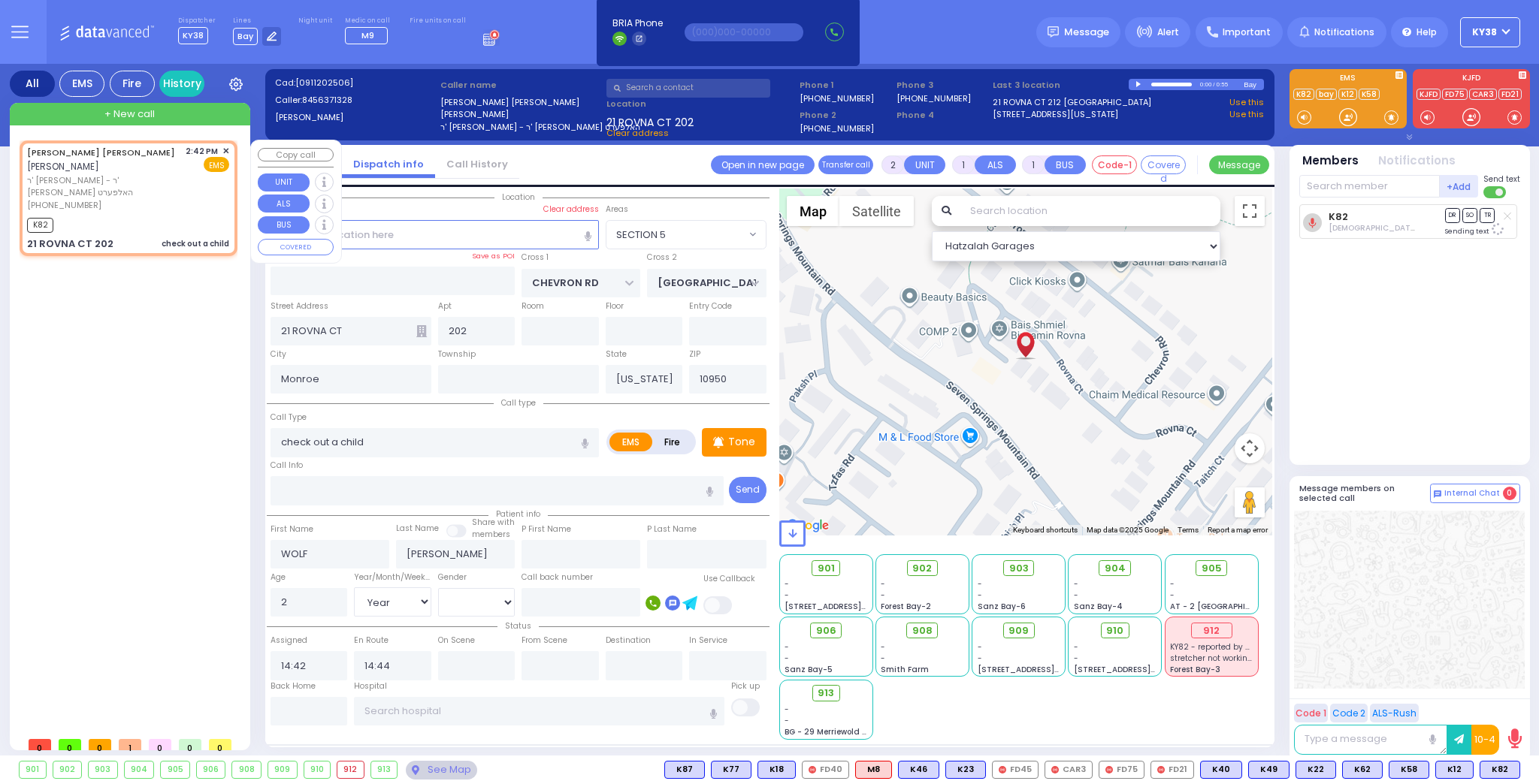
select select "Hatzalah Garages"
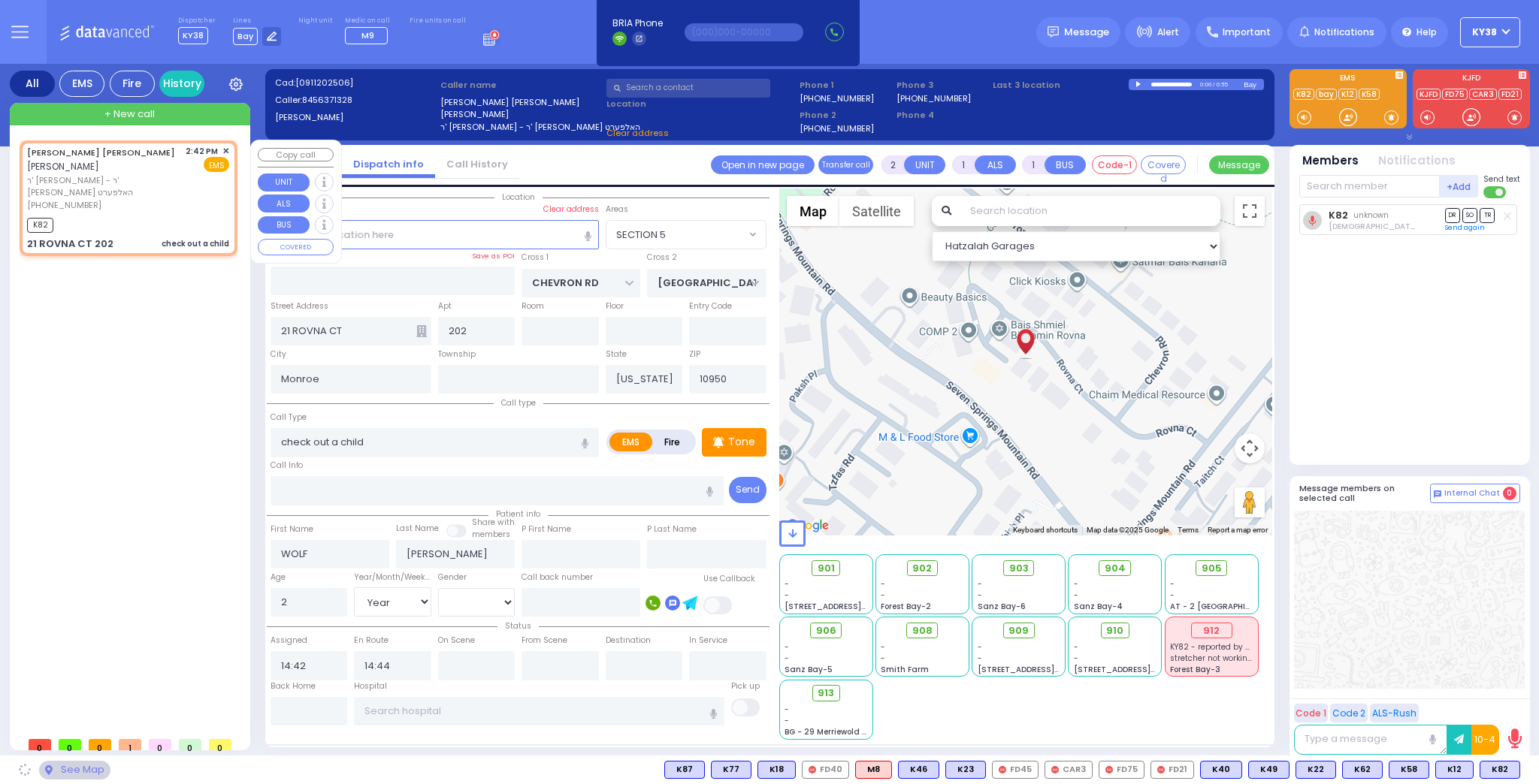
select select "SECTION 5"
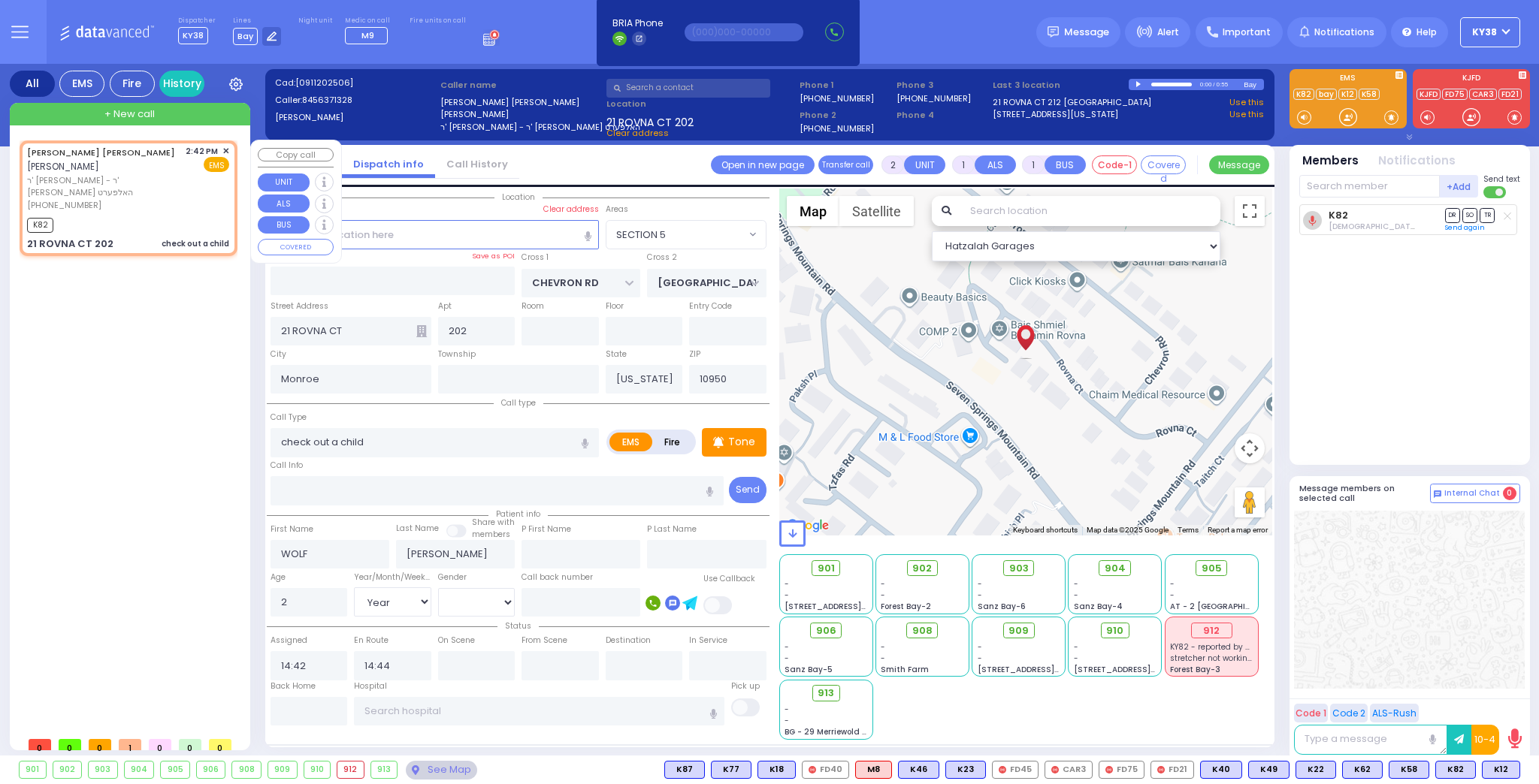
click at [152, 214] on div "K82" at bounding box center [128, 223] width 202 height 19
select select
radio input "true"
select select "Year"
select select "[DEMOGRAPHIC_DATA]"
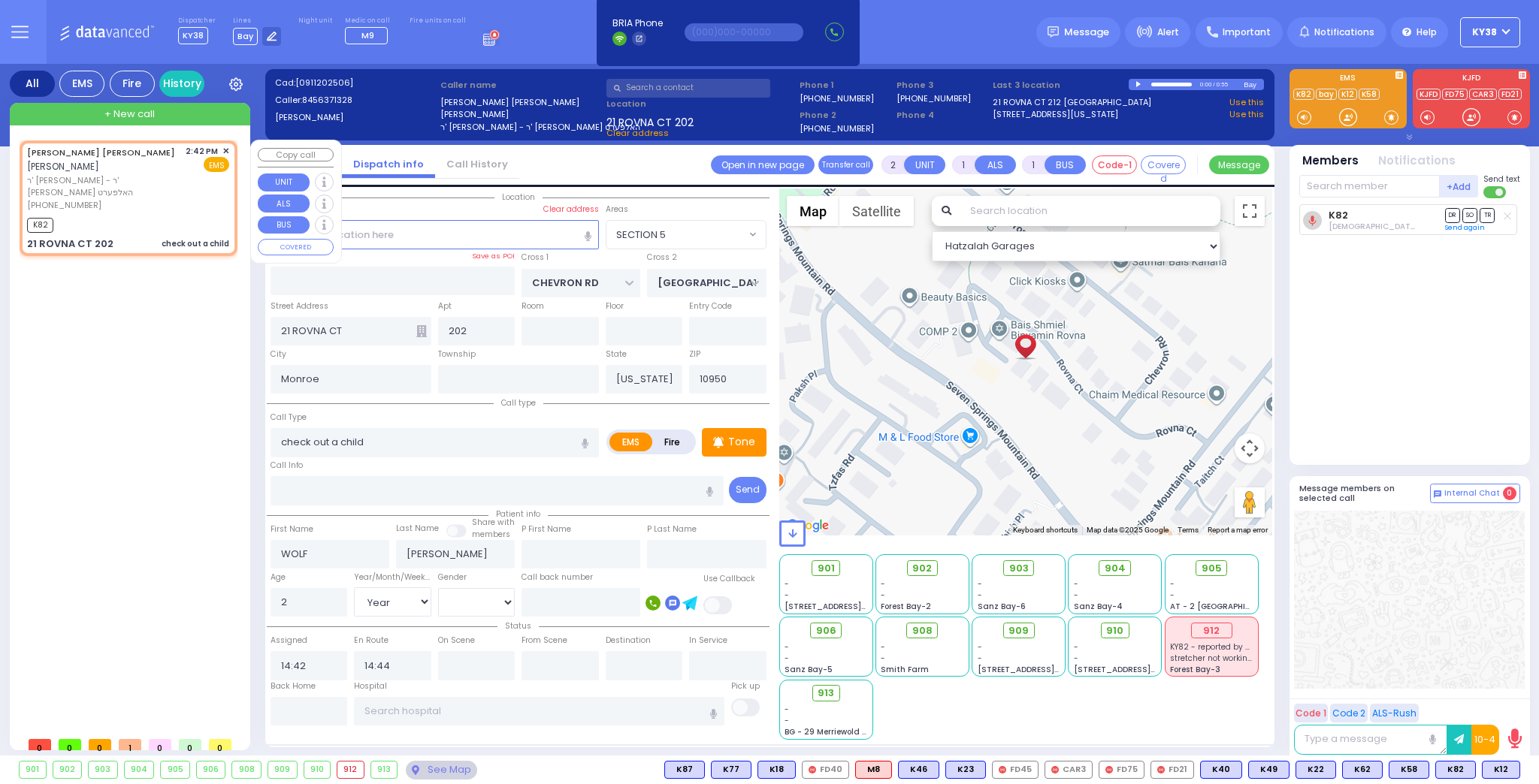
select select "Hatzalah Garages"
select select "SECTION 5"
click at [1505, 770] on span "K12" at bounding box center [1501, 770] width 37 height 17
select select
radio input "true"
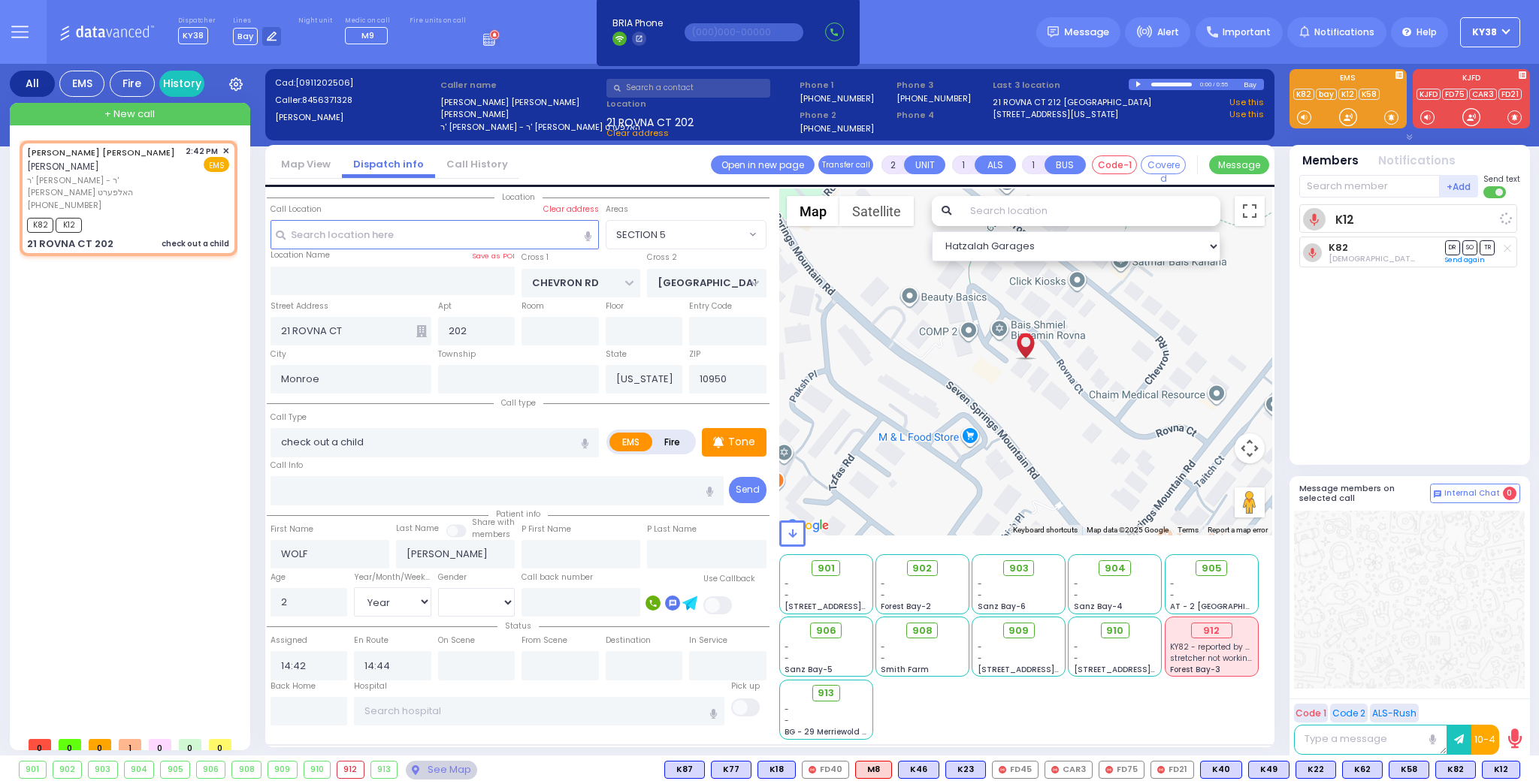
select select "Year"
select select "[DEMOGRAPHIC_DATA]"
select select "SECTION 5"
select select "Hatzalah Garages"
click at [184, 214] on div "K82 K12" at bounding box center [128, 223] width 202 height 19
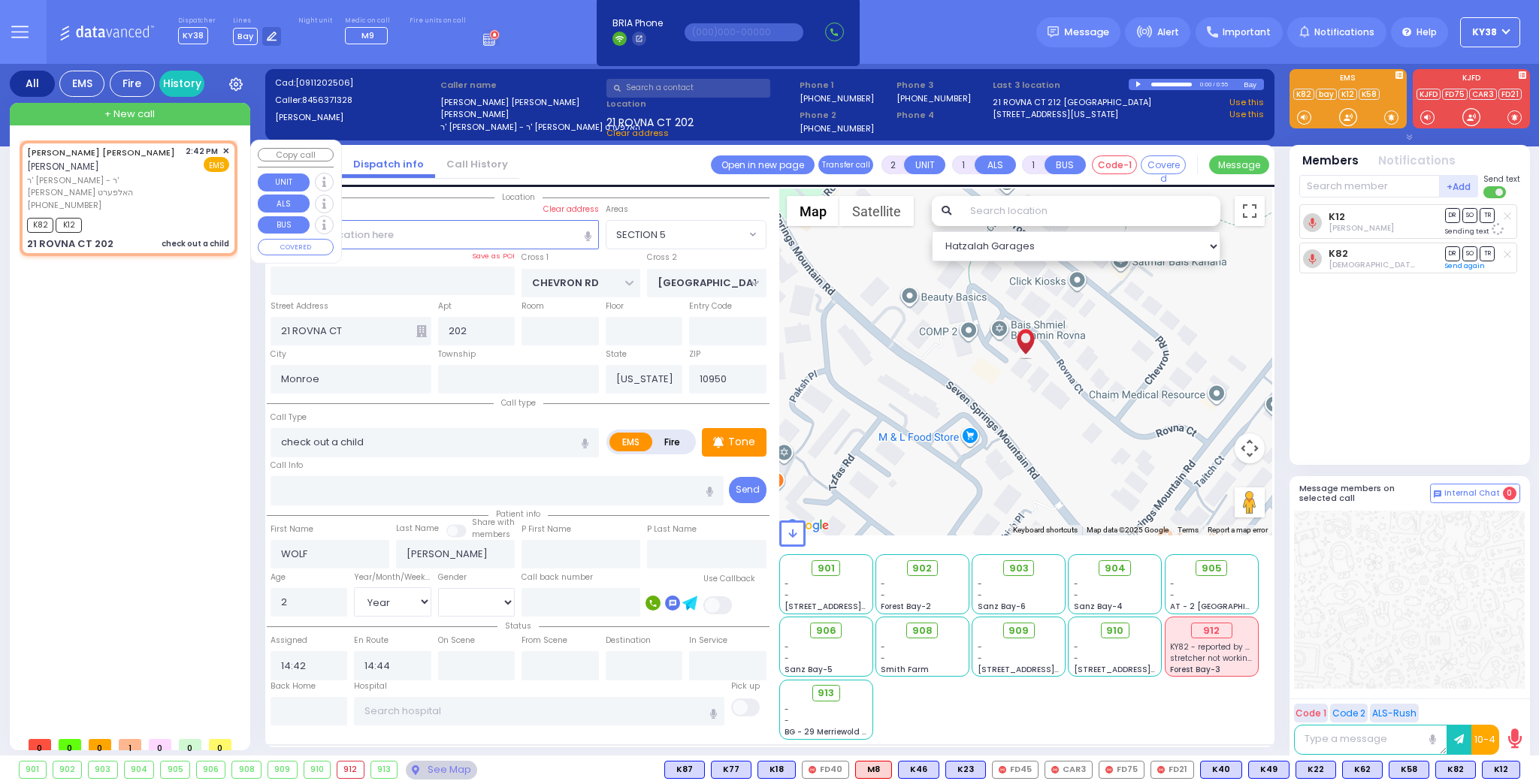
select select
radio input "true"
select select "Year"
select select "[DEMOGRAPHIC_DATA]"
select select "SECTION 5"
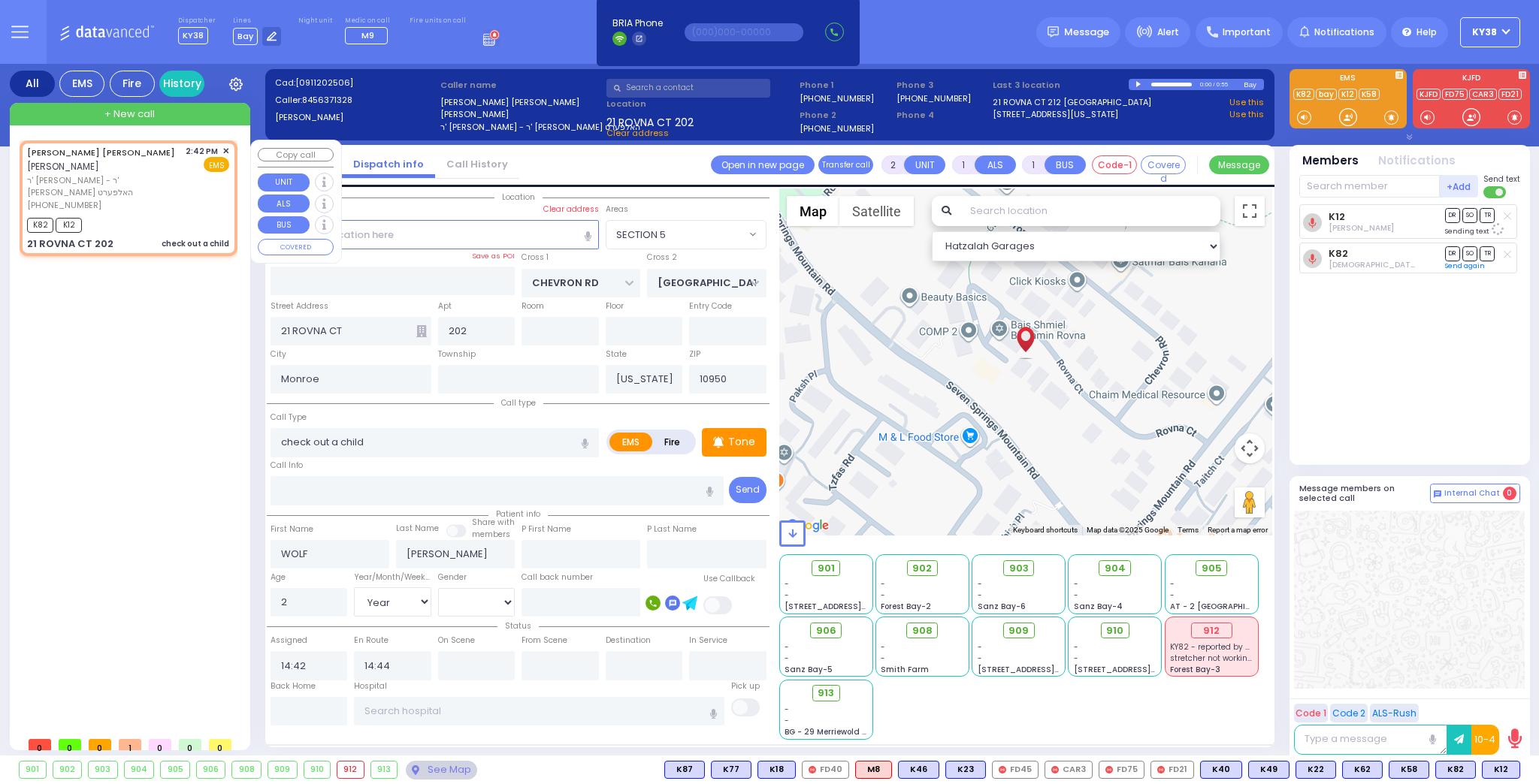
select select "Hatzalah Garages"
click at [186, 185] on div "WOLF FEUERSTEIN וואלף פייערשטיין ר' יוסף שלמה - ר' משה הערש האלפערט (845) 637-1…" at bounding box center [129, 199] width 212 height 111
select select
radio input "true"
select select "Year"
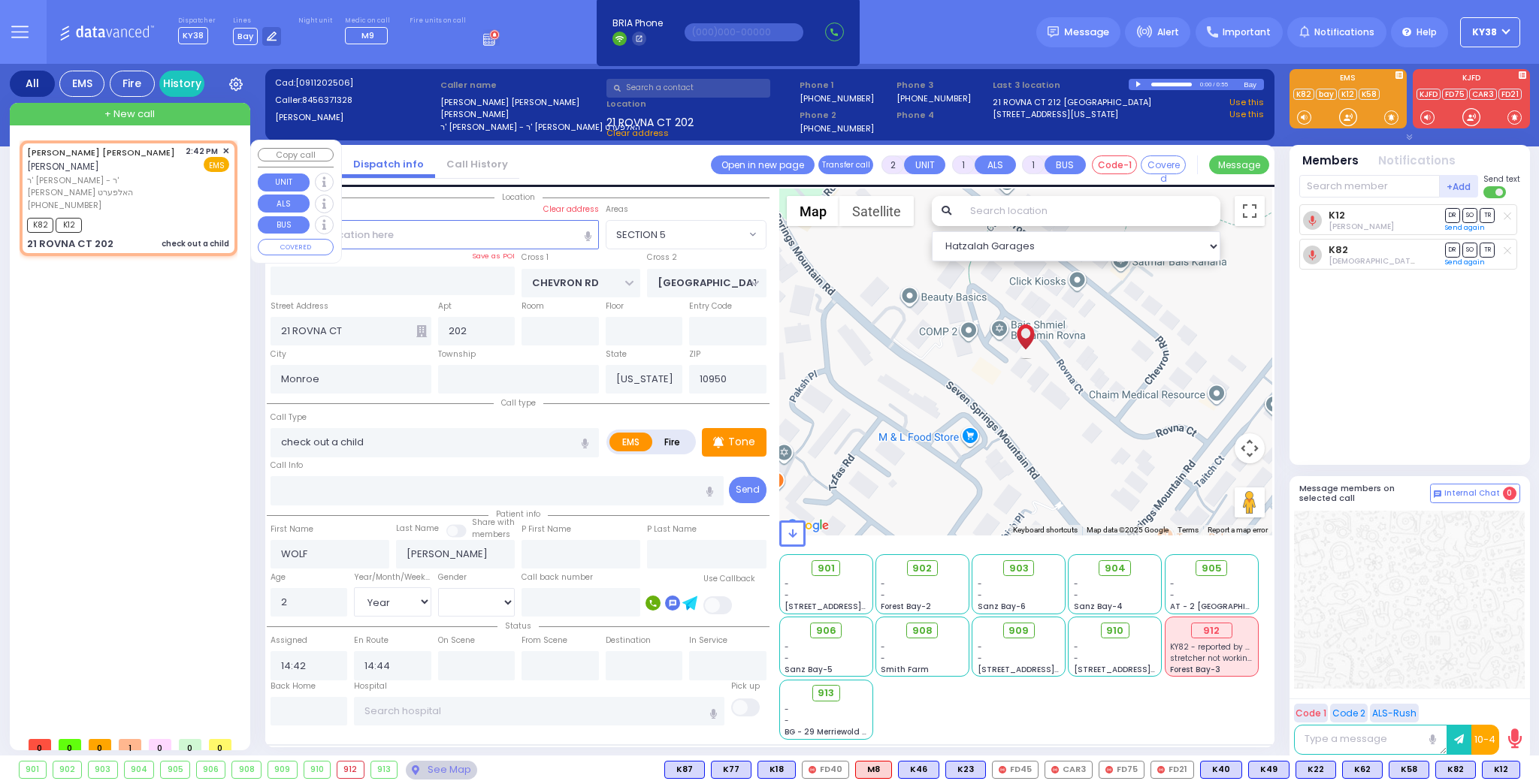
select select "[DEMOGRAPHIC_DATA]"
select select "Hatzalah Garages"
select select "SECTION 5"
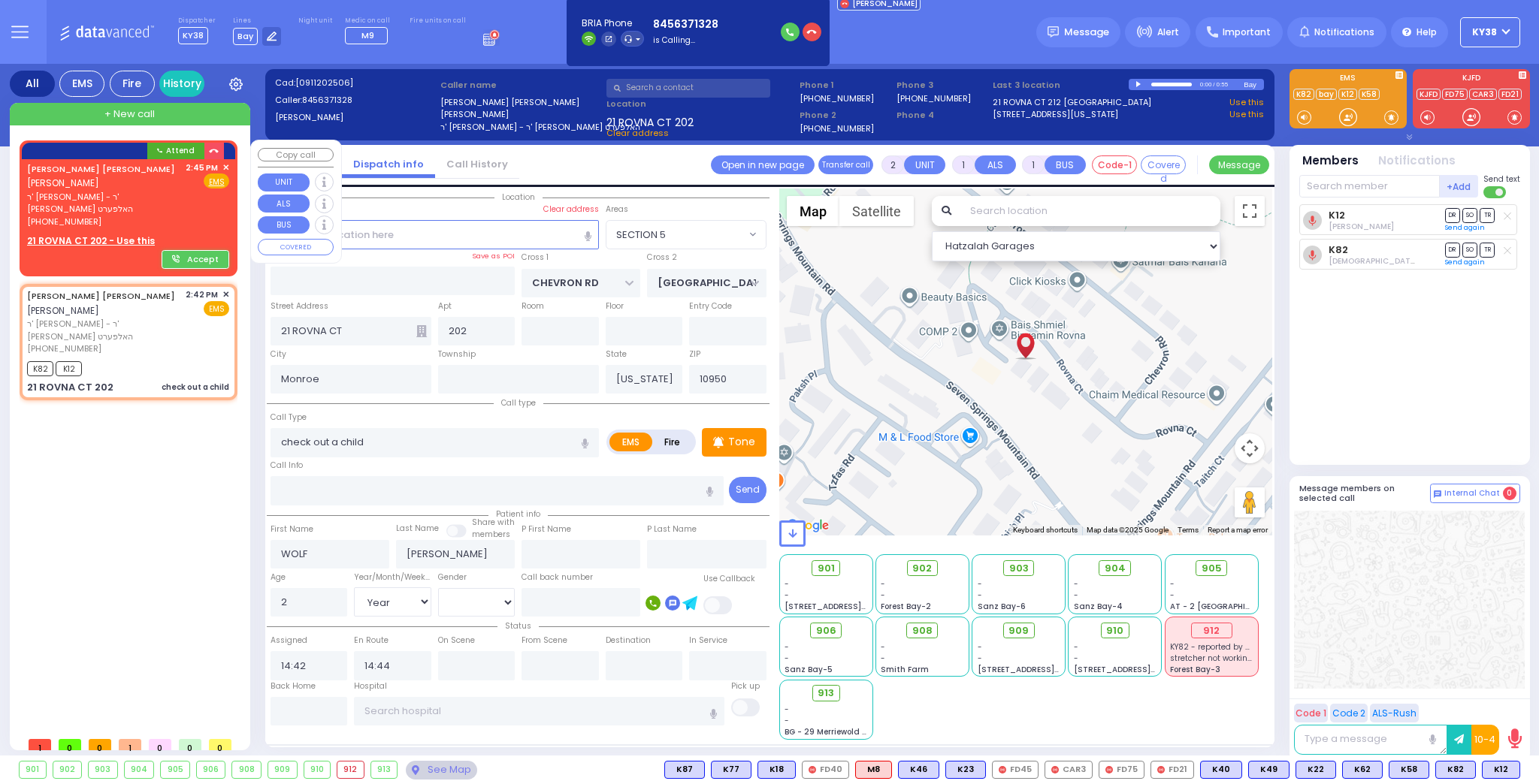
click at [188, 200] on div "WOLF FEUERSTEIN וואלף פייערשטיין ר' יוסף שלמה - ר' משה הערש האלפערט (845) 637-1…" at bounding box center [128, 195] width 202 height 67
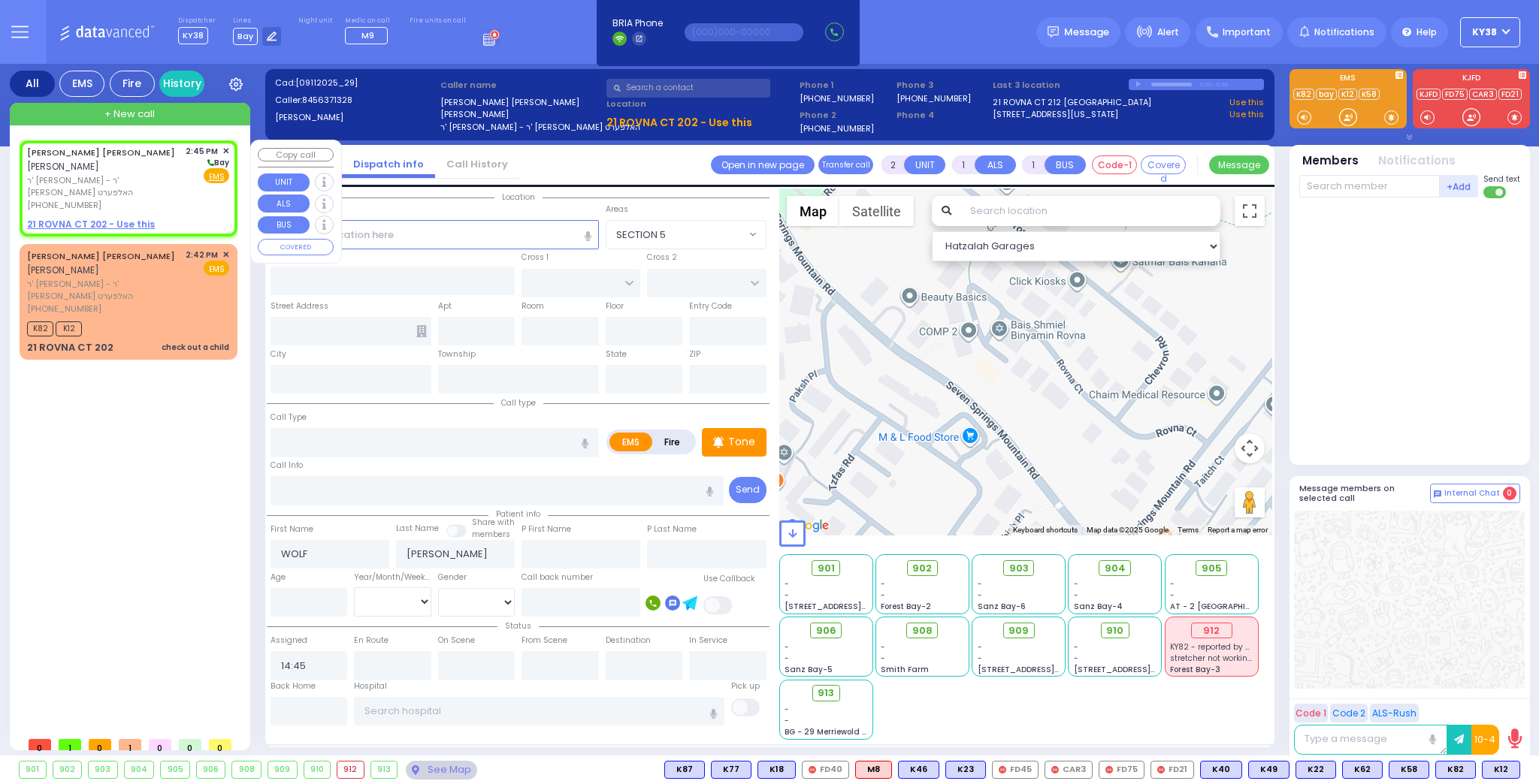
click at [161, 199] on div "[PHONE_NUMBER]" at bounding box center [104, 206] width 153 height 13
click at [179, 174] on div "WOLF FEUERSTEIN וואלף פייערשטיין ר' יוסף שלמה - ר' משה הערש האלפערט (845) 637-1…" at bounding box center [128, 178] width 202 height 67
click at [874, 203] on button "Satellite" at bounding box center [876, 211] width 75 height 30
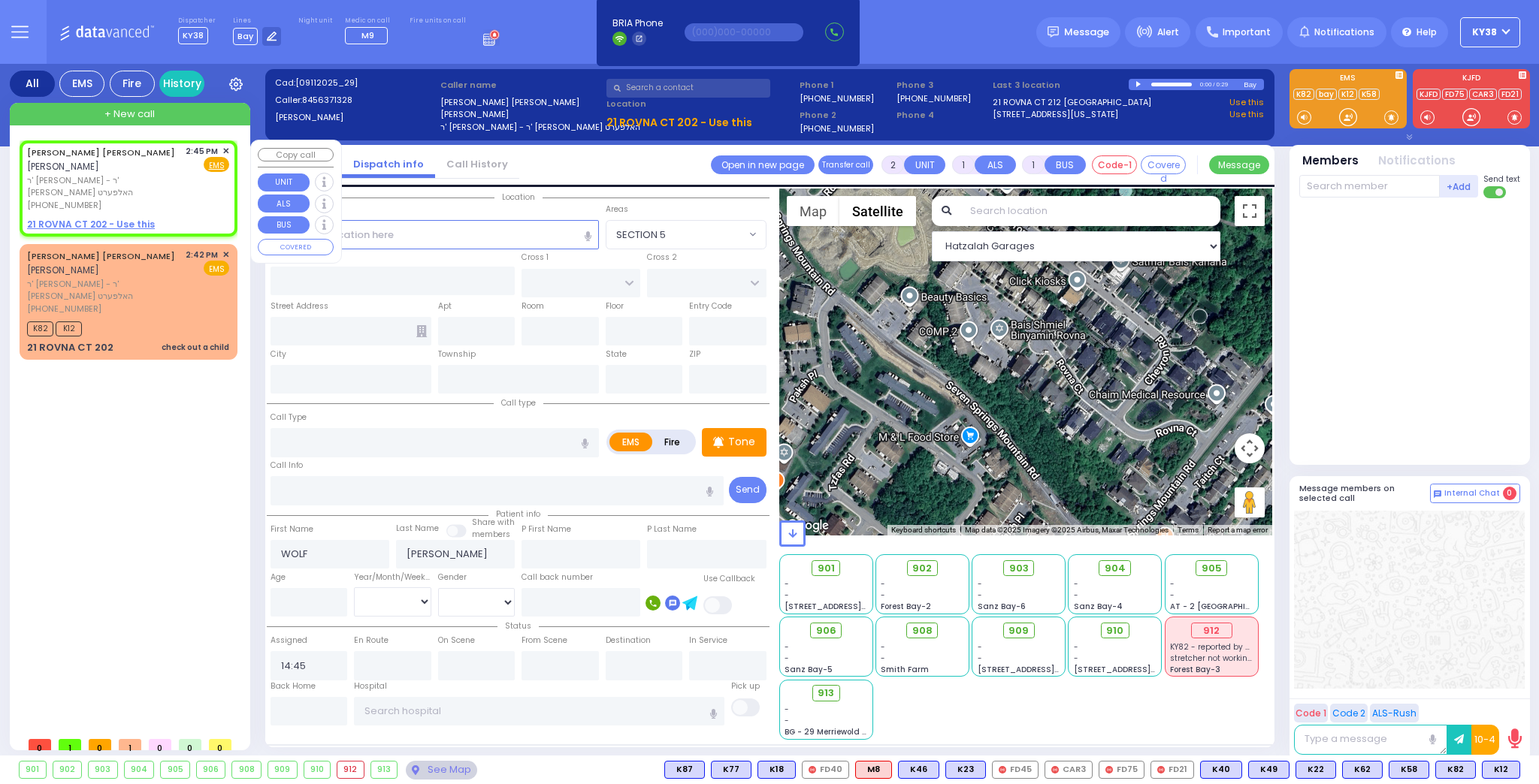
click at [181, 186] on div "WOLF FEUERSTEIN וואלף פייערשטיין ר' יוסף שלמה - ר' משה הערש האלפערט (845) 637-1…" at bounding box center [129, 188] width 212 height 91
click at [225, 151] on span "✕" at bounding box center [225, 151] width 7 height 13
click at [227, 150] on span "✕" at bounding box center [225, 151] width 7 height 13
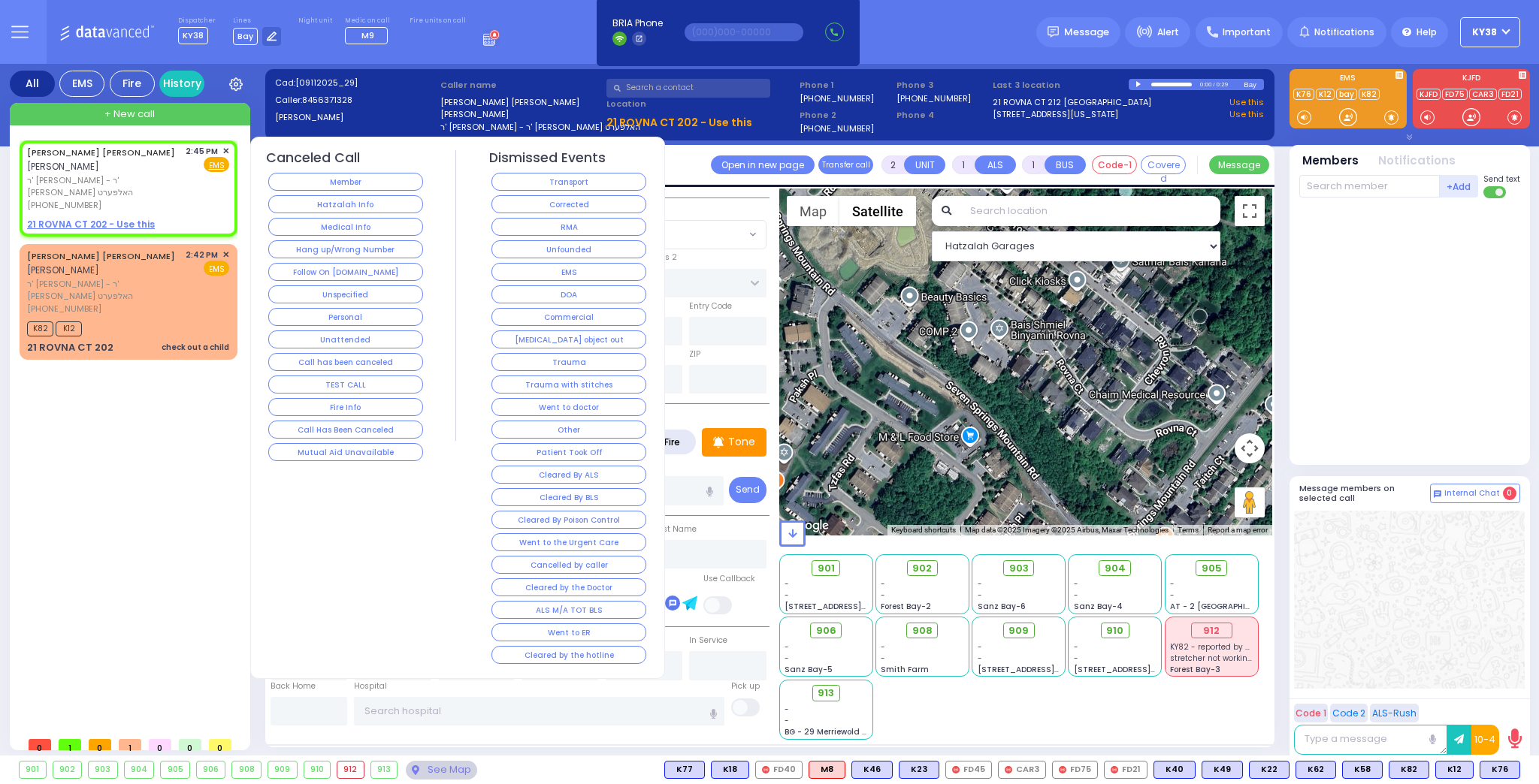
click at [225, 150] on span "✕" at bounding box center [225, 151] width 7 height 13
click at [343, 267] on button "Follow On [DOMAIN_NAME]" at bounding box center [345, 272] width 155 height 18
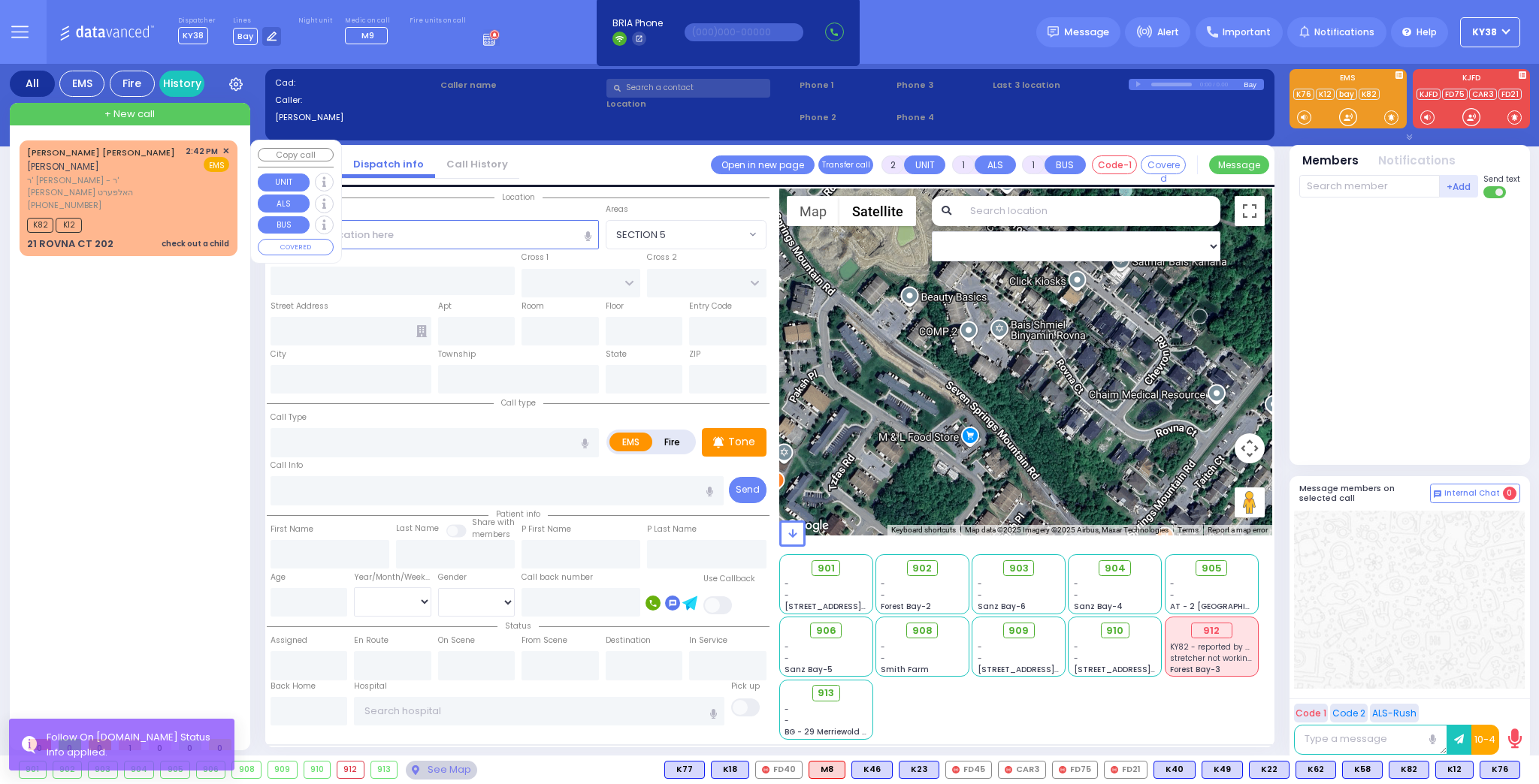
click at [180, 180] on div "WOLF FEUERSTEIN וואלף פייערשטיין ר' יוסף שלמה - ר' משה הערש האלפערט (845) 637-1…" at bounding box center [128, 178] width 202 height 67
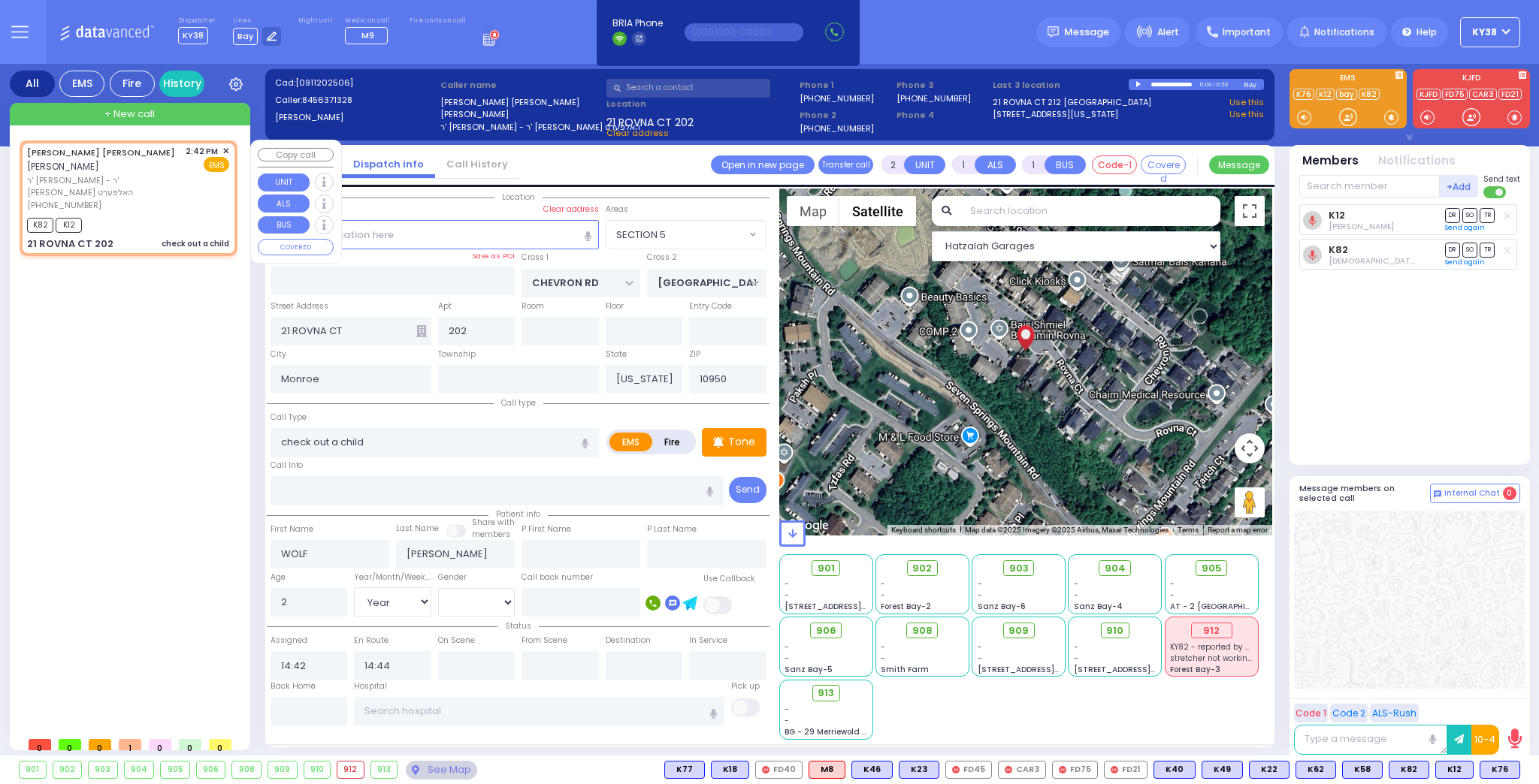
click at [227, 148] on span "✕" at bounding box center [225, 151] width 7 height 13
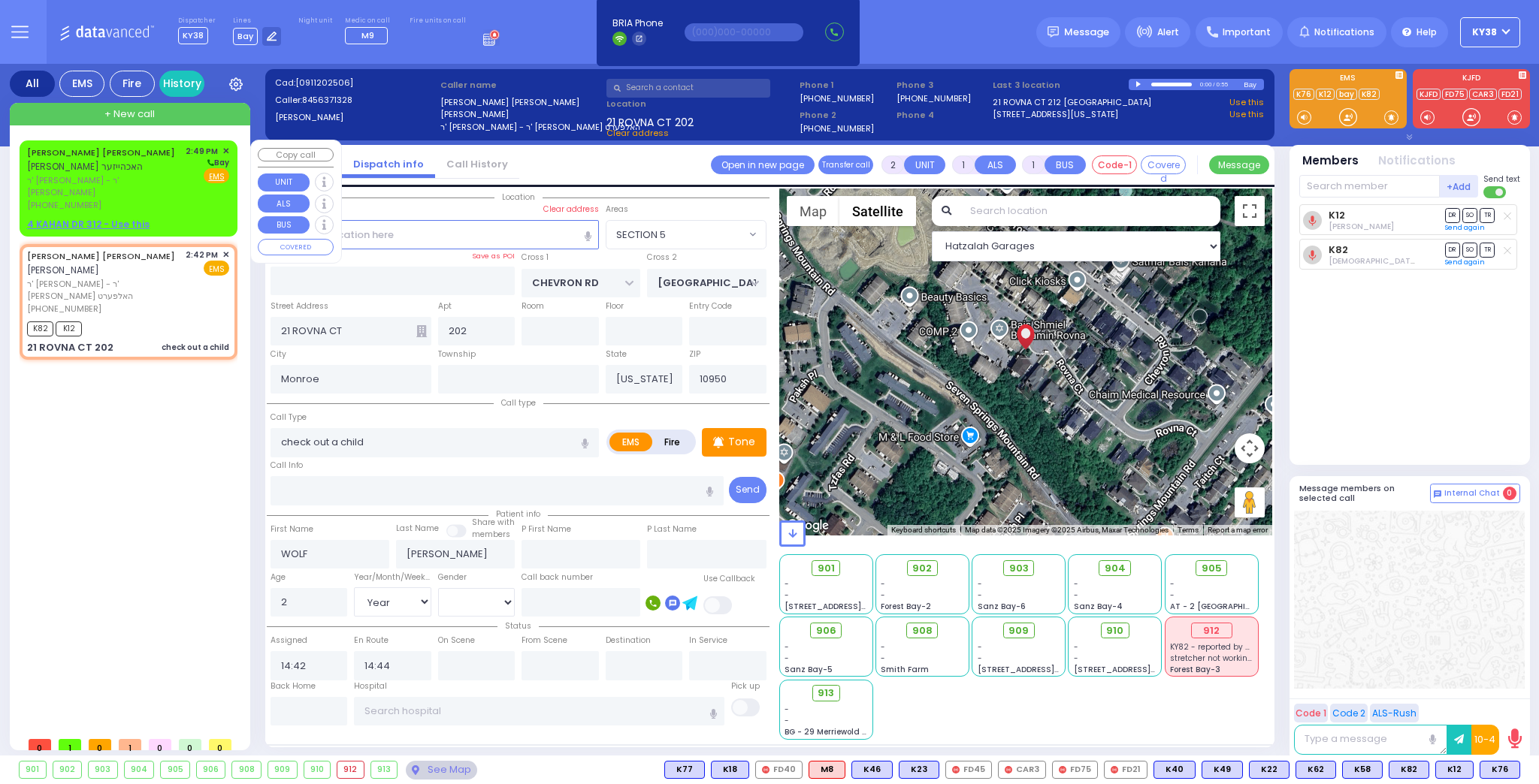
click at [156, 184] on span "ר' [PERSON_NAME] - ר' [PERSON_NAME]" at bounding box center [104, 186] width 153 height 25
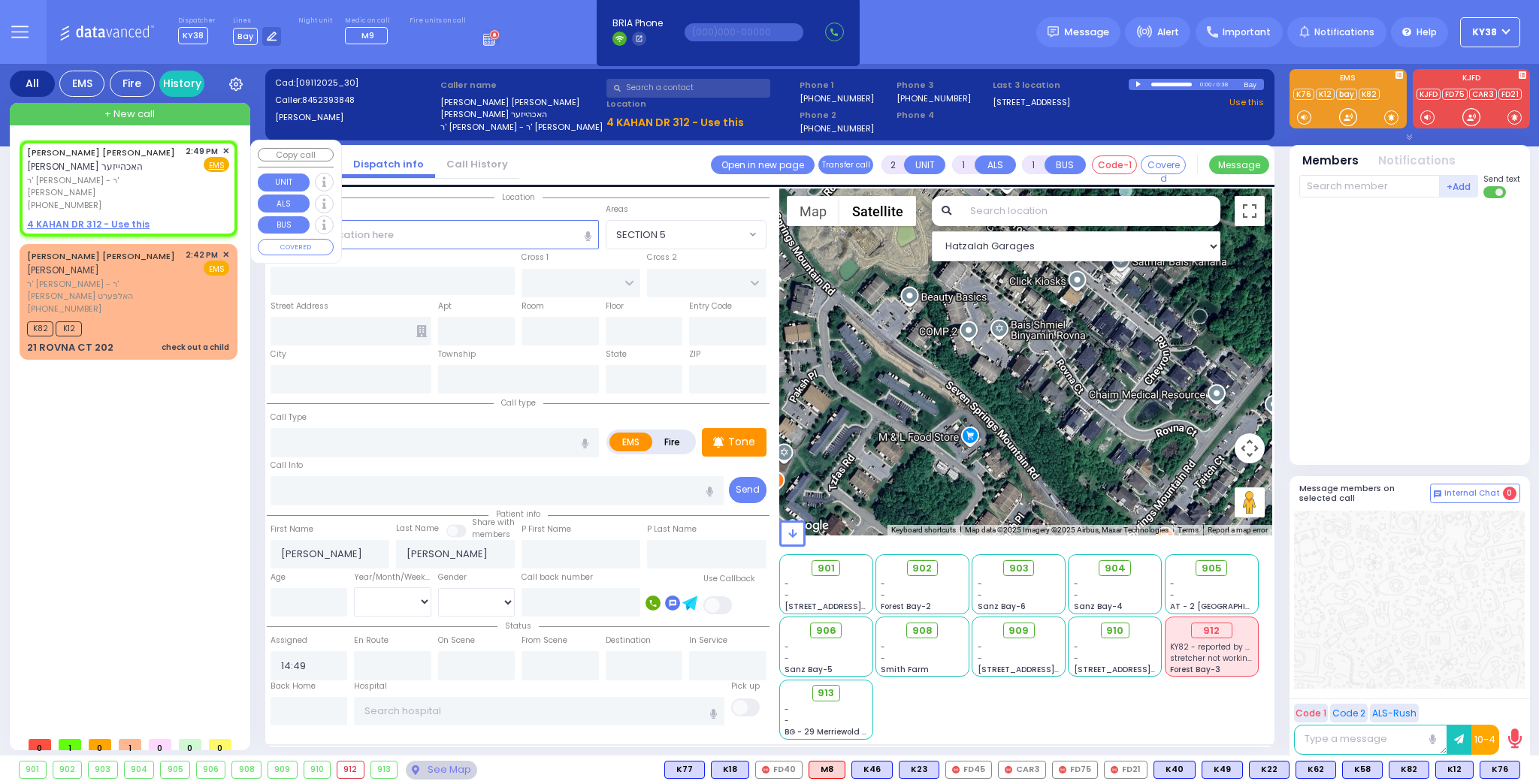
click at [144, 116] on span "+ New call" at bounding box center [129, 114] width 50 height 15
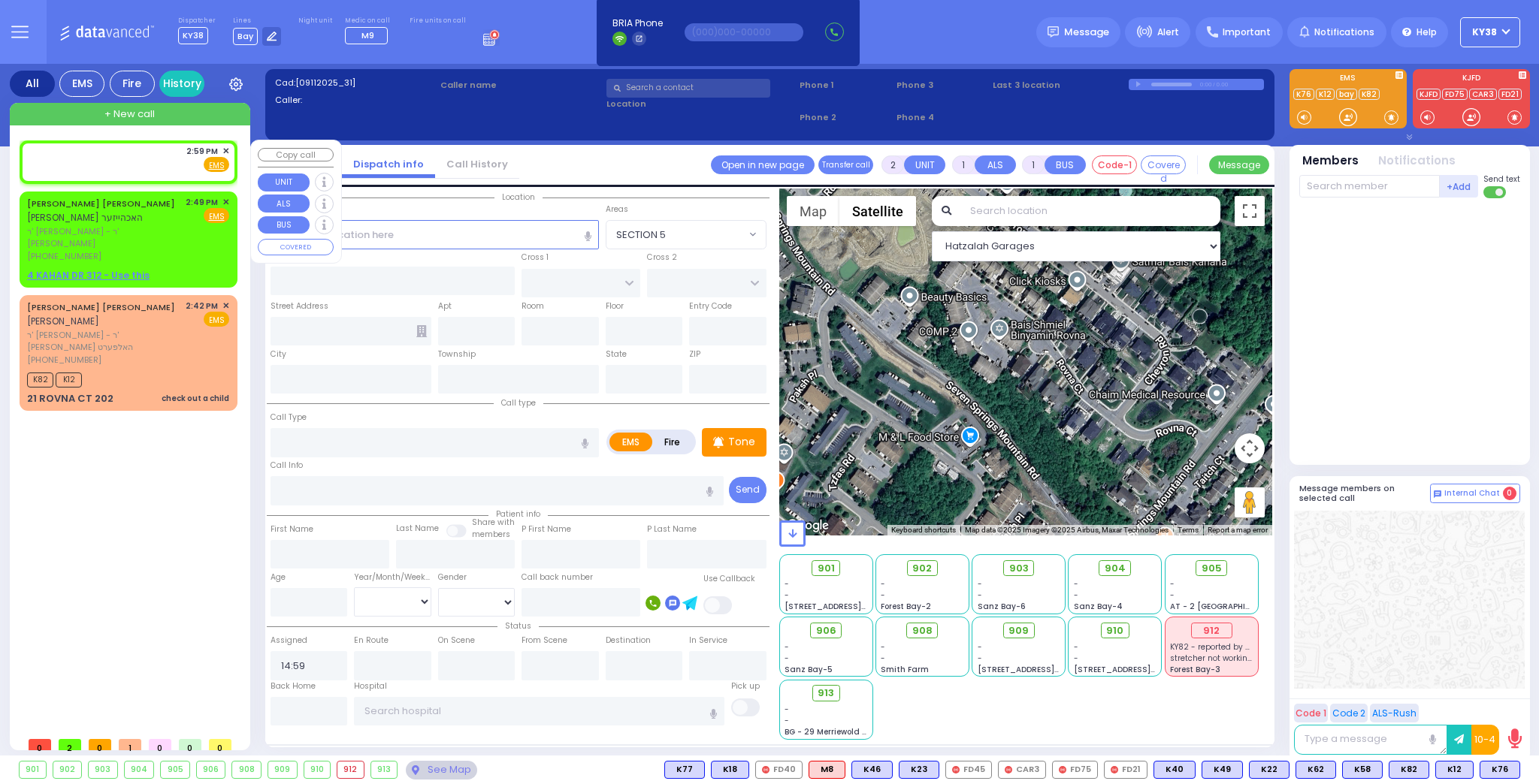
click at [152, 161] on div "2:59 PM ✕ Fire EMS" at bounding box center [128, 158] width 202 height 28
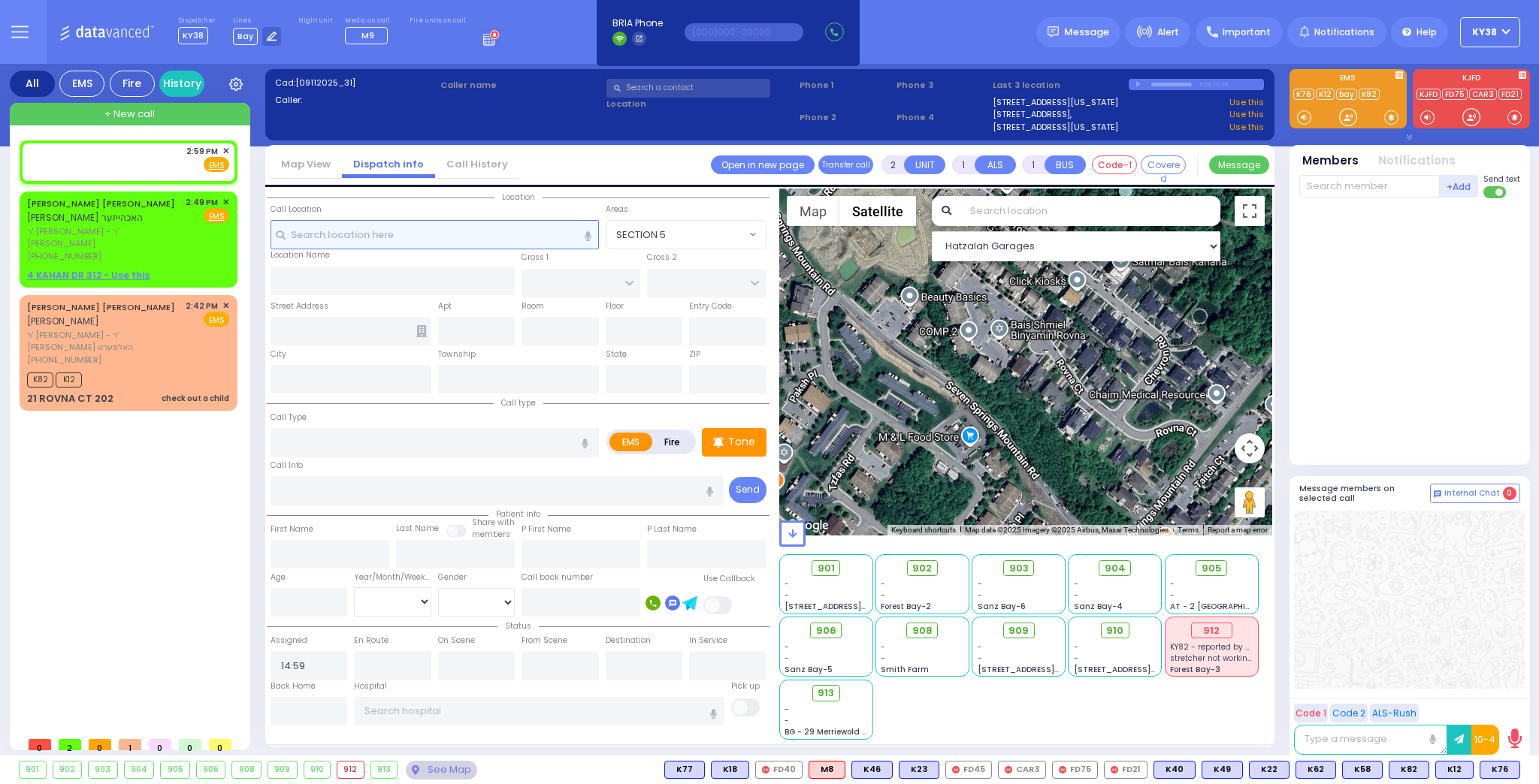
click at [374, 237] on input "text" at bounding box center [434, 234] width 328 height 29
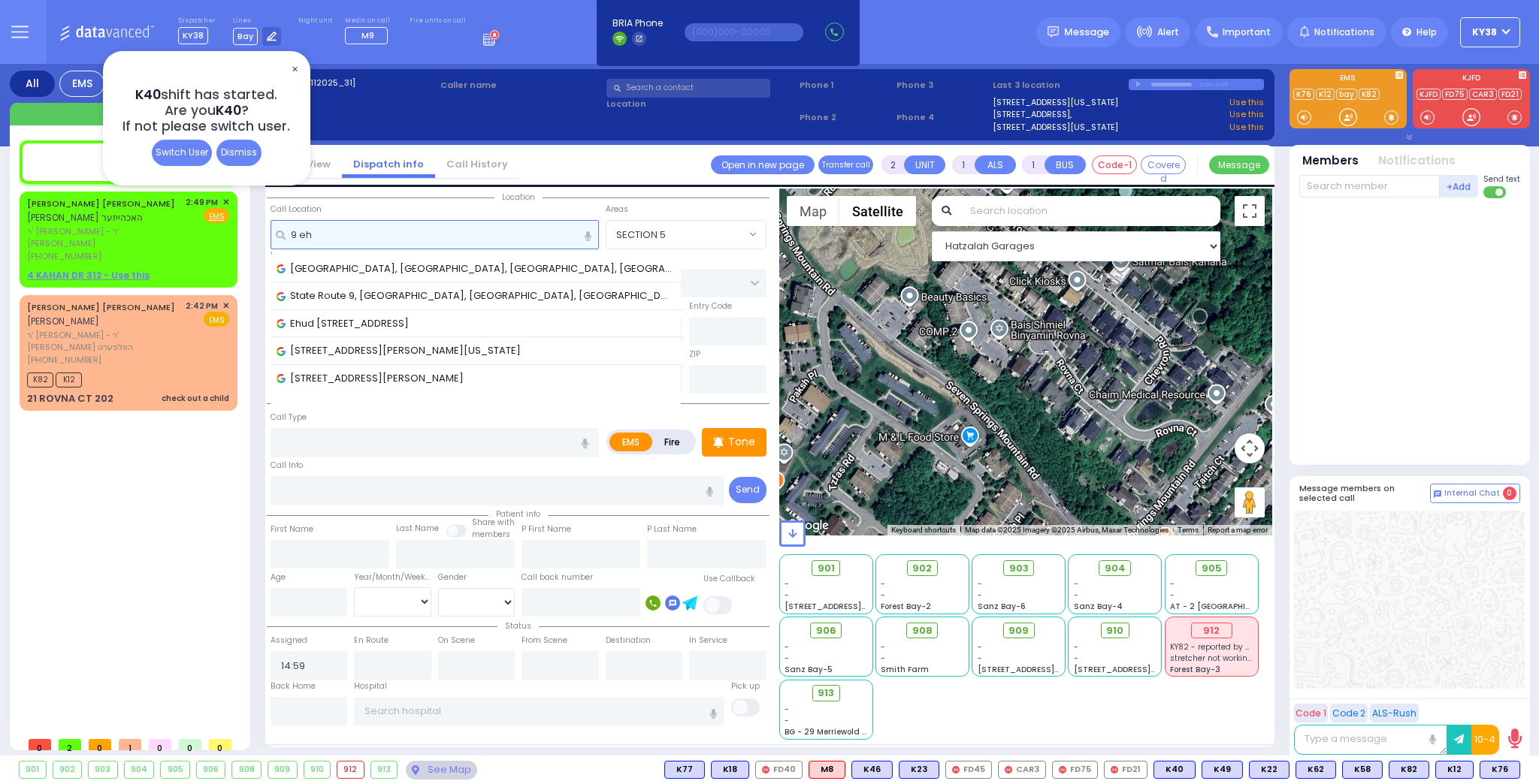
click at [369, 232] on input "9 eh" at bounding box center [434, 234] width 328 height 29
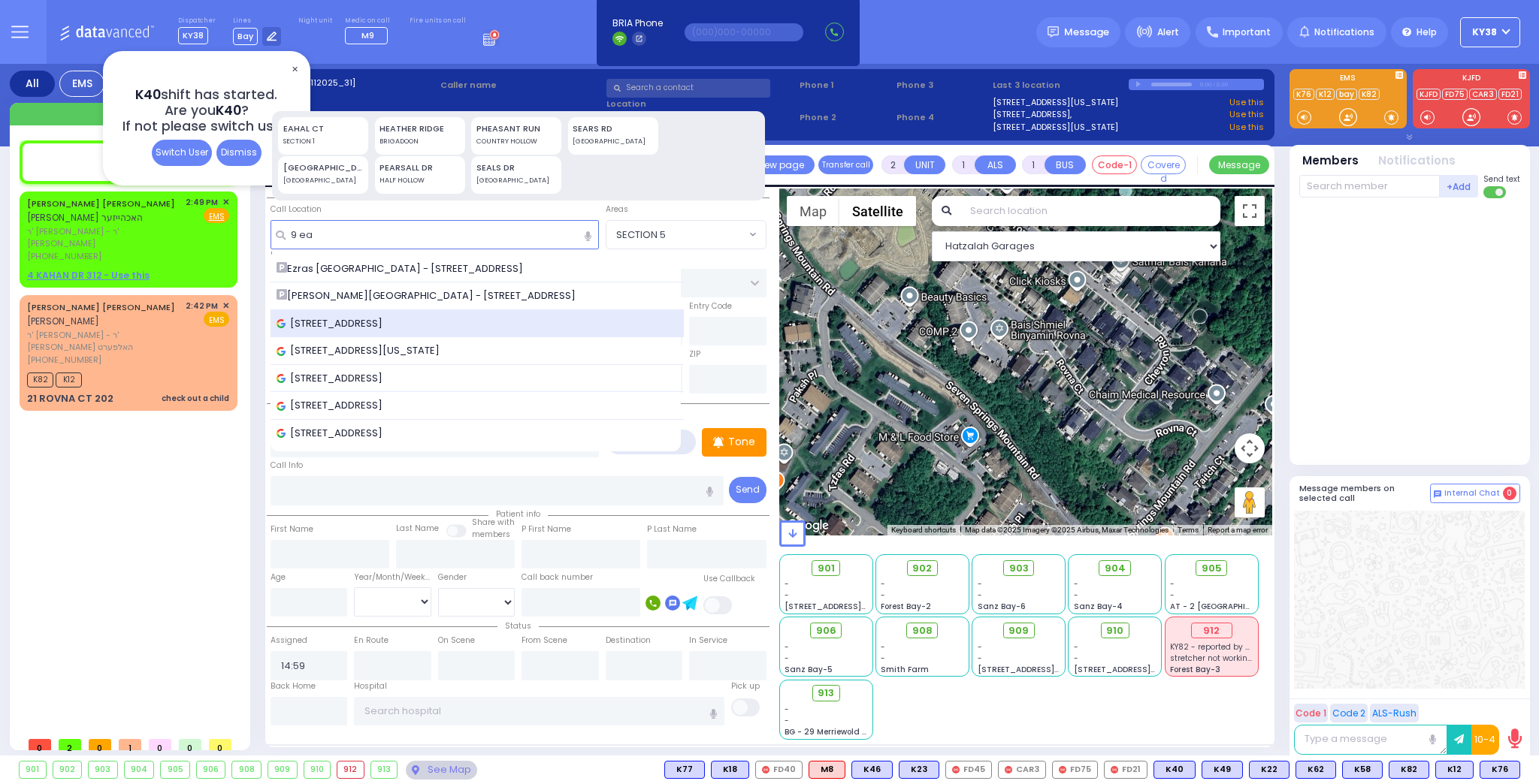
click at [371, 324] on span "[STREET_ADDRESS]" at bounding box center [332, 324] width 111 height 15
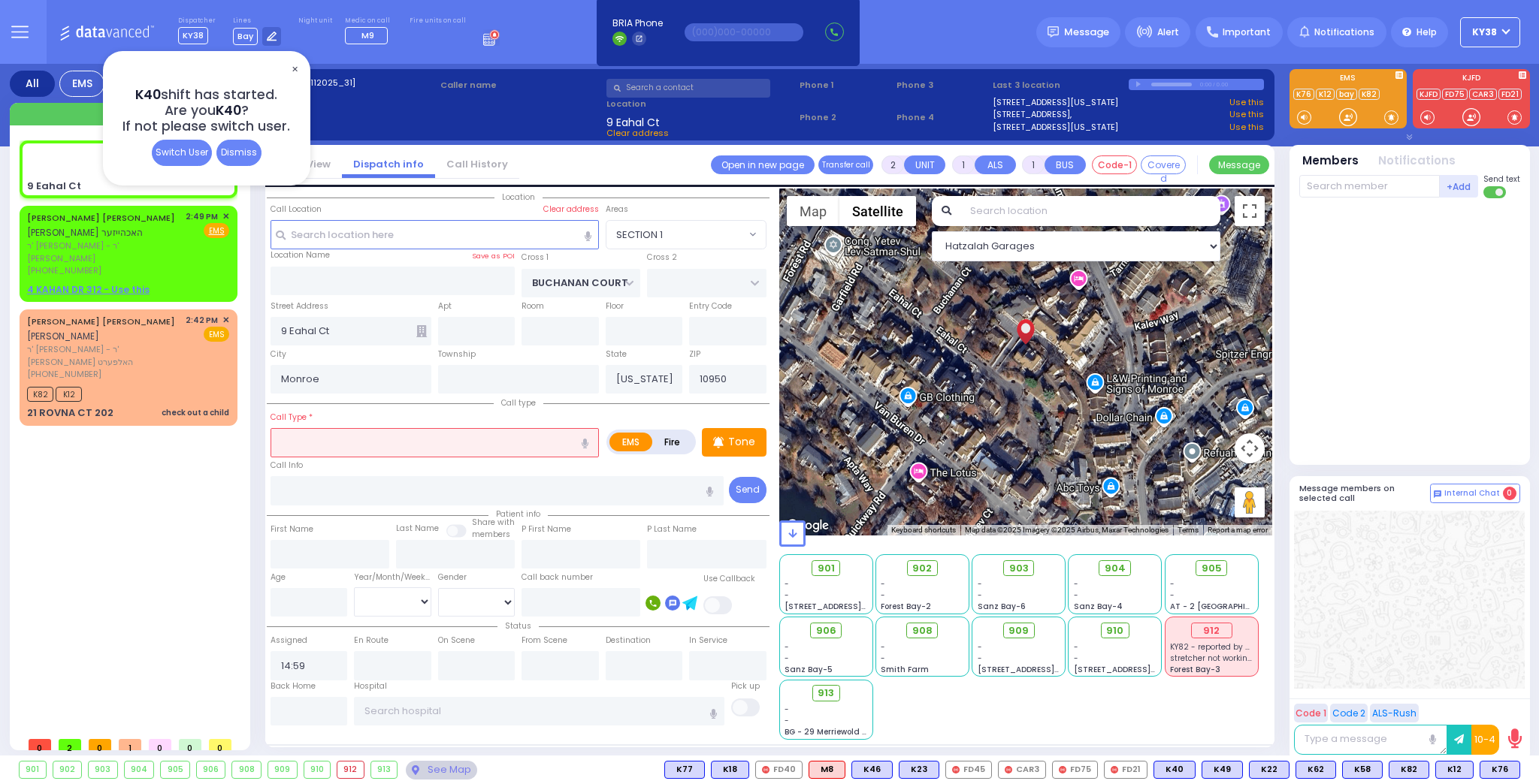
click at [404, 437] on input "text" at bounding box center [434, 443] width 328 height 29
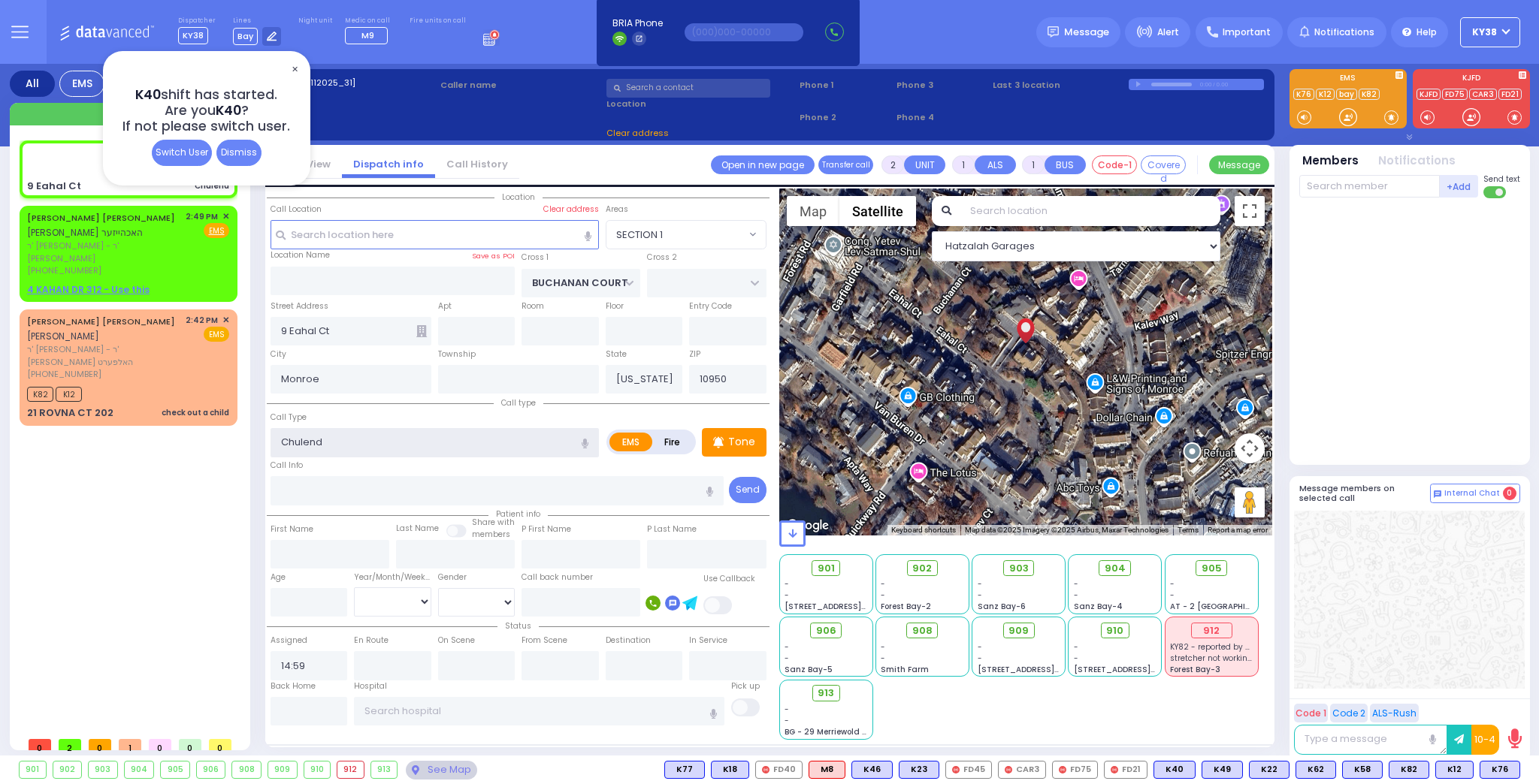
drag, startPoint x: 325, startPoint y: 438, endPoint x: 284, endPoint y: 438, distance: 41.0
click at [284, 438] on input "Chulend" at bounding box center [434, 443] width 328 height 29
click at [279, 439] on input "Chulend" at bounding box center [434, 443] width 328 height 29
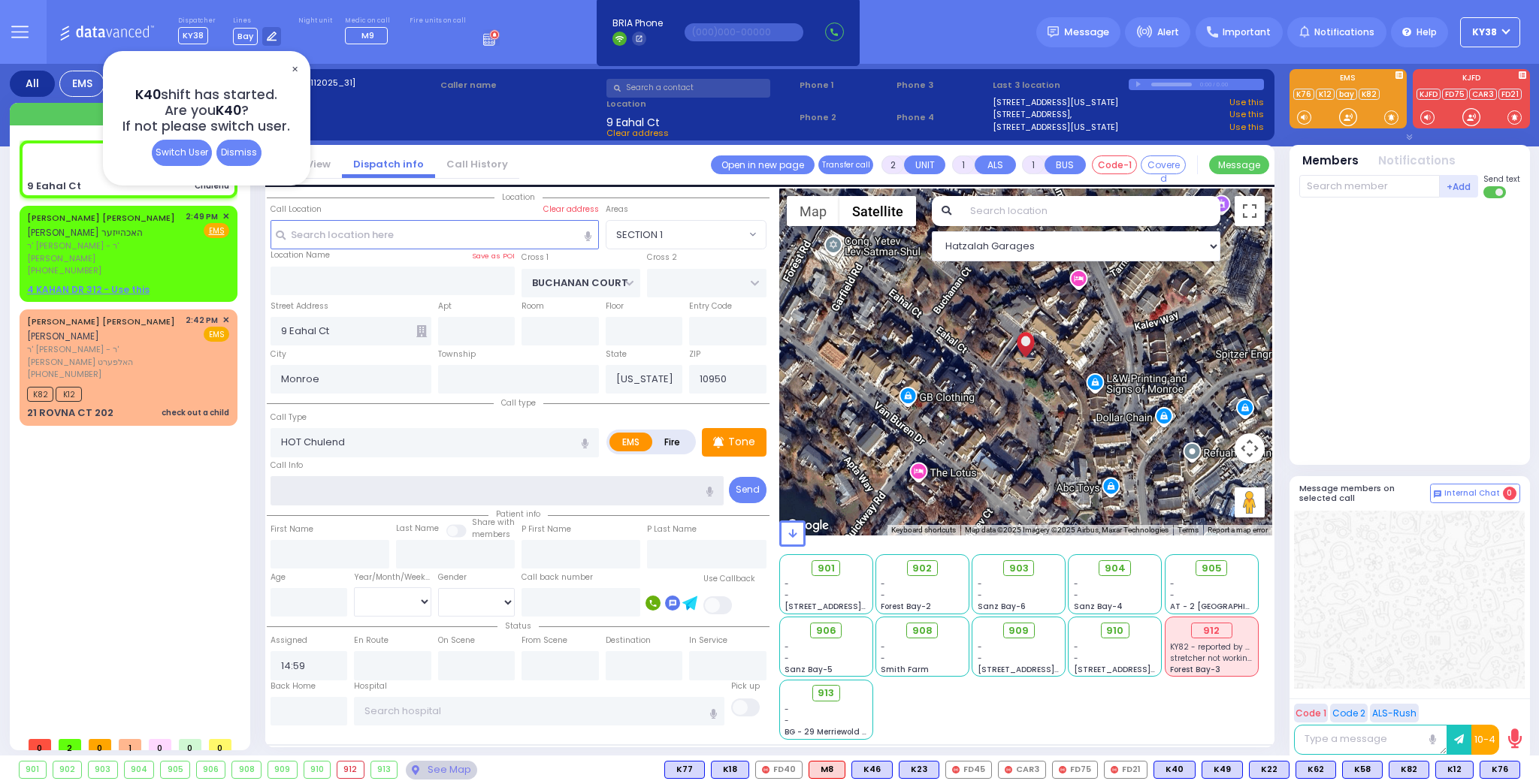
click at [313, 489] on input "text" at bounding box center [497, 491] width 454 height 29
click at [710, 489] on icon "button" at bounding box center [710, 492] width 7 height 10
click at [578, 488] on input "front entrance" at bounding box center [497, 491] width 454 height 29
click at [1400, 192] on input "text" at bounding box center [1369, 186] width 141 height 23
click at [1397, 216] on div "[DEMOGRAPHIC_DATA][PERSON_NAME]" at bounding box center [1456, 224] width 123 height 29
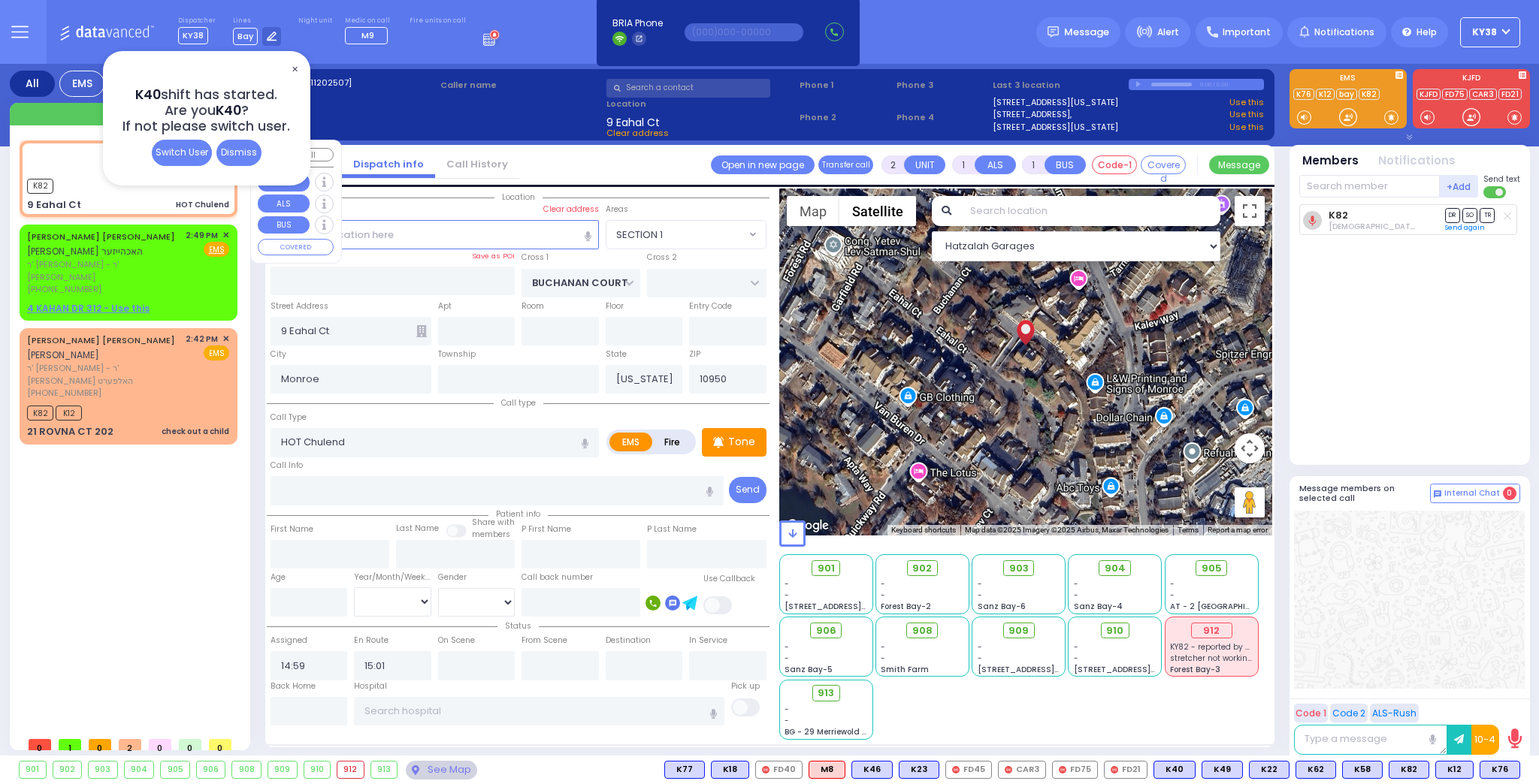
click at [79, 161] on div "2:59 PM ✕ EMS" at bounding box center [128, 158] width 202 height 28
click at [174, 402] on div "K82 K12" at bounding box center [128, 411] width 202 height 19
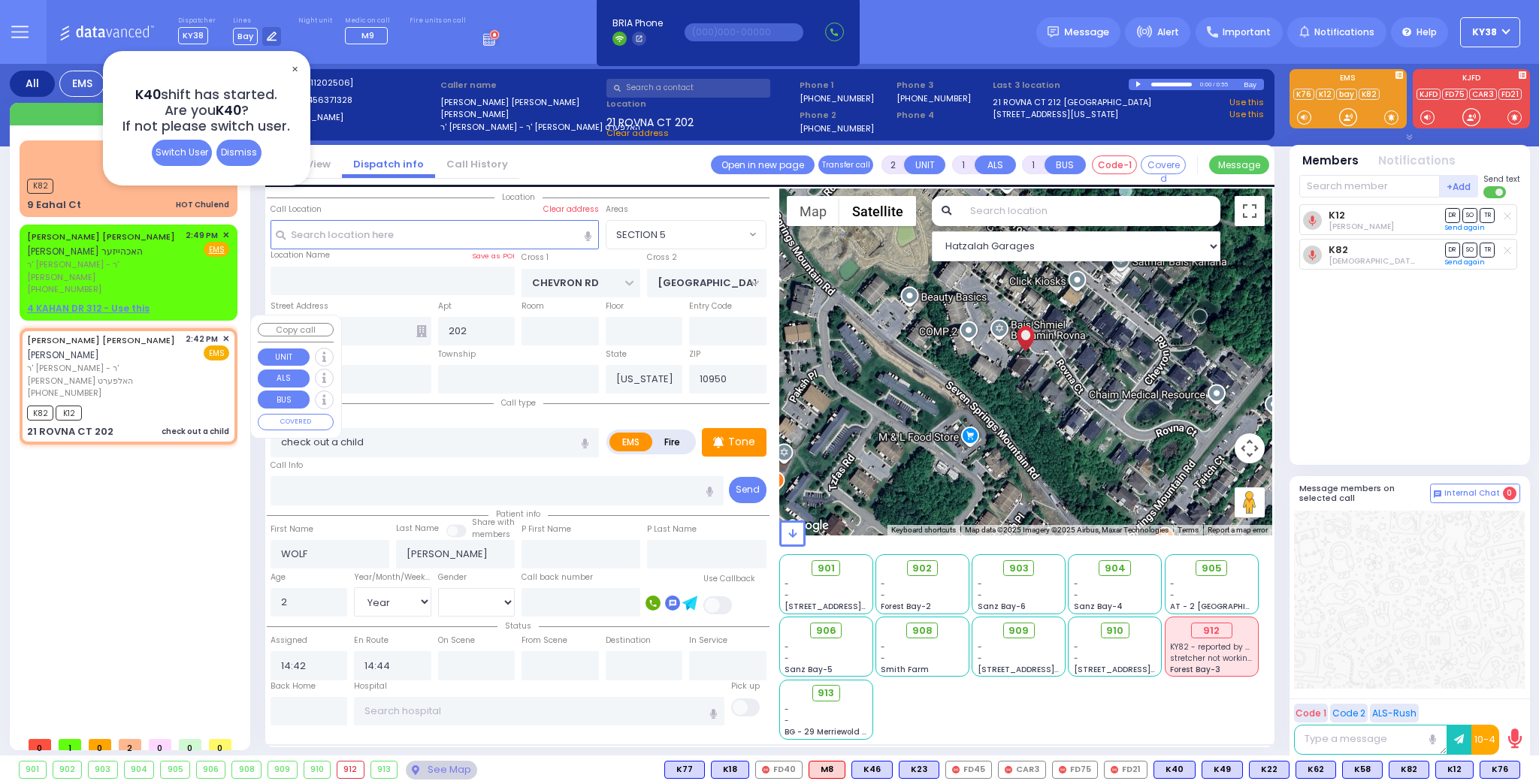
click at [228, 333] on span "✕" at bounding box center [225, 339] width 7 height 13
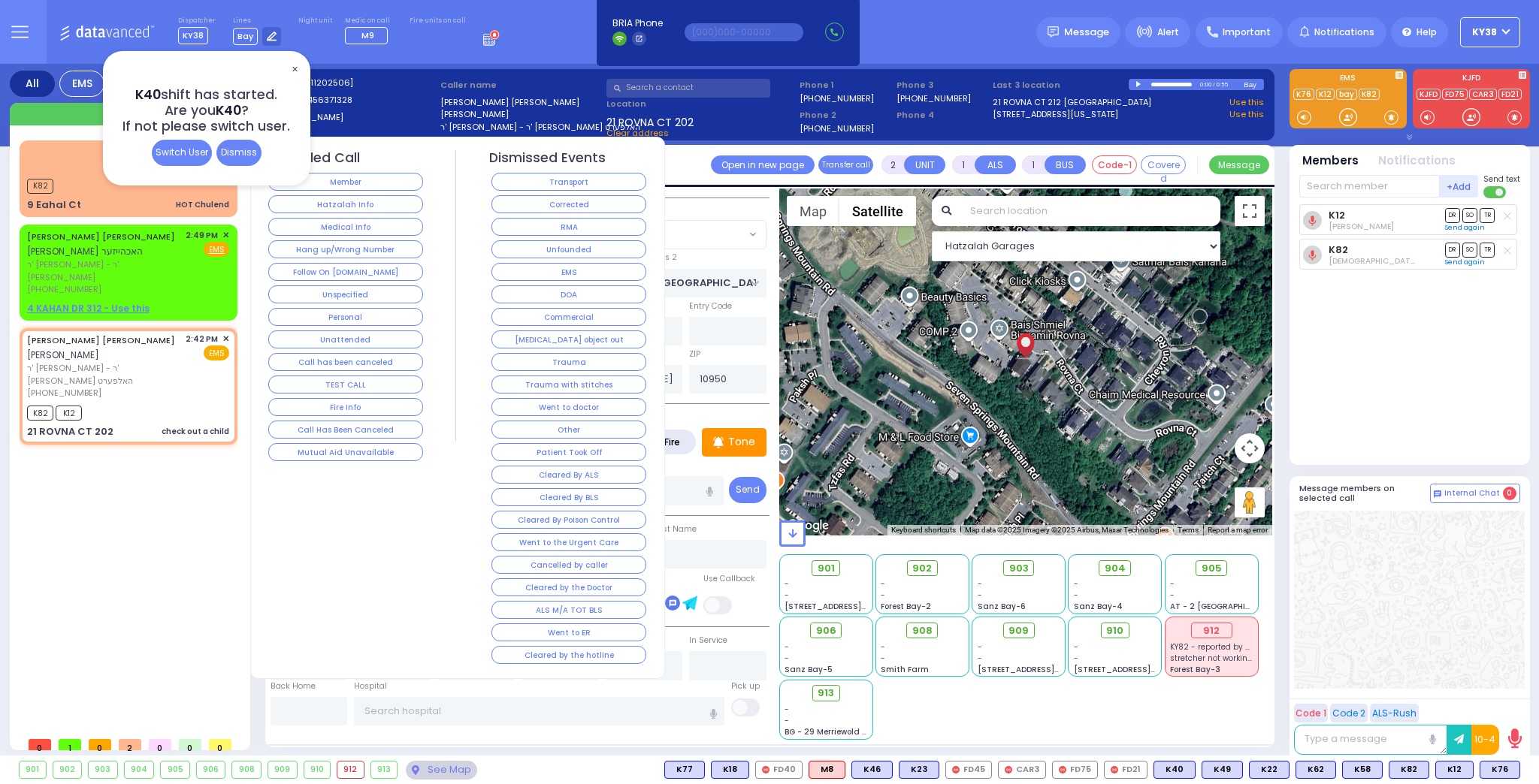
select select "SECTION 5"
select select "Year"
select select "[DEMOGRAPHIC_DATA]"
click at [355, 355] on button "Call has been canceled" at bounding box center [345, 362] width 155 height 18
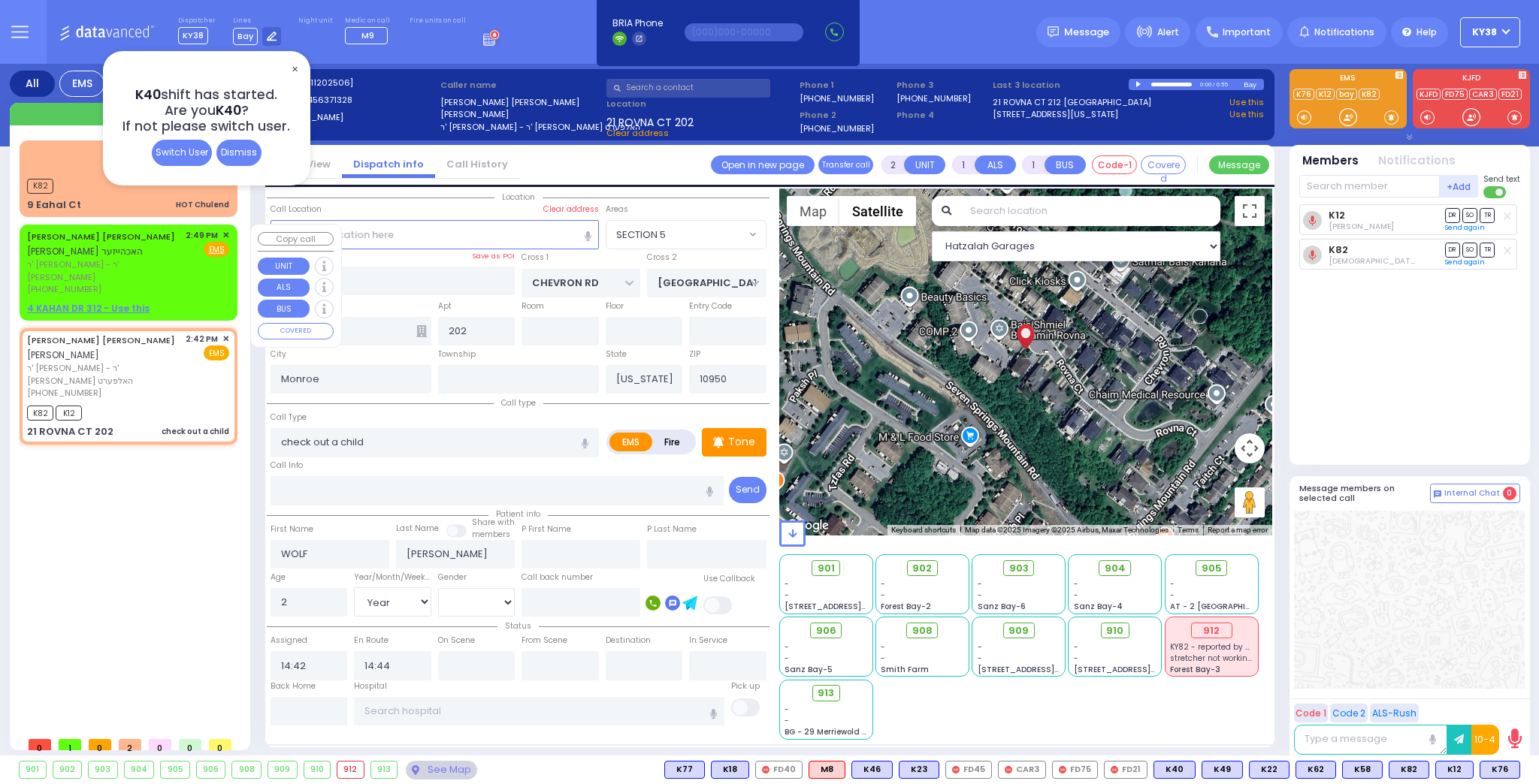
select select
radio input "true"
select select
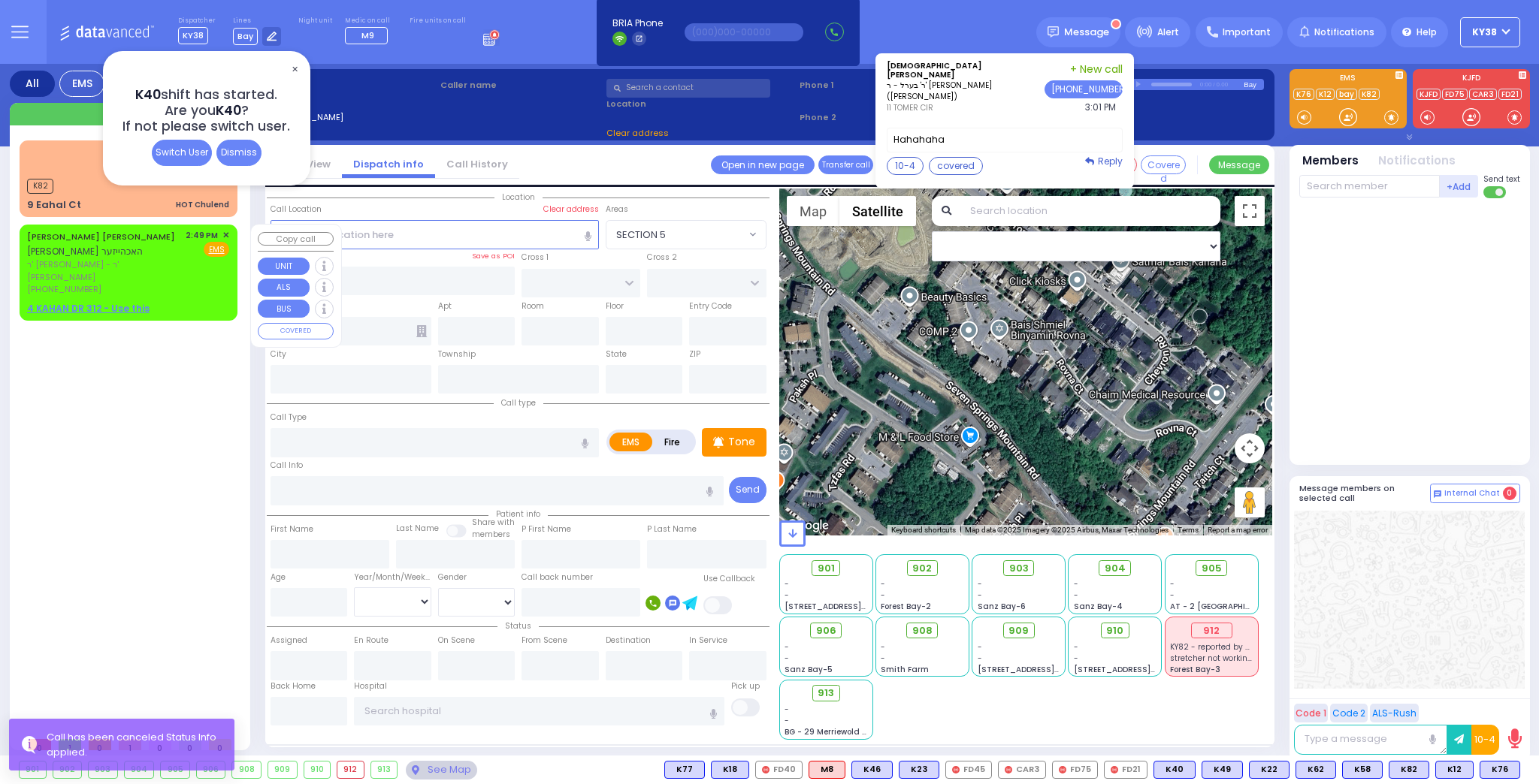
click at [188, 259] on div "2:49 PM ✕ Fire EMS" at bounding box center [208, 263] width 44 height 67
select select
radio input "true"
type input "[PERSON_NAME]"
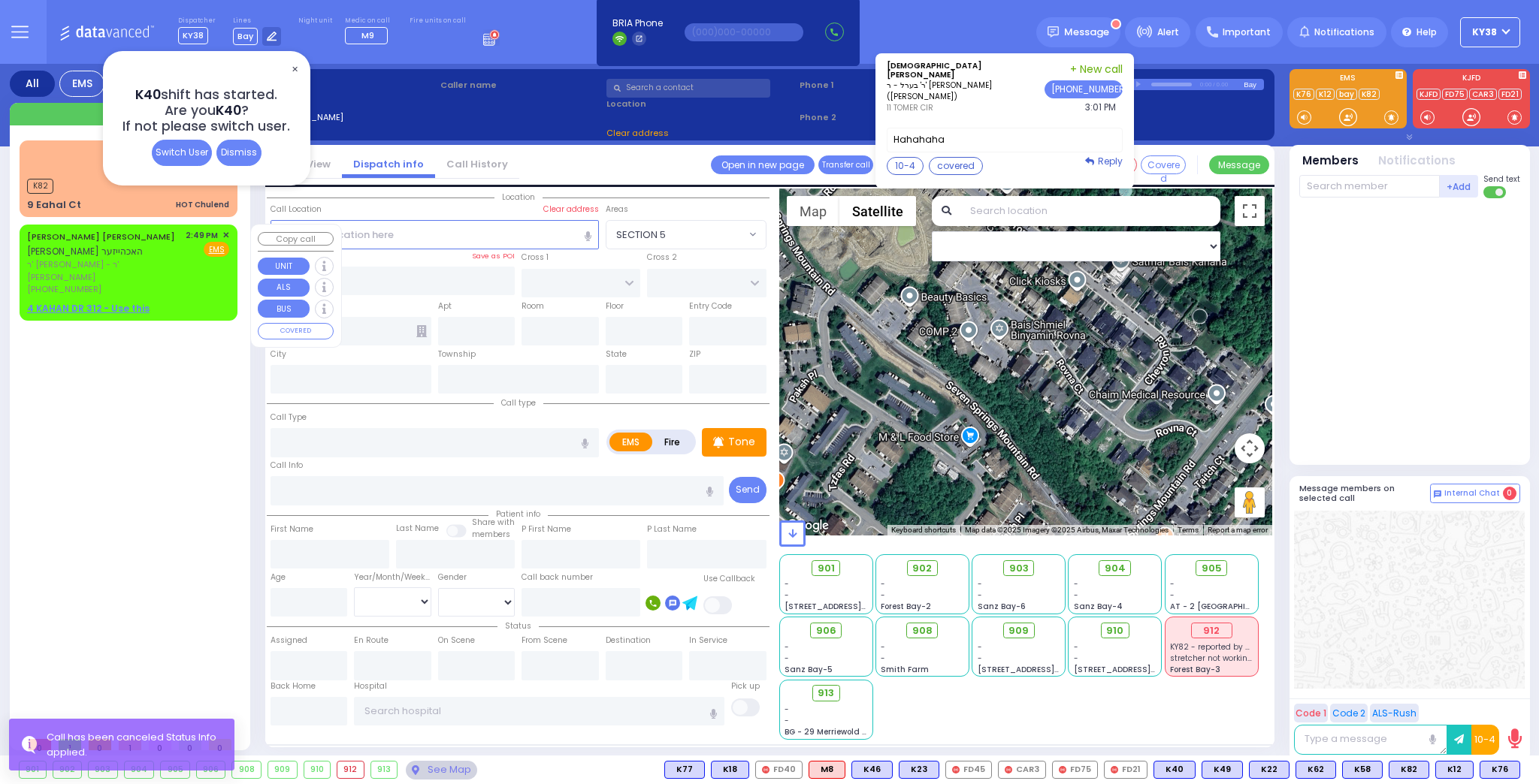
select select
type input "14:49"
select select "Hatzalah Garages"
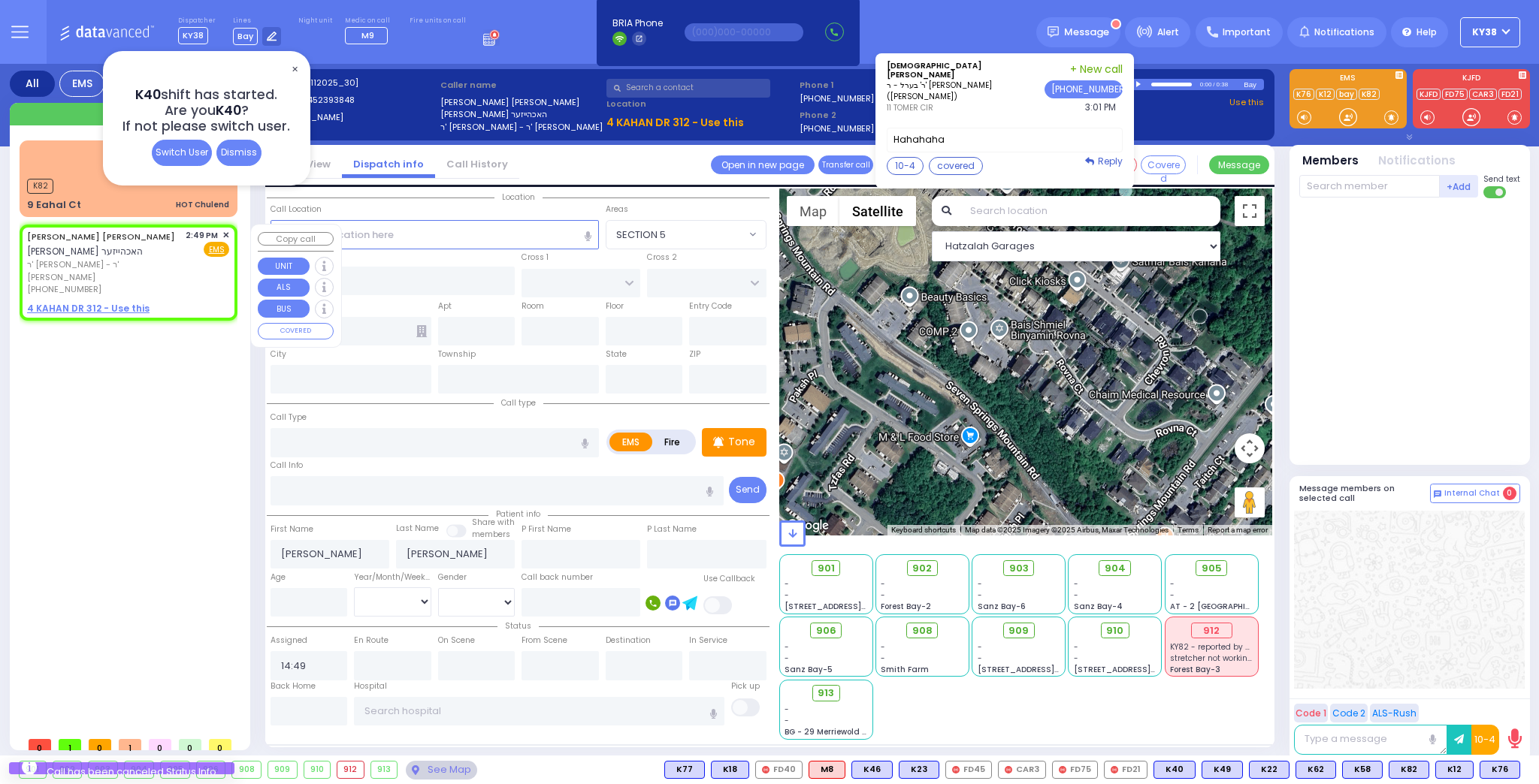
click at [226, 234] on span "✕" at bounding box center [225, 235] width 7 height 13
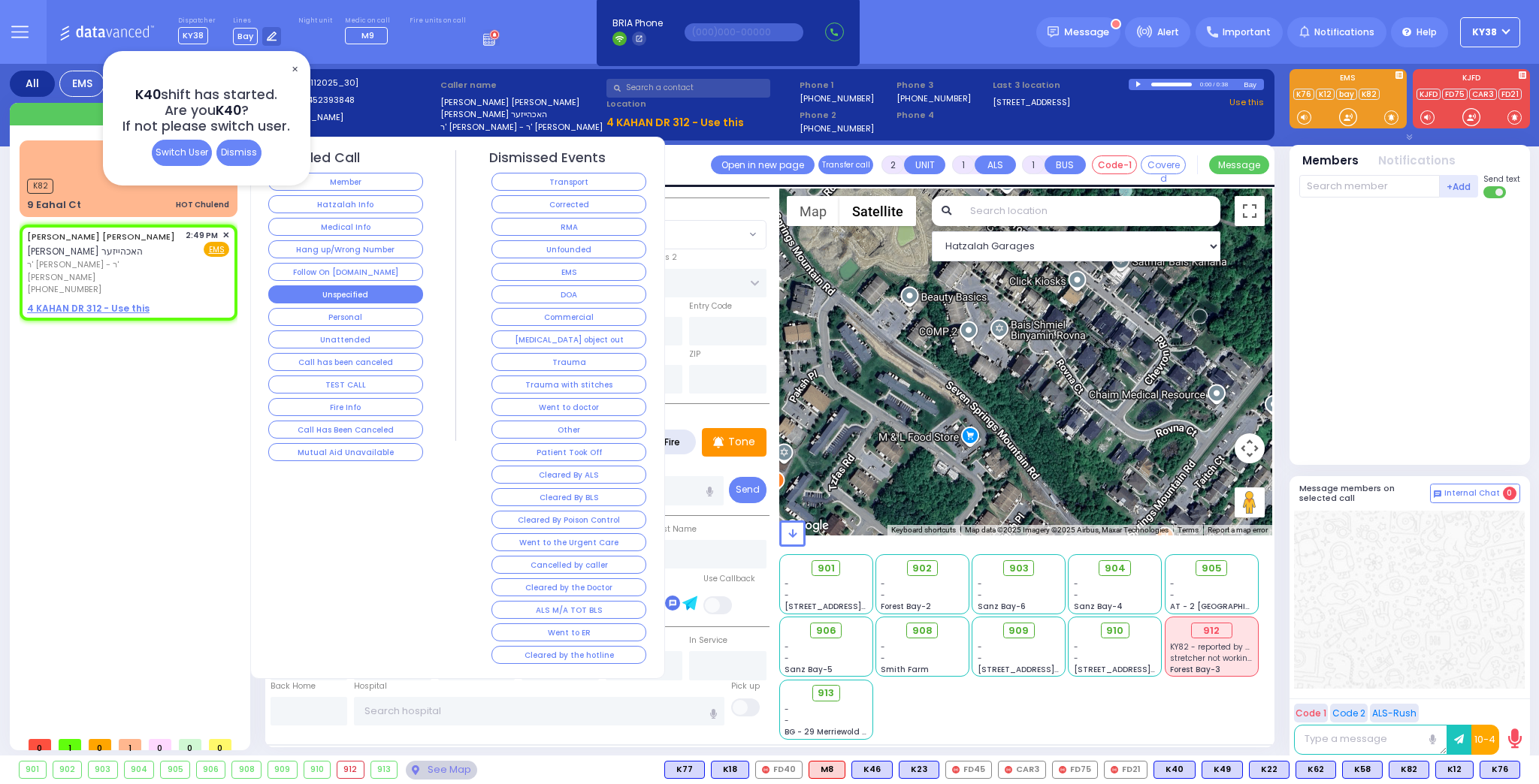
click at [355, 292] on button "Unspecified" at bounding box center [345, 295] width 155 height 18
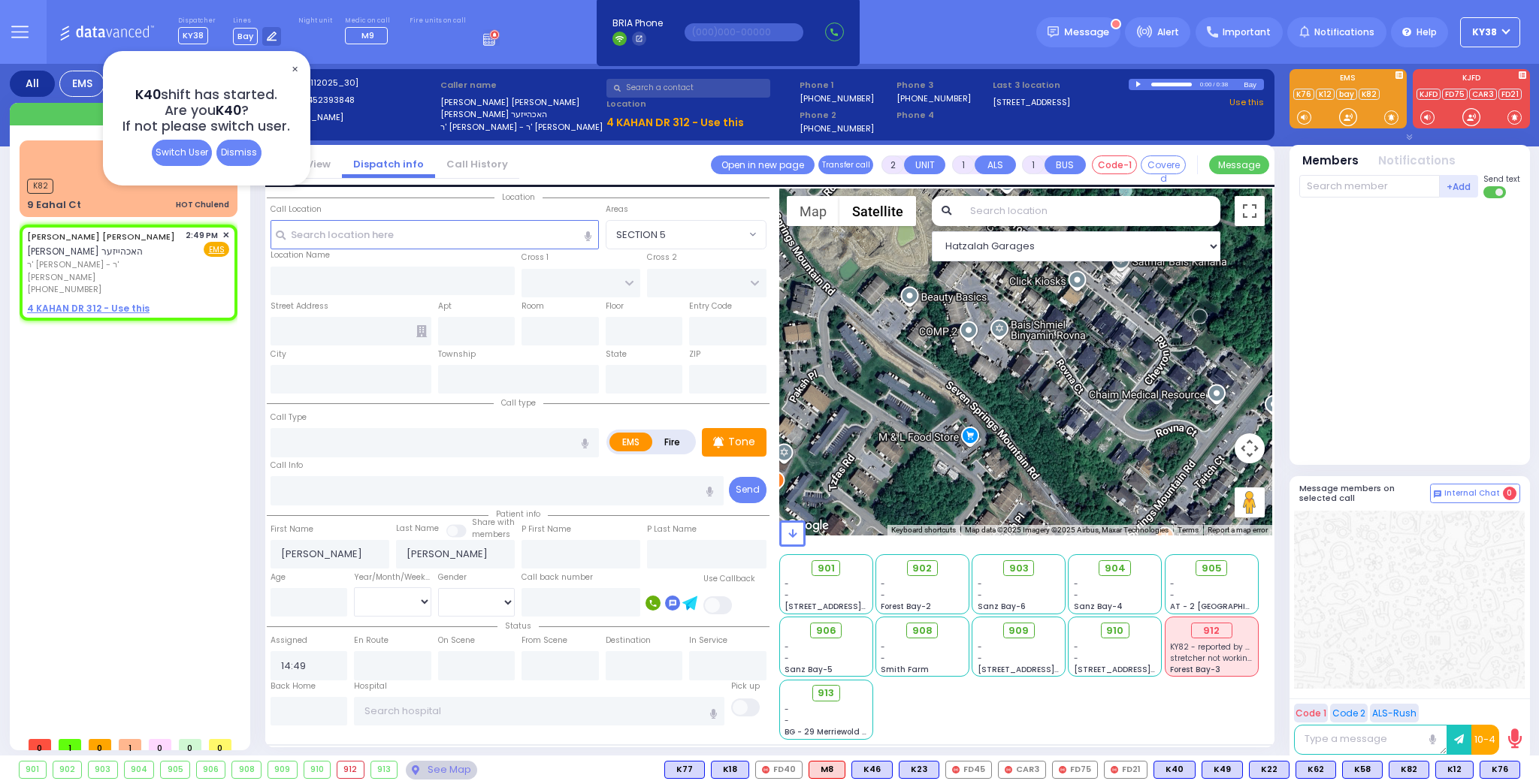
select select
radio input "true"
select select
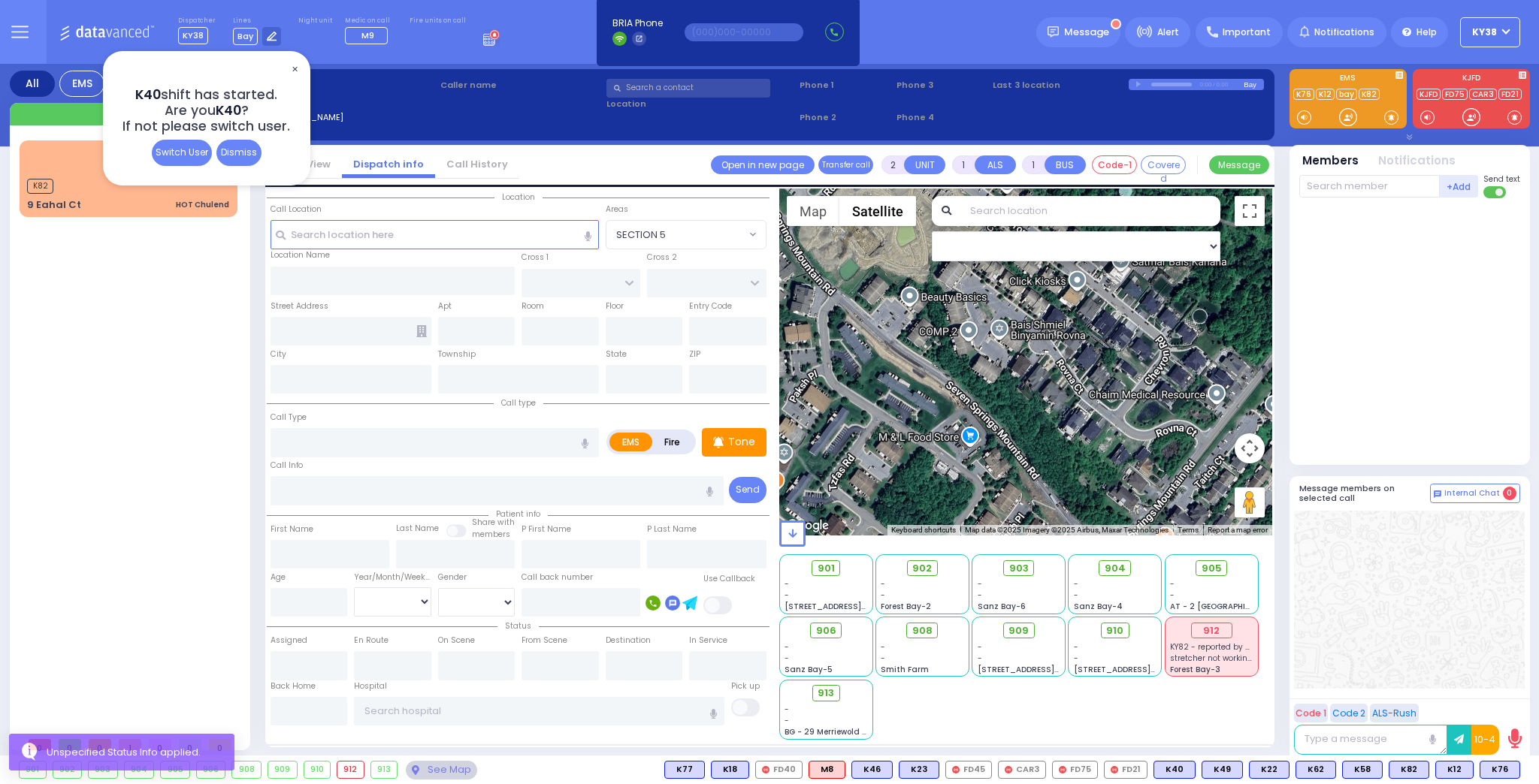
click at [169, 346] on div "2:59 PM ✕ K82" at bounding box center [132, 435] width 224 height 589
click at [99, 196] on div "2:59 PM ✕ EMS K82" at bounding box center [129, 179] width 212 height 72
select select
type input "HOT Chulend"
radio input "true"
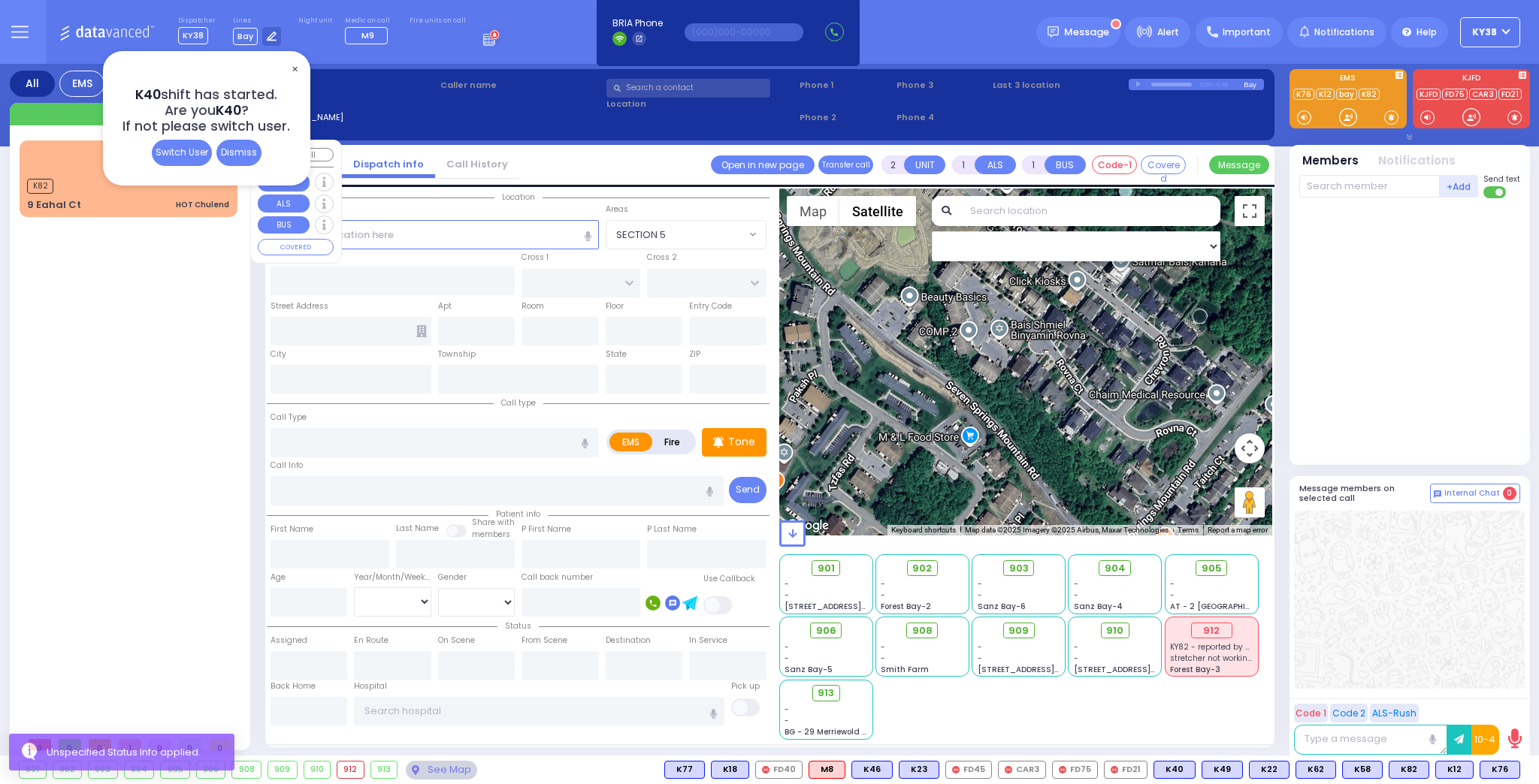
select select
type input "14:59"
type input "15:01"
select select "Hatzalah Garages"
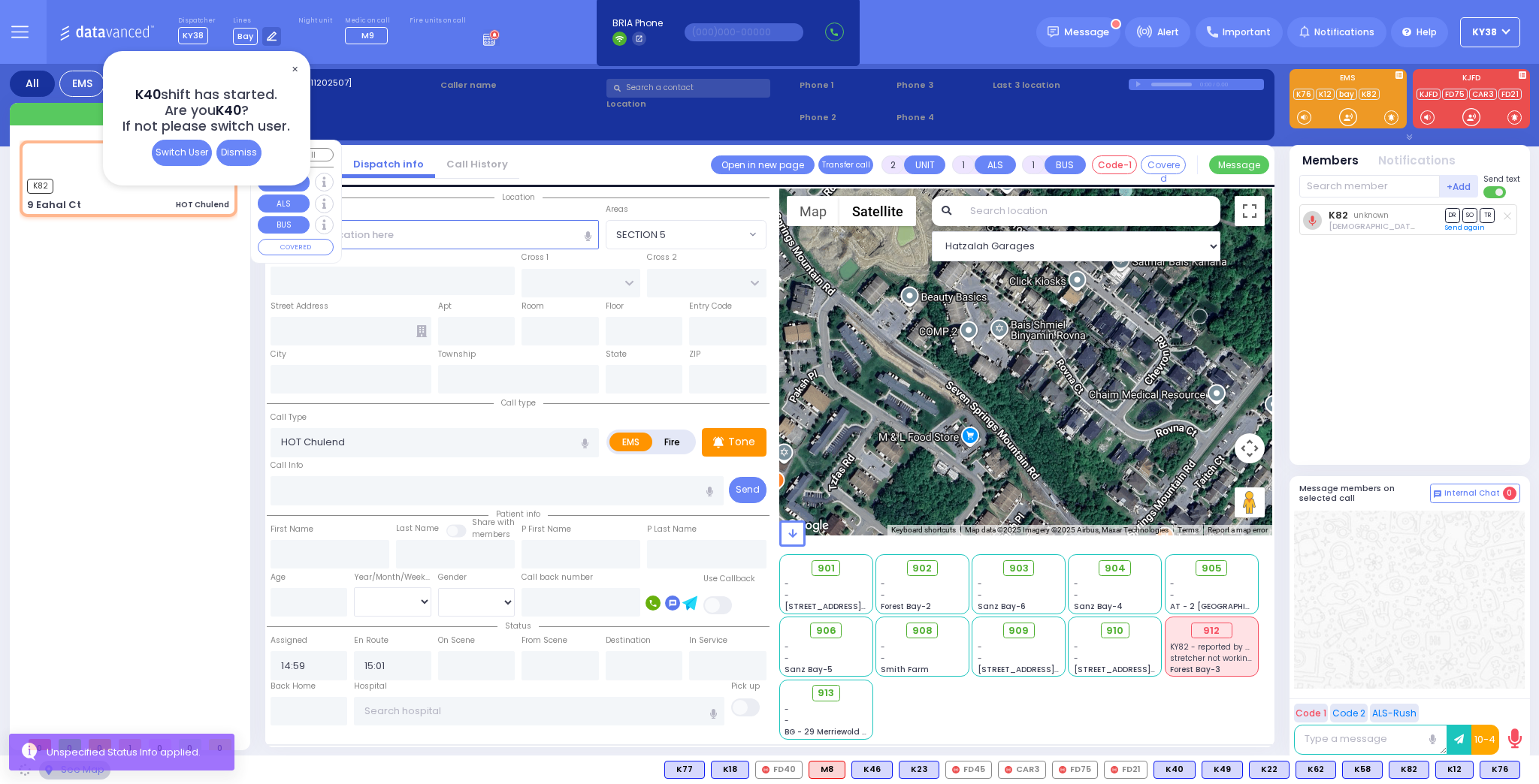
type input "BUCHANAN COURT"
type input "9 Eahal Ct"
type input "Monroe"
type input "[US_STATE]"
type input "10950"
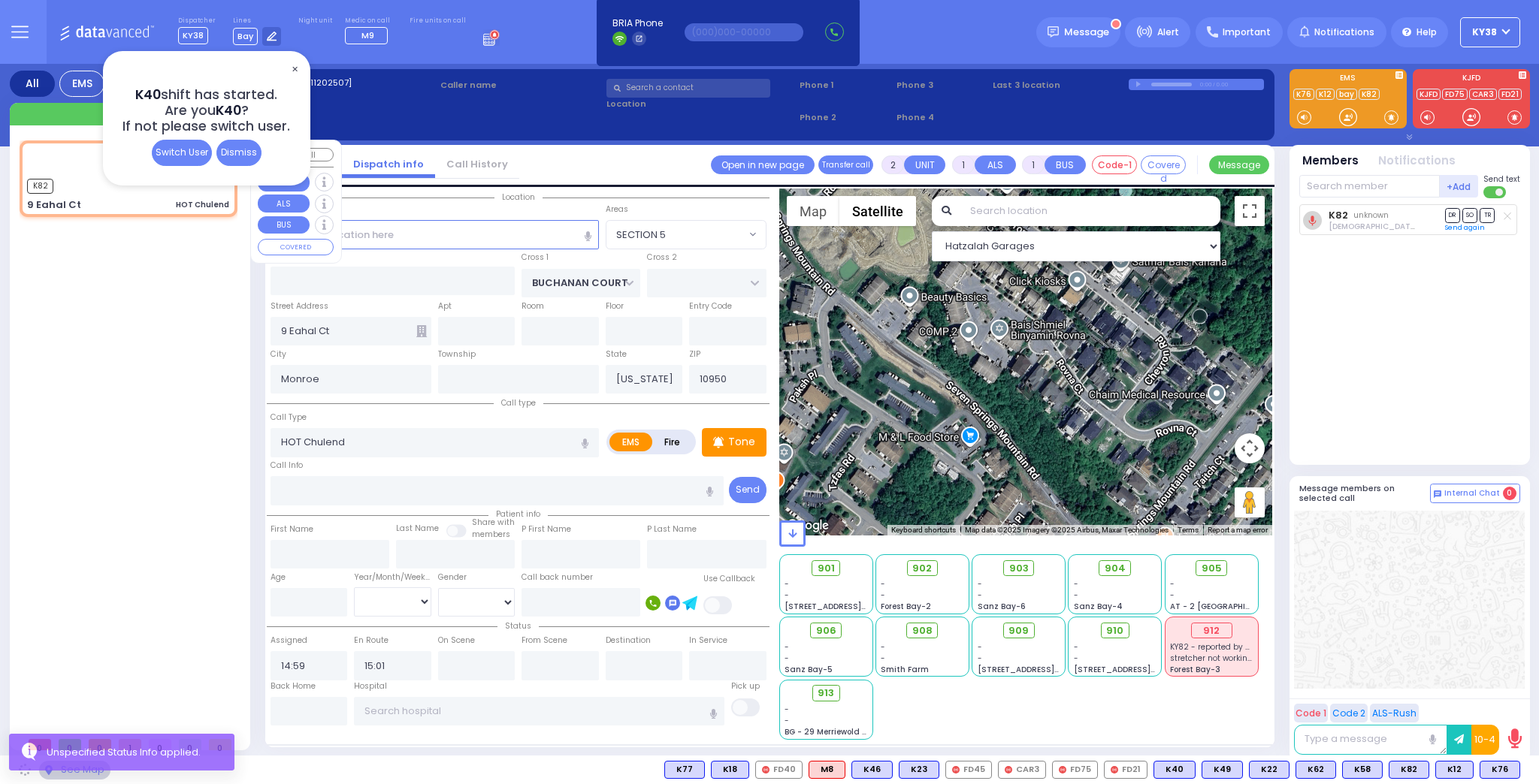
select select "SECTION 1"
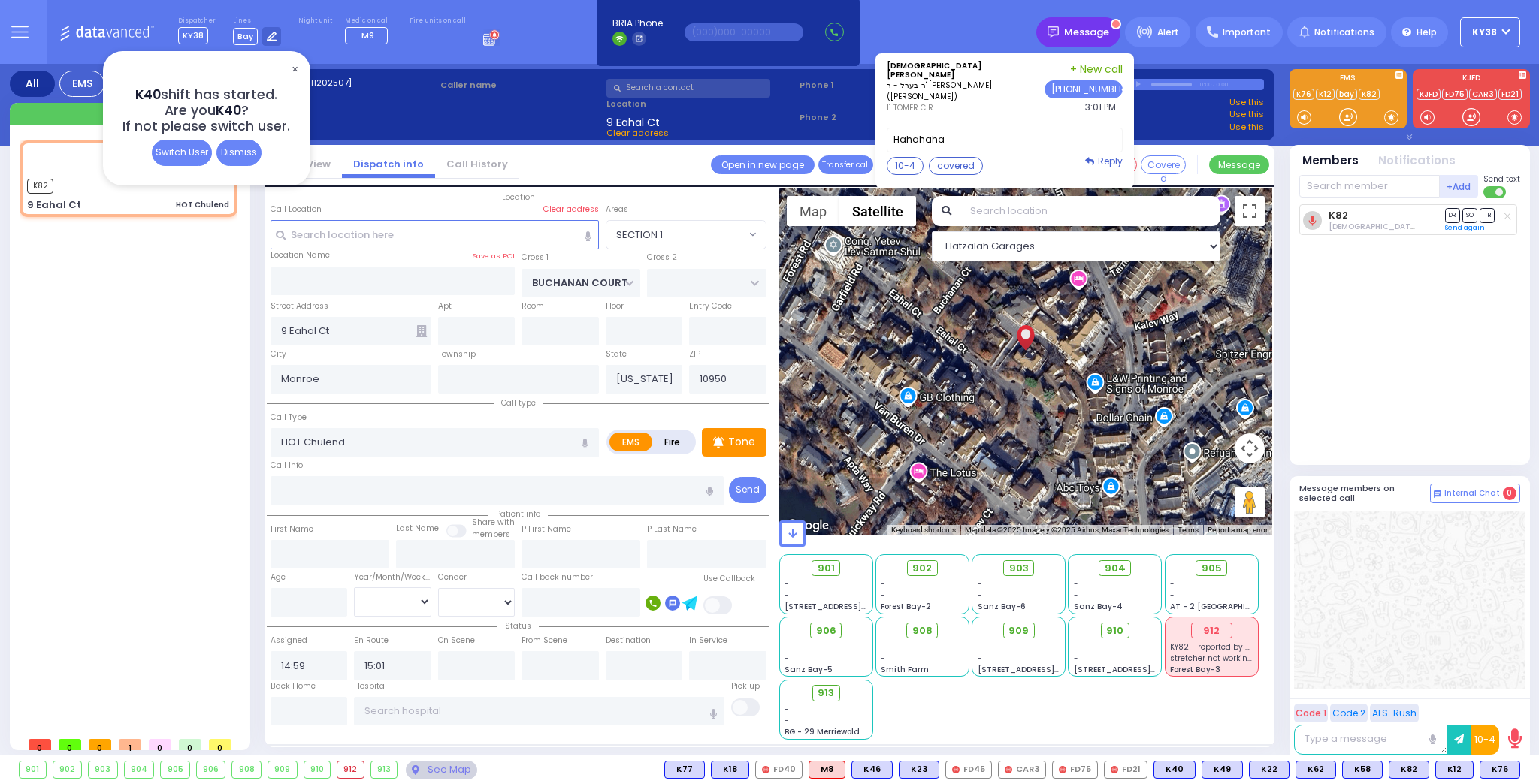
click at [1097, 33] on span "Message" at bounding box center [1087, 33] width 45 height 15
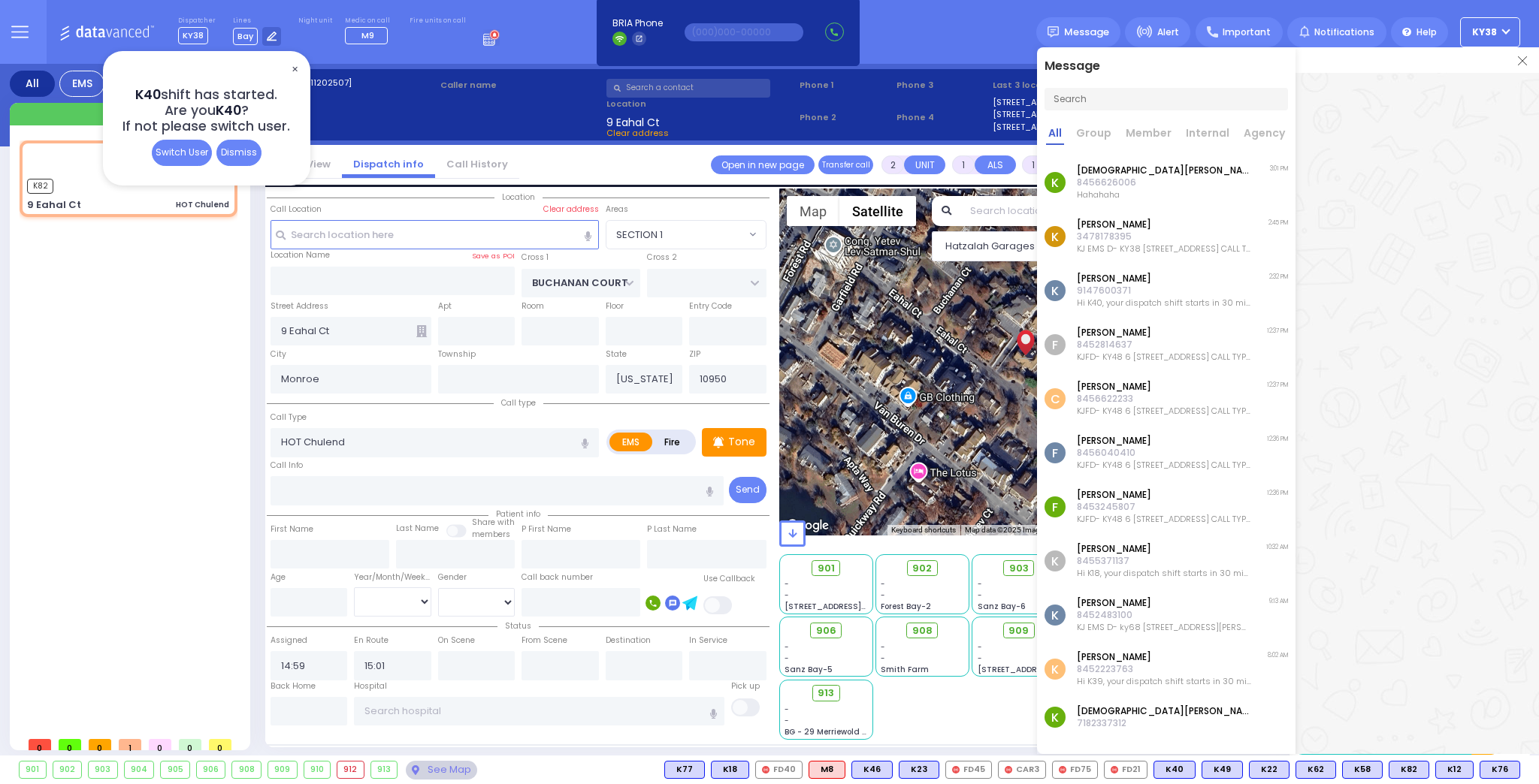
click at [1110, 171] on p "[DEMOGRAPHIC_DATA][PERSON_NAME]" at bounding box center [1164, 171] width 174 height 12
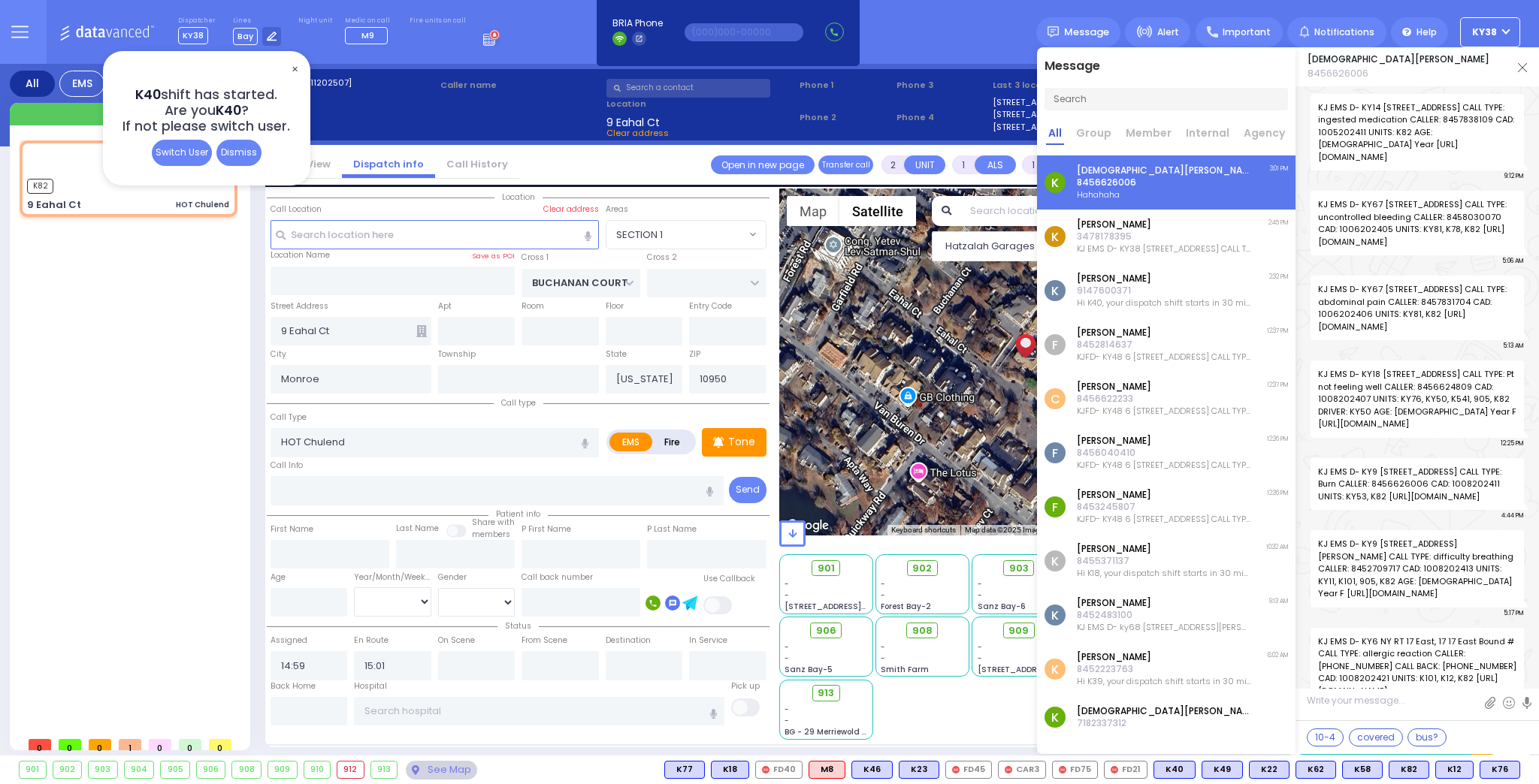
scroll to position [102639, 0]
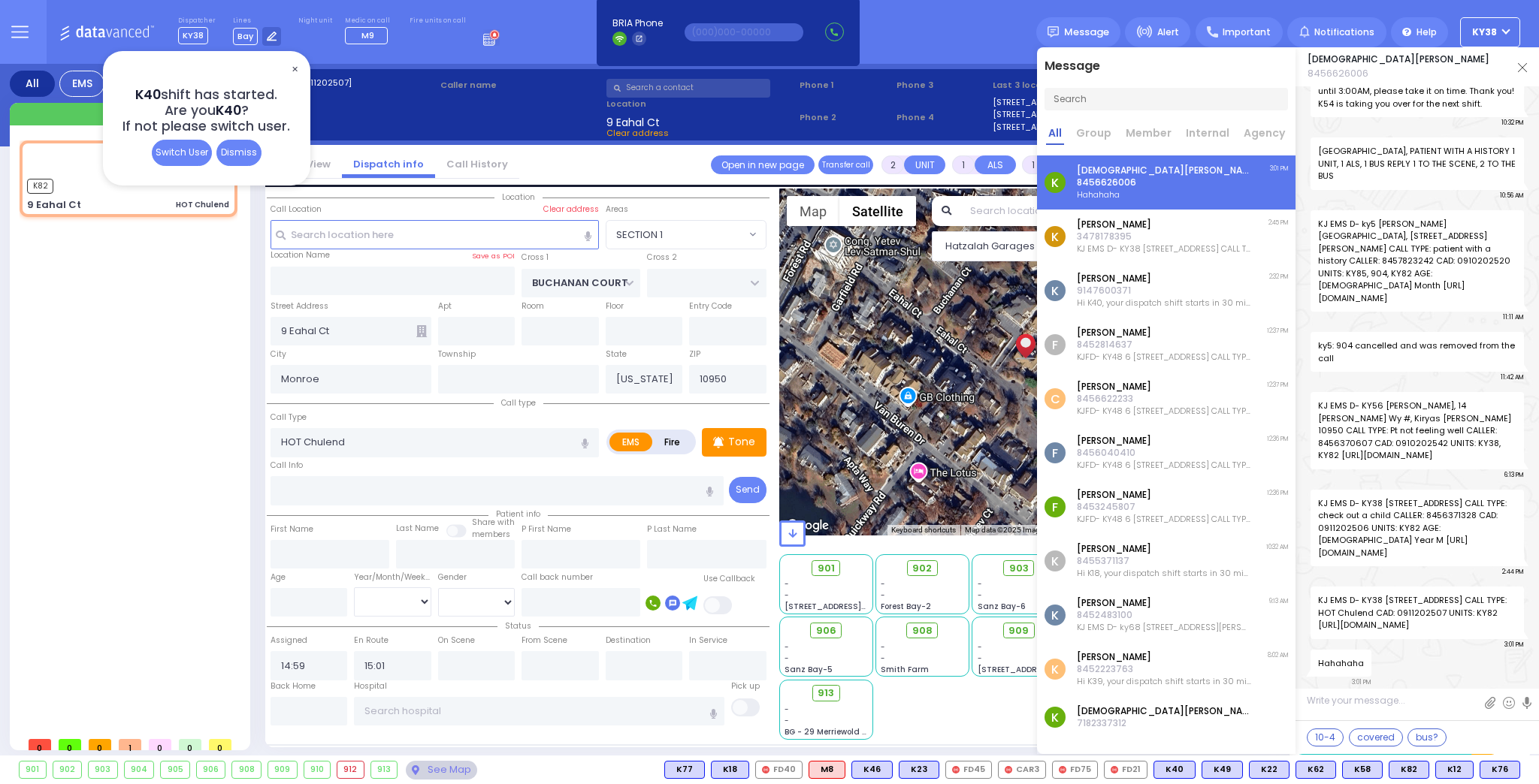
click at [1441, 704] on textarea at bounding box center [1417, 706] width 244 height 28
click at [950, 45] on div "Dispatcher KY38 K40 shift has started. Are you K40 ? [GEOGRAPHIC_DATA]" at bounding box center [769, 32] width 1539 height 64
click at [107, 273] on div "2:59 PM ✕ K82" at bounding box center [132, 435] width 224 height 589
click at [290, 70] on span "✕" at bounding box center [295, 69] width 12 height 18
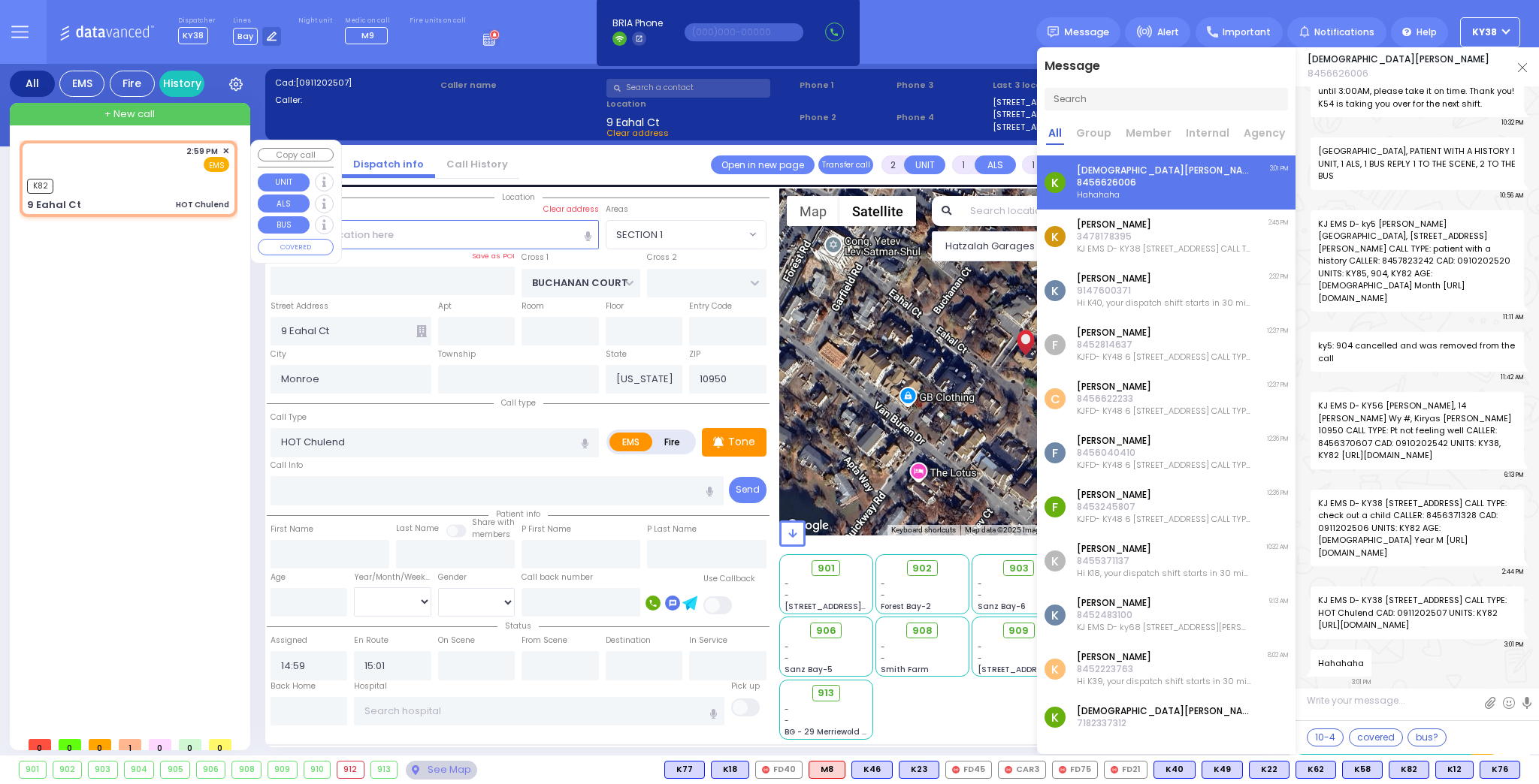
drag, startPoint x: 144, startPoint y: 179, endPoint x: 162, endPoint y: 172, distance: 19.3
click at [143, 179] on div "K82" at bounding box center [128, 184] width 202 height 19
select select
radio input "true"
select select
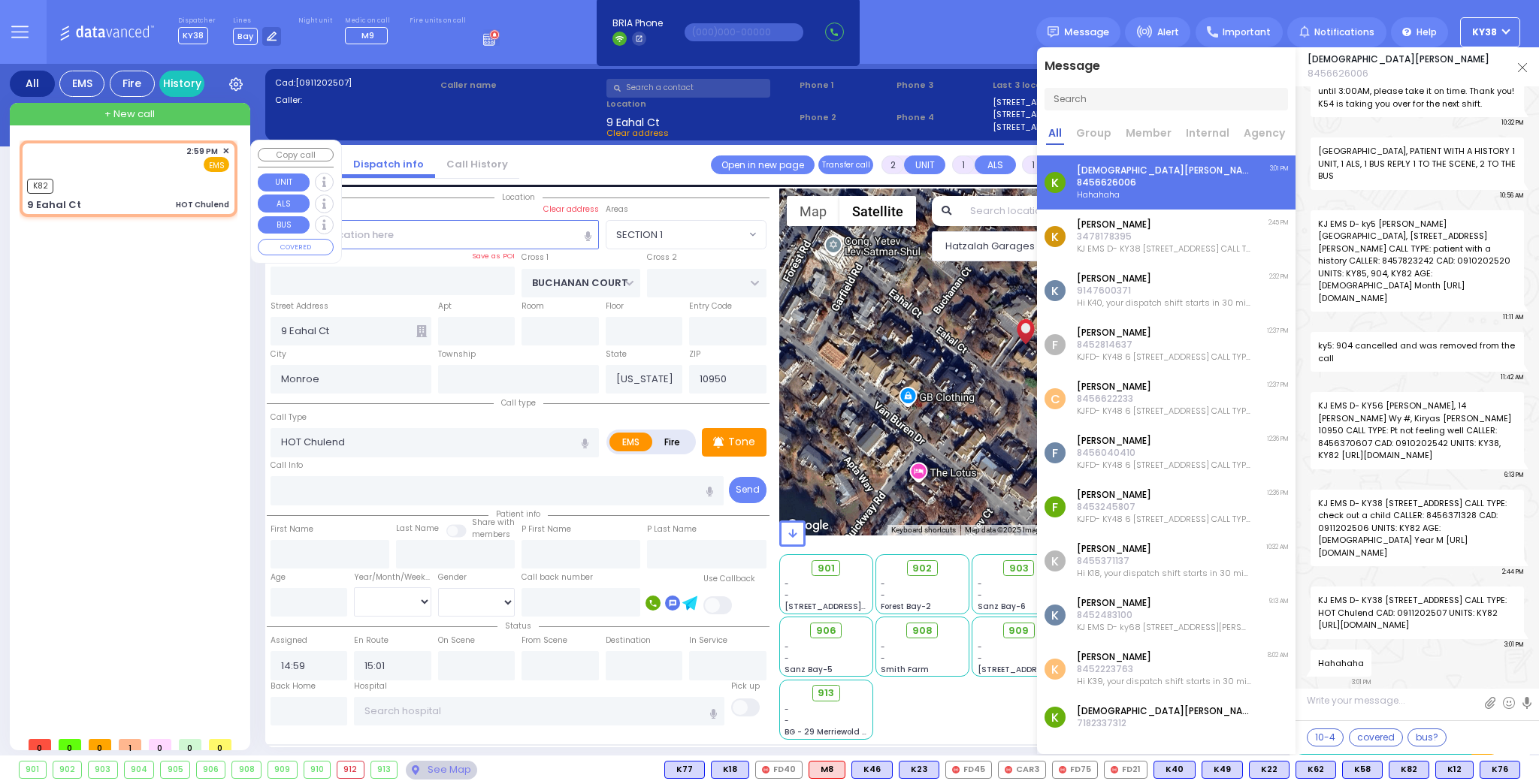
select select "Hatzalah Garages"
select select "SECTION 1"
click at [225, 148] on span "✕" at bounding box center [225, 151] width 7 height 13
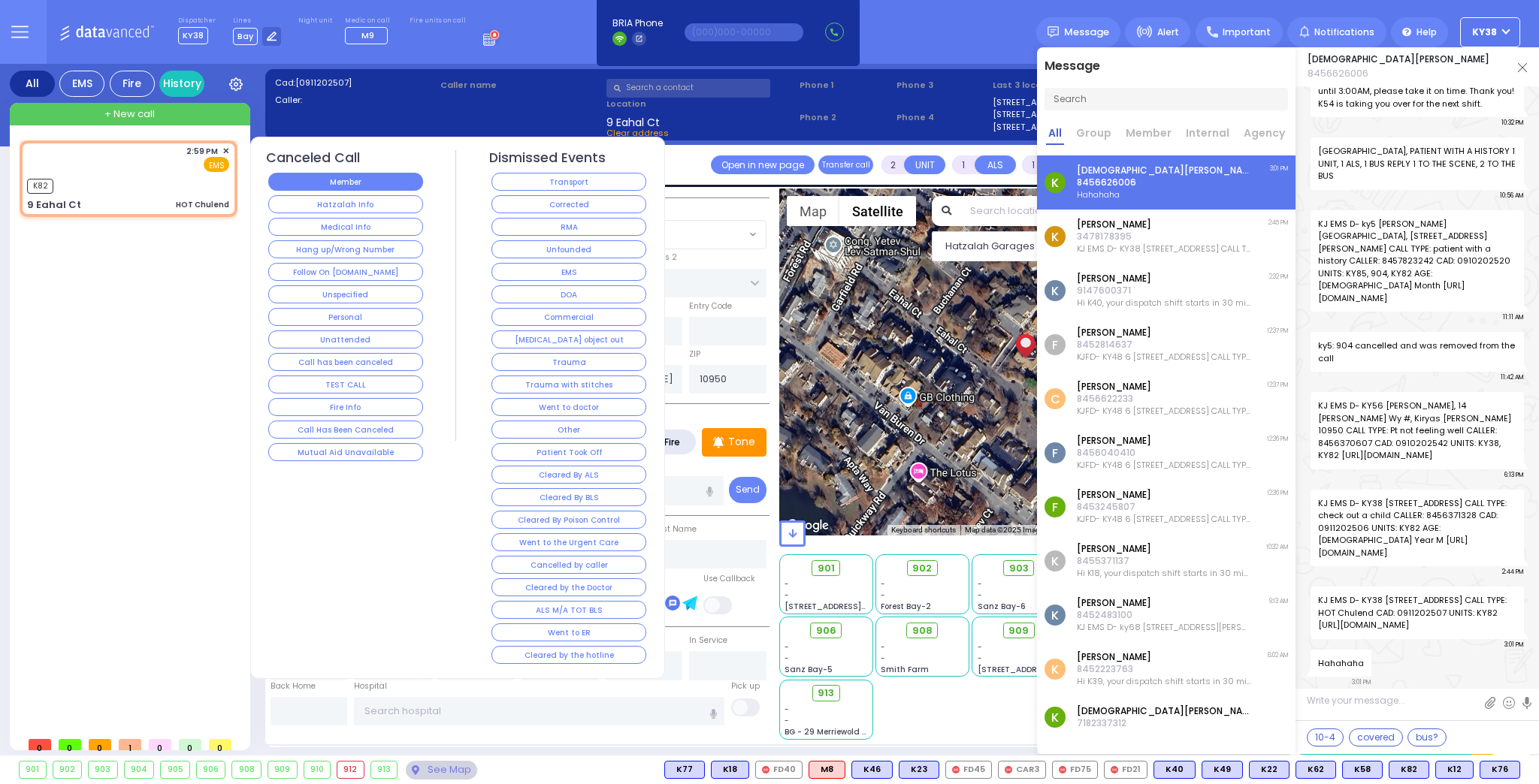
click at [340, 182] on button "Member" at bounding box center [345, 182] width 155 height 18
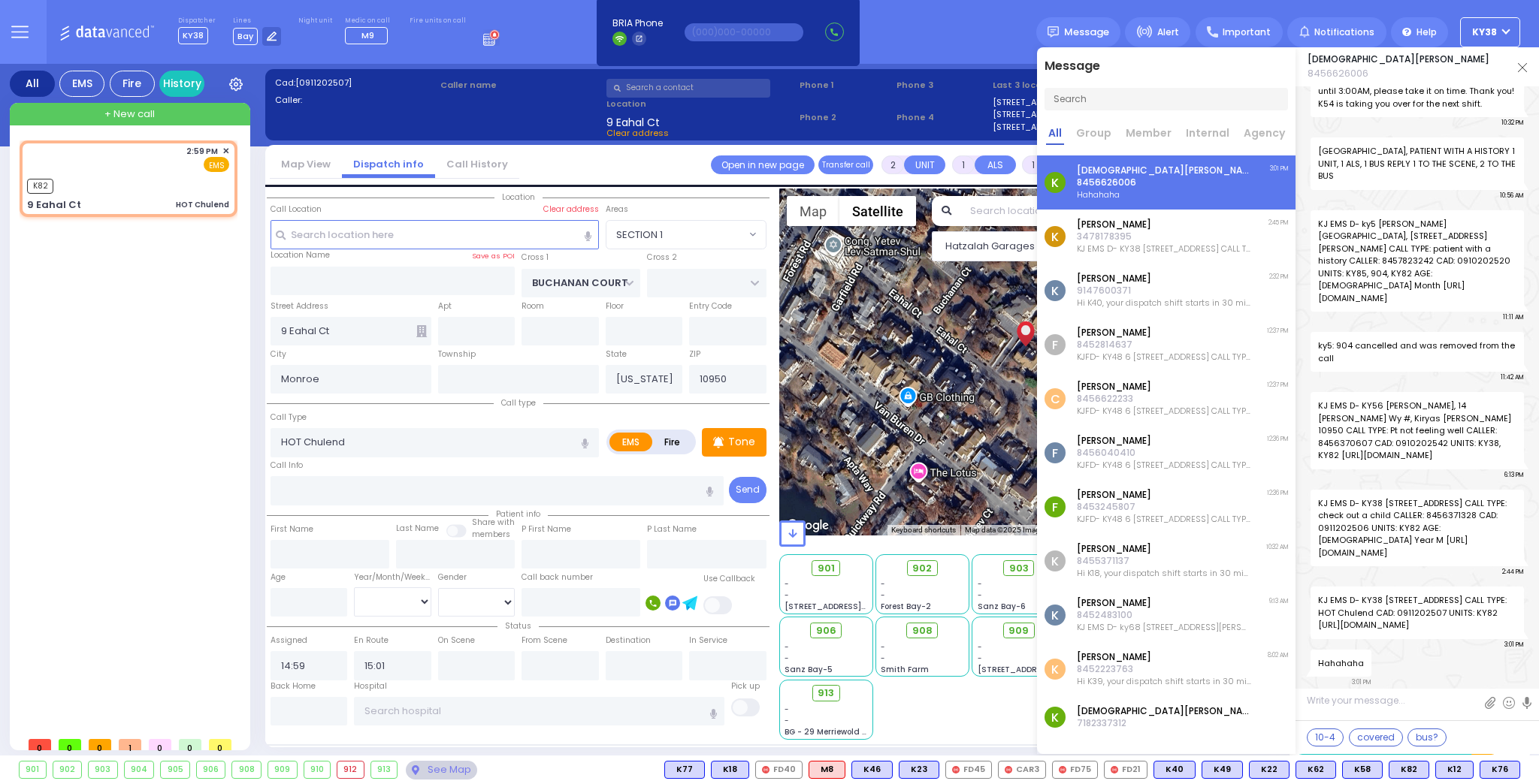
select select
radio input "true"
select select
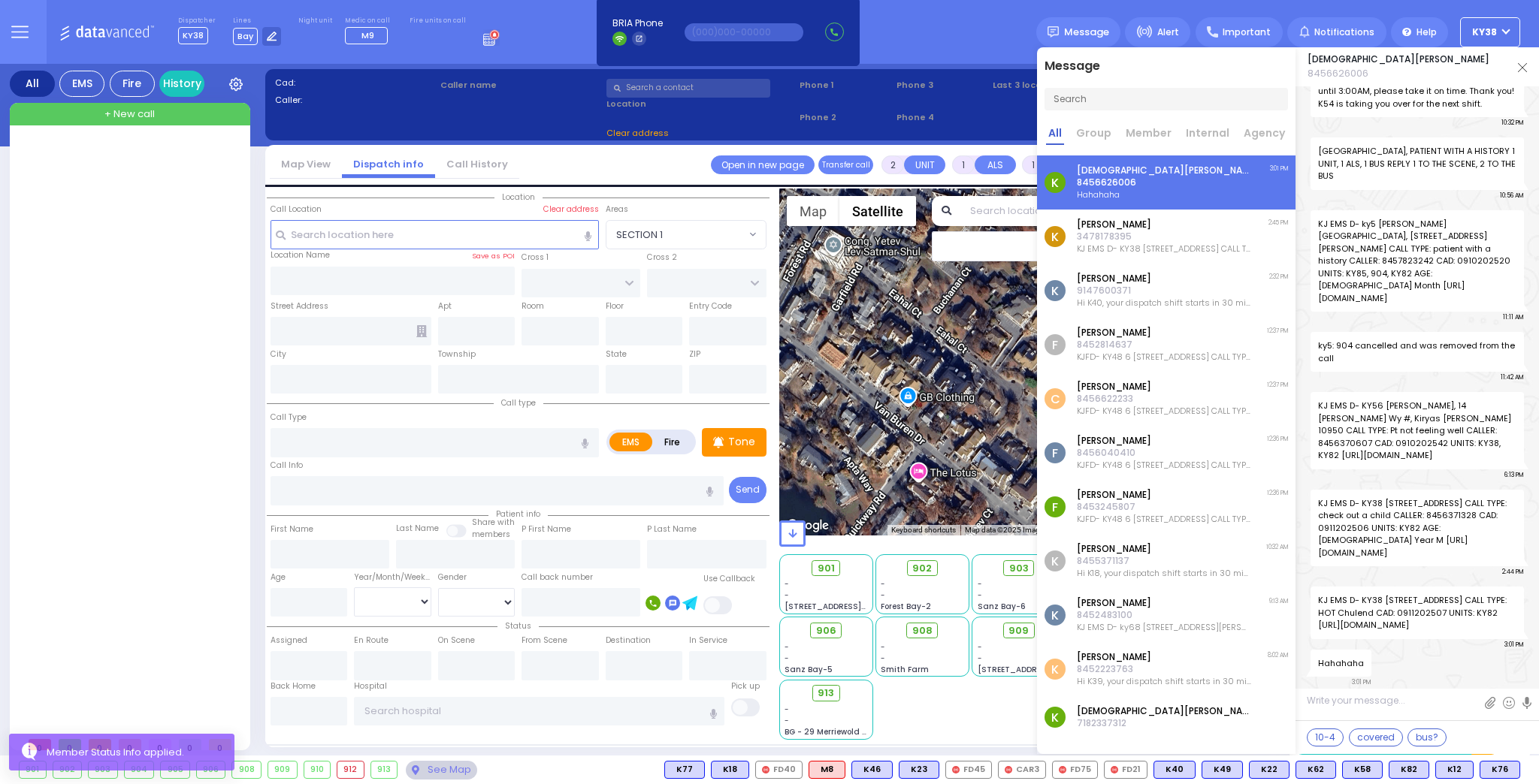
click at [130, 372] on div at bounding box center [132, 435] width 224 height 589
click at [1524, 63] on img at bounding box center [1523, 68] width 9 height 9
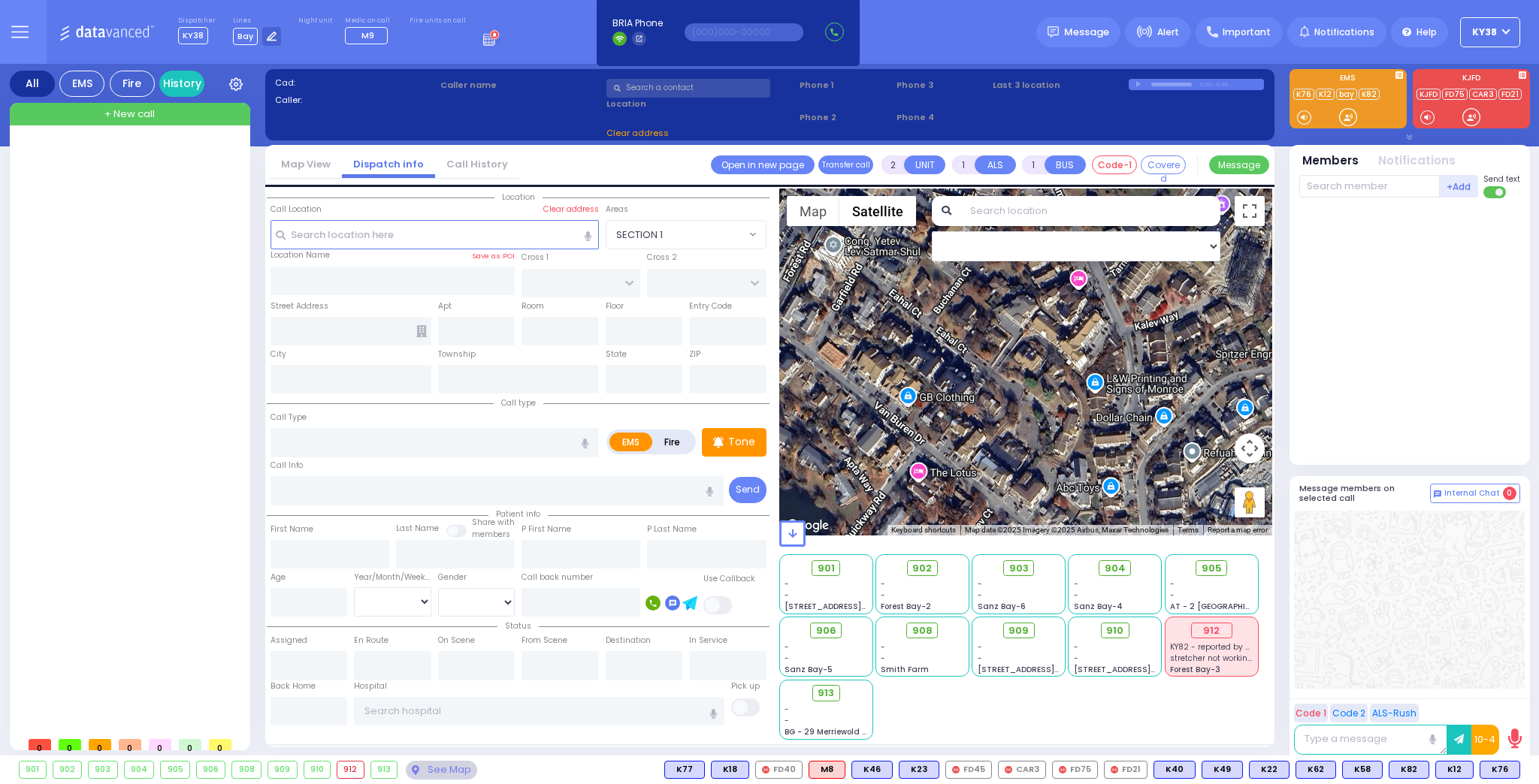
click at [490, 36] on circle at bounding box center [494, 34] width 8 height 8
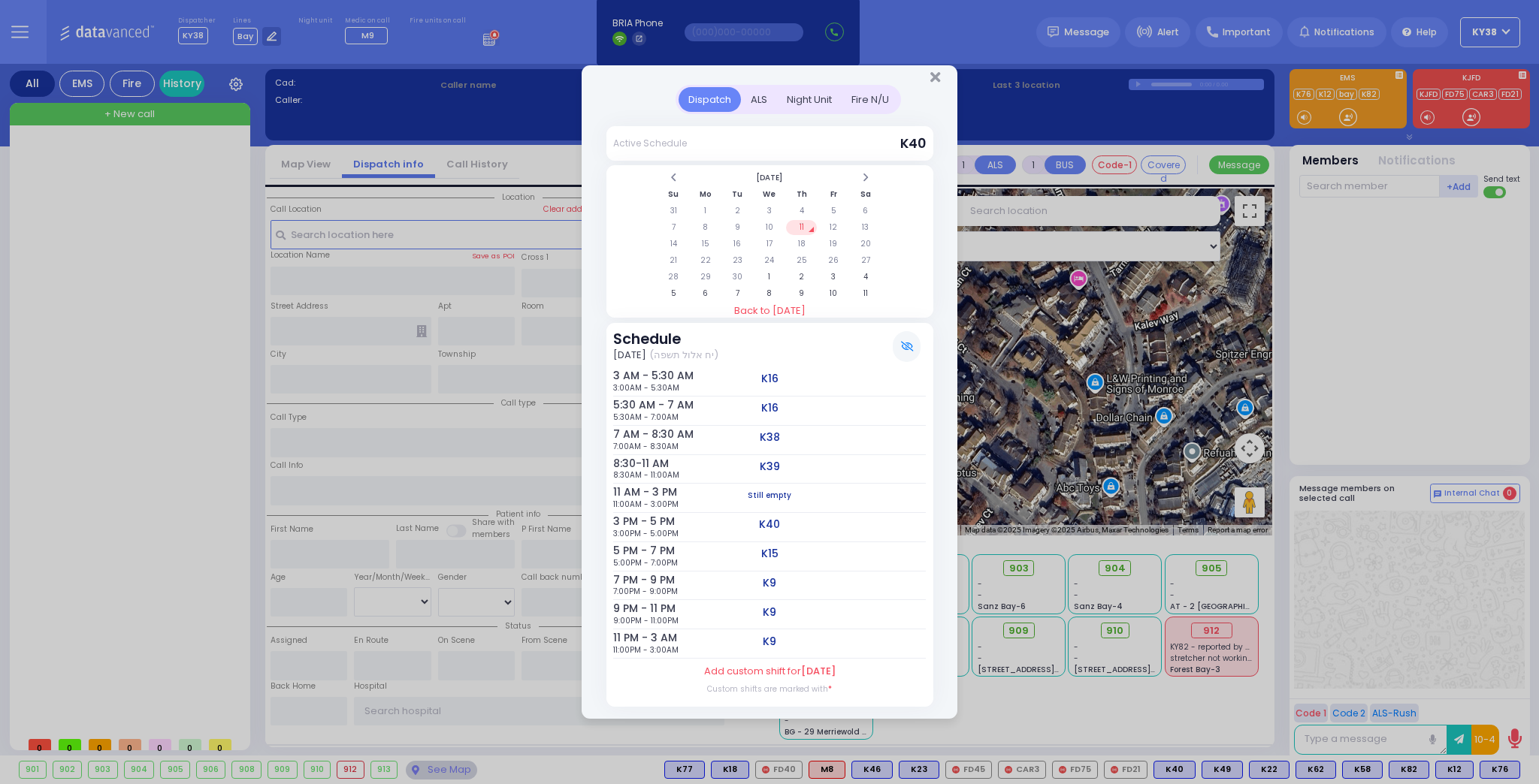
click at [158, 248] on div "Dispatch ALS Night Unit Active Schedule Su" at bounding box center [769, 392] width 1539 height 784
